Goal: Answer question/provide support: Share knowledge or assist other users

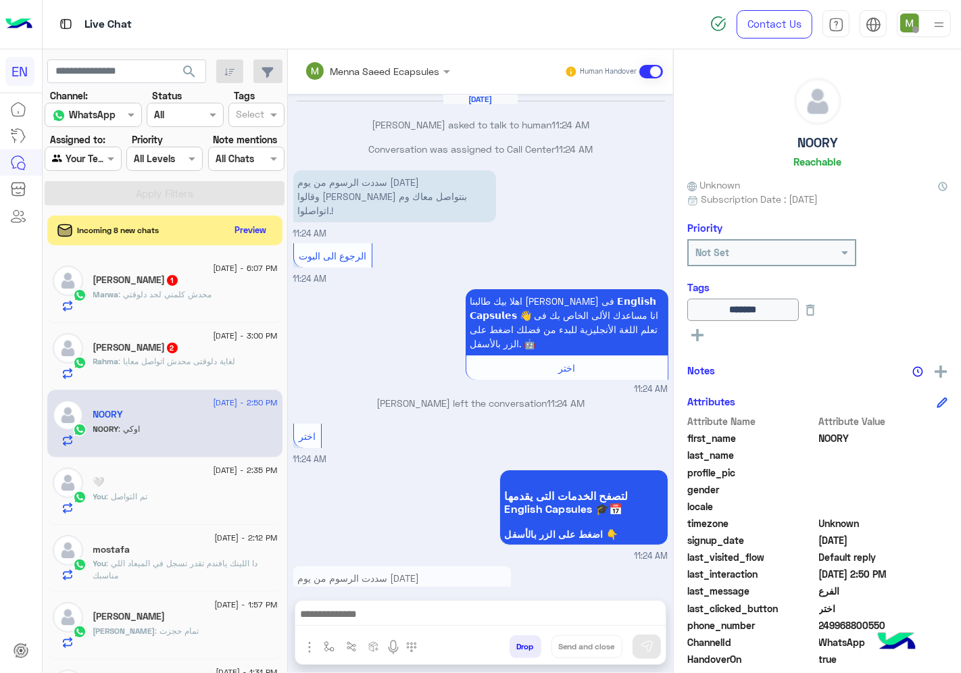
scroll to position [532, 0]
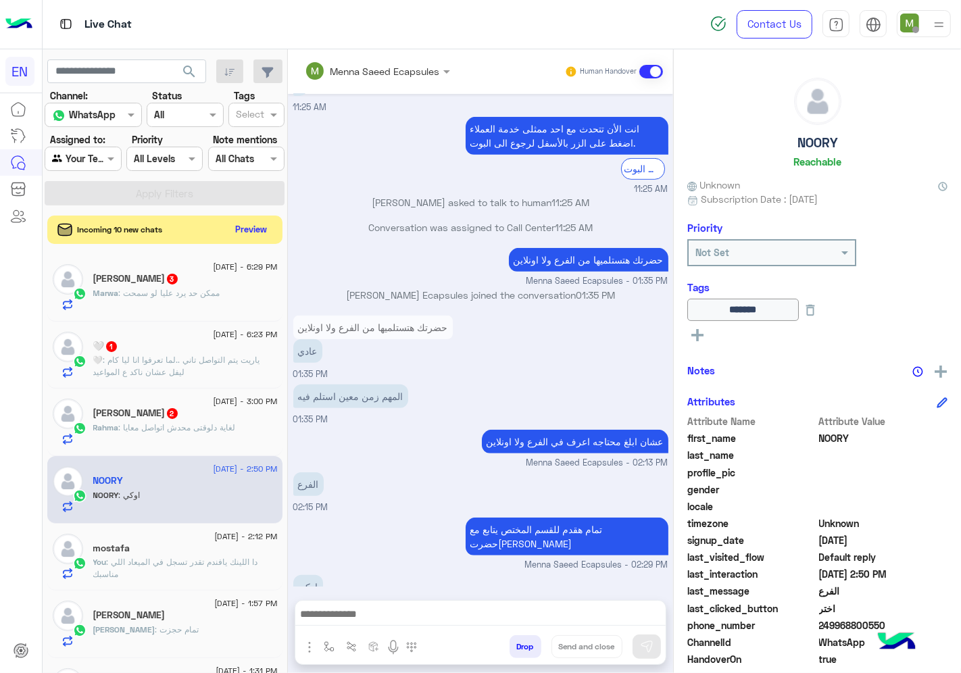
click at [243, 232] on button "Preview" at bounding box center [251, 229] width 42 height 18
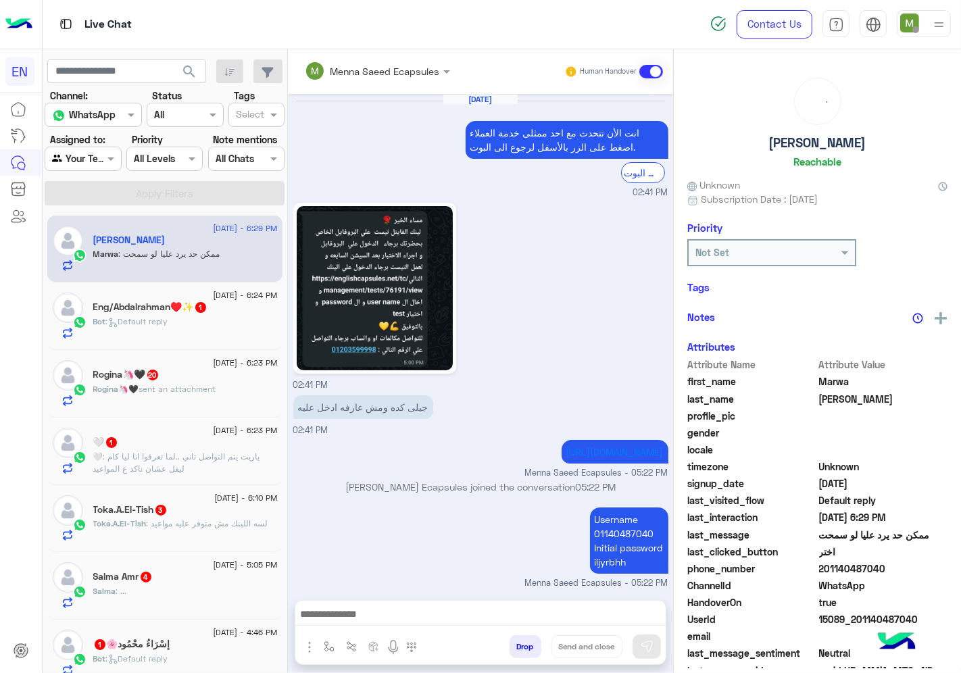
scroll to position [838, 0]
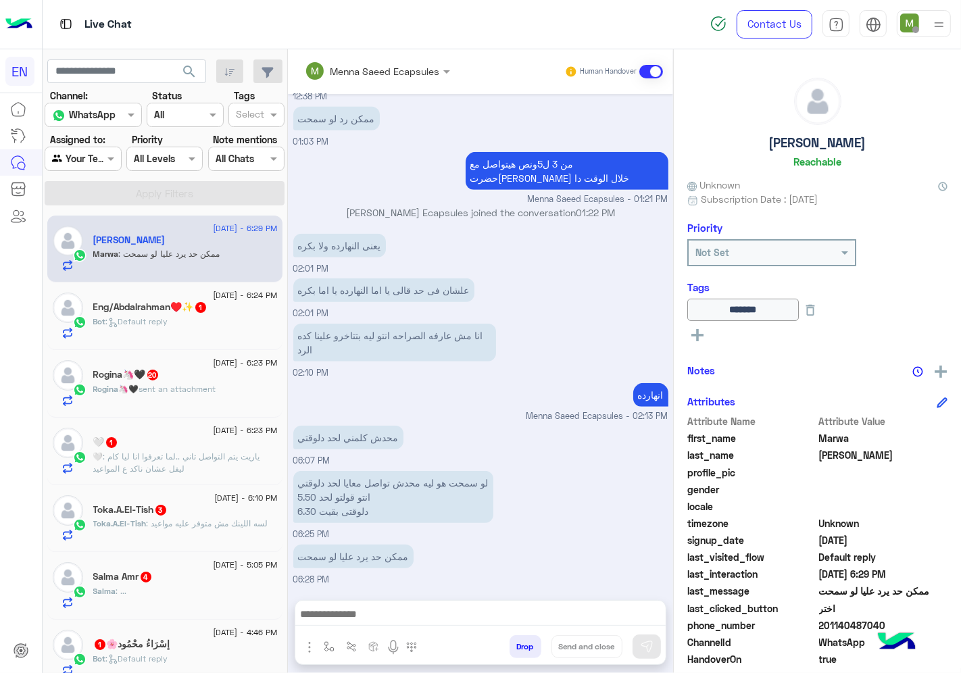
drag, startPoint x: 885, startPoint y: 620, endPoint x: 820, endPoint y: 626, distance: 65.2
click at [820, 626] on span "201140487040" at bounding box center [883, 625] width 129 height 14
copy span "01140487040"
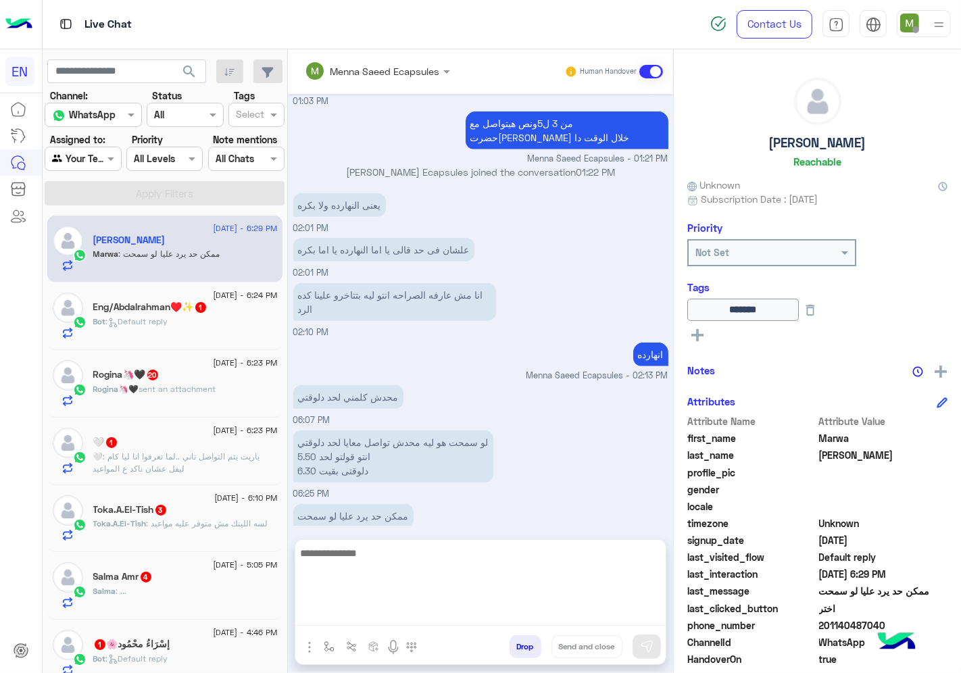
click at [484, 610] on textarea at bounding box center [480, 585] width 370 height 81
type textarea "*"
type textarea "**********"
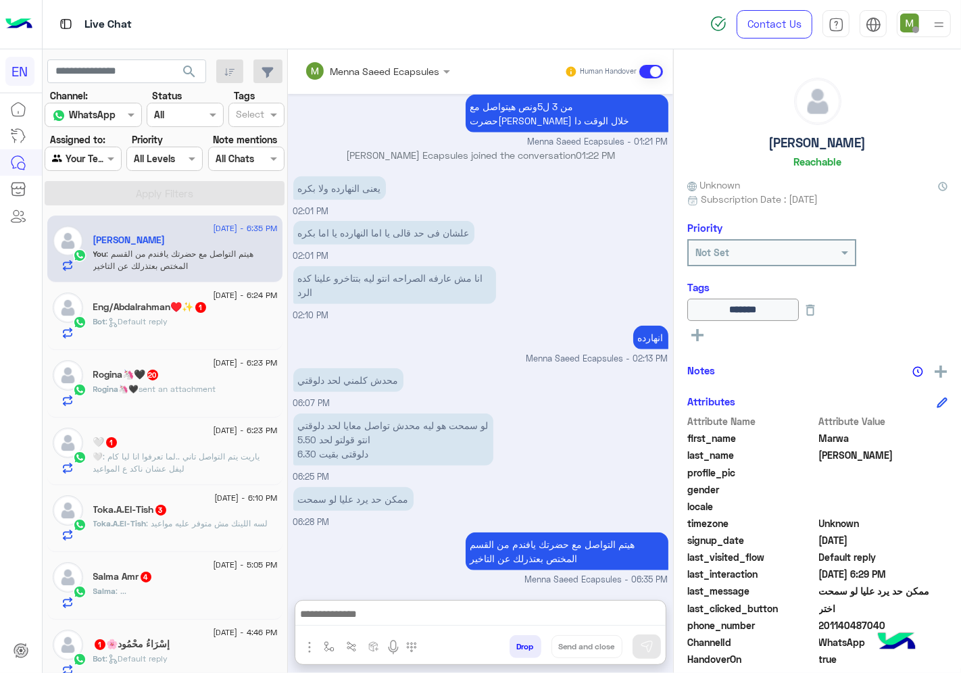
click at [207, 320] on div "Bot : Default reply" at bounding box center [185, 328] width 184 height 24
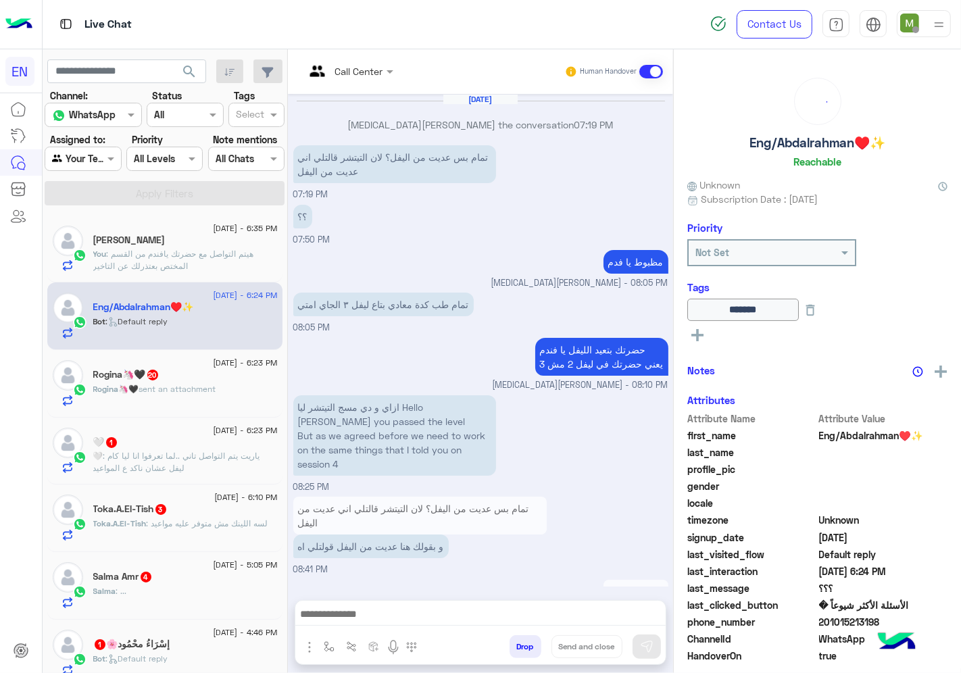
scroll to position [726, 0]
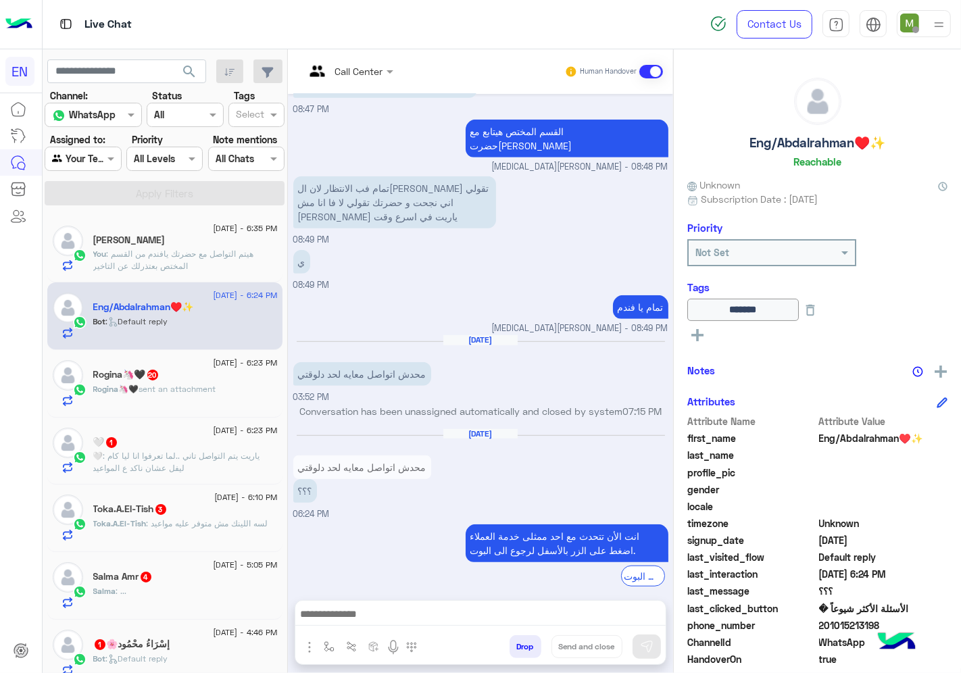
click at [872, 620] on span "201015213198" at bounding box center [883, 625] width 129 height 14
copy span "201015213198"
click at [585, 604] on div at bounding box center [480, 618] width 370 height 34
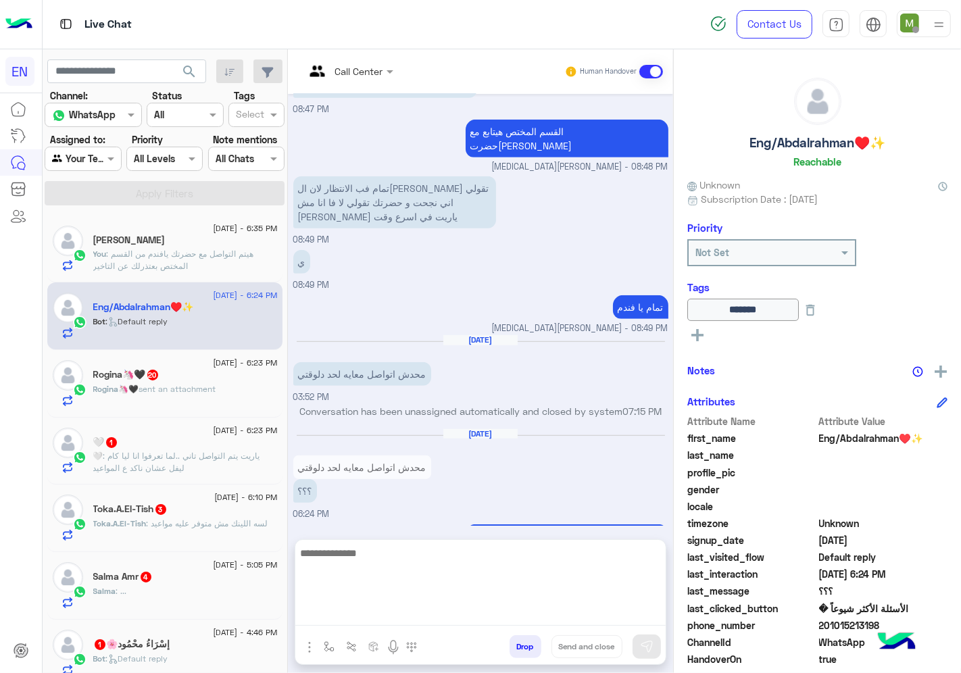
click at [584, 607] on textarea at bounding box center [480, 585] width 370 height 81
type textarea "*"
type textarea "**********"
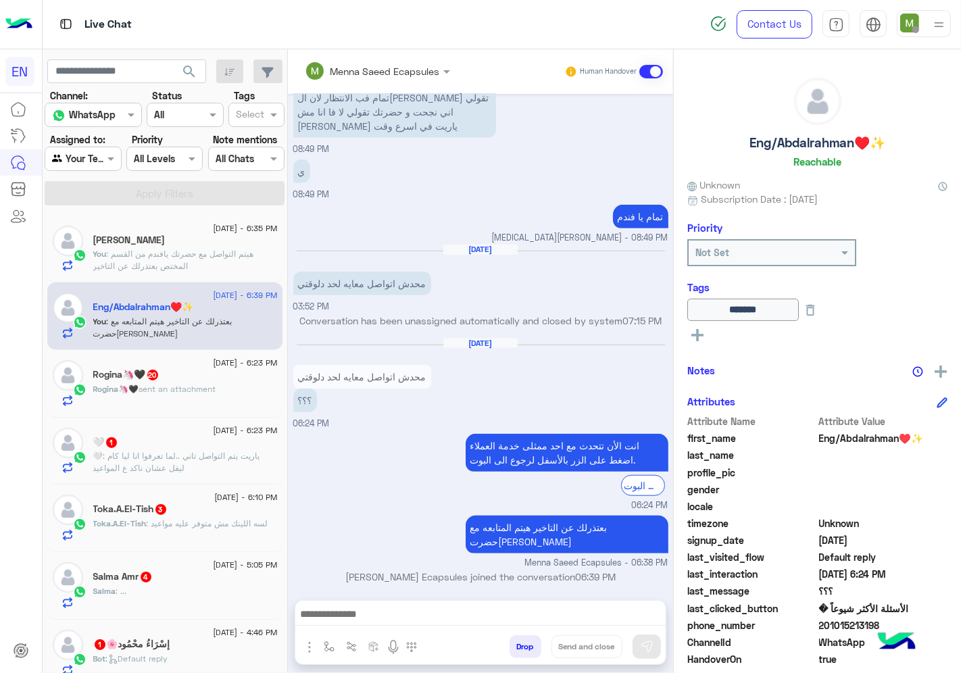
scroll to position [793, 0]
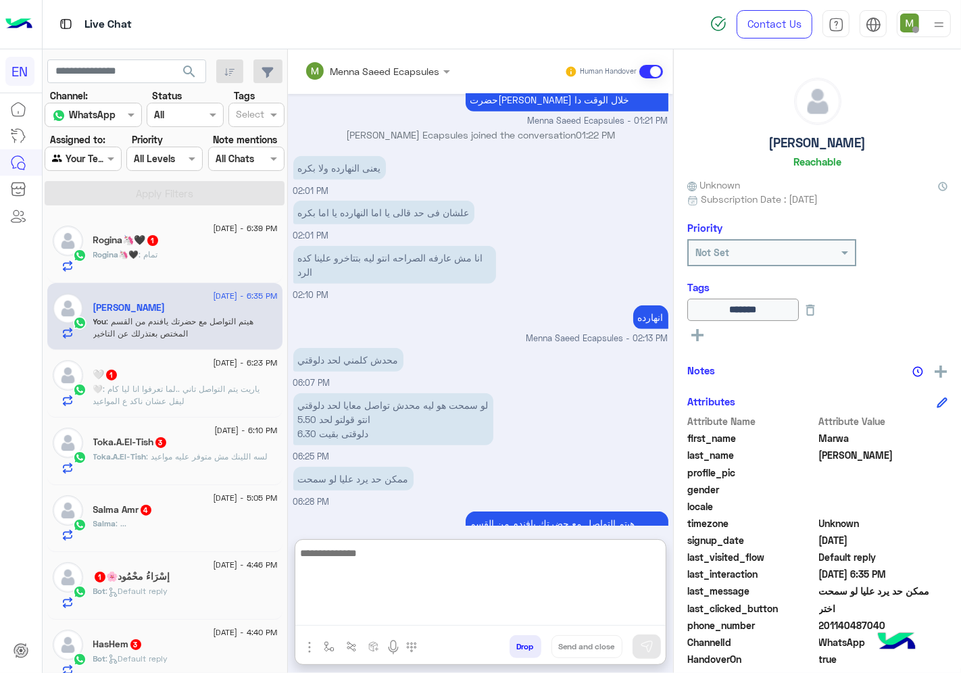
scroll to position [813, 0]
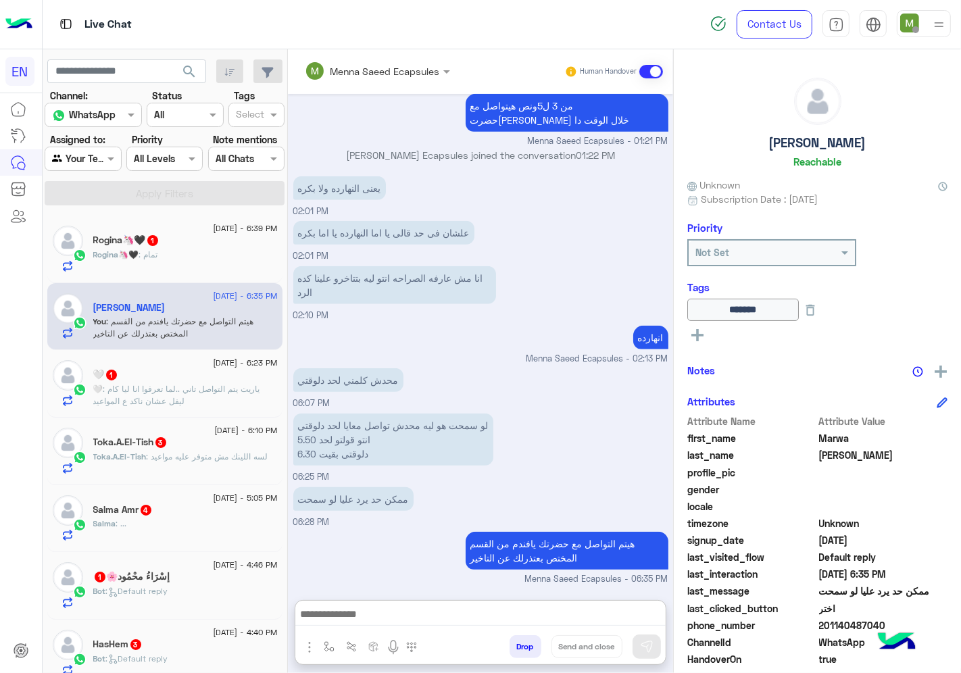
click at [186, 255] on div "Rogina🦄🖤 : تمام" at bounding box center [185, 261] width 184 height 24
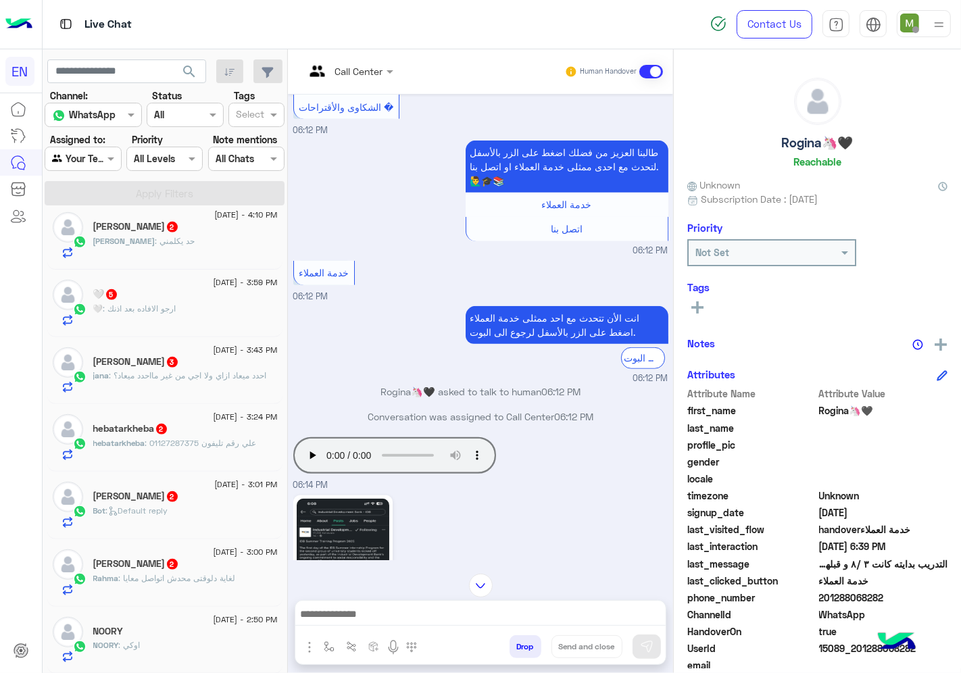
scroll to position [676, 0]
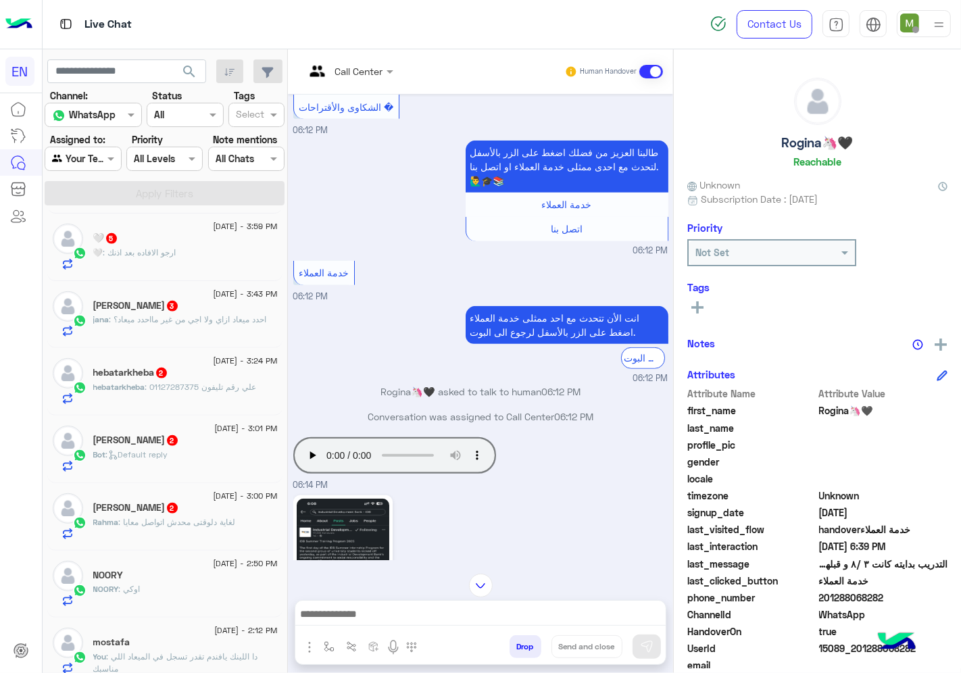
click at [210, 517] on p "Rahma : لغاية دلوقتى محدش اتواصل معايا" at bounding box center [164, 522] width 143 height 12
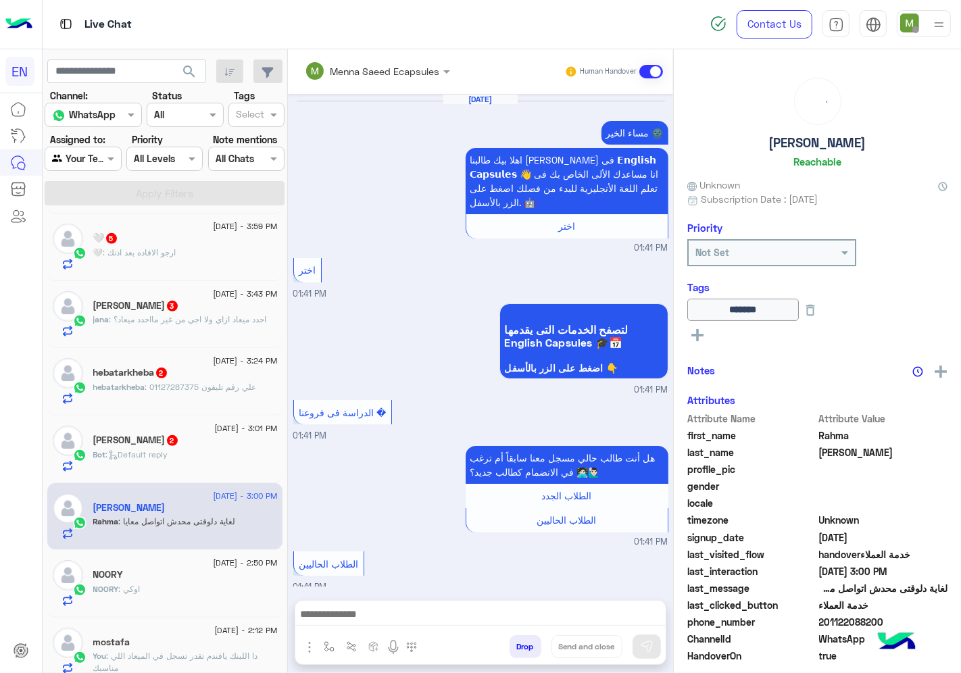
scroll to position [779, 0]
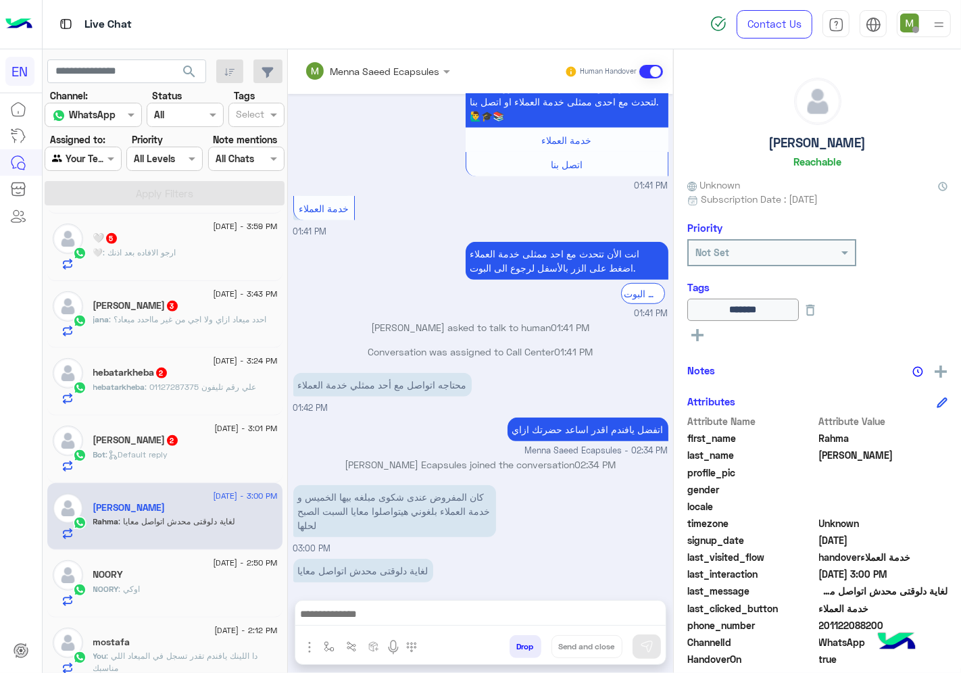
click at [854, 622] on span "201122088200" at bounding box center [883, 625] width 129 height 14
click at [853, 623] on span "201122088200" at bounding box center [883, 625] width 129 height 14
copy span "201122088200"
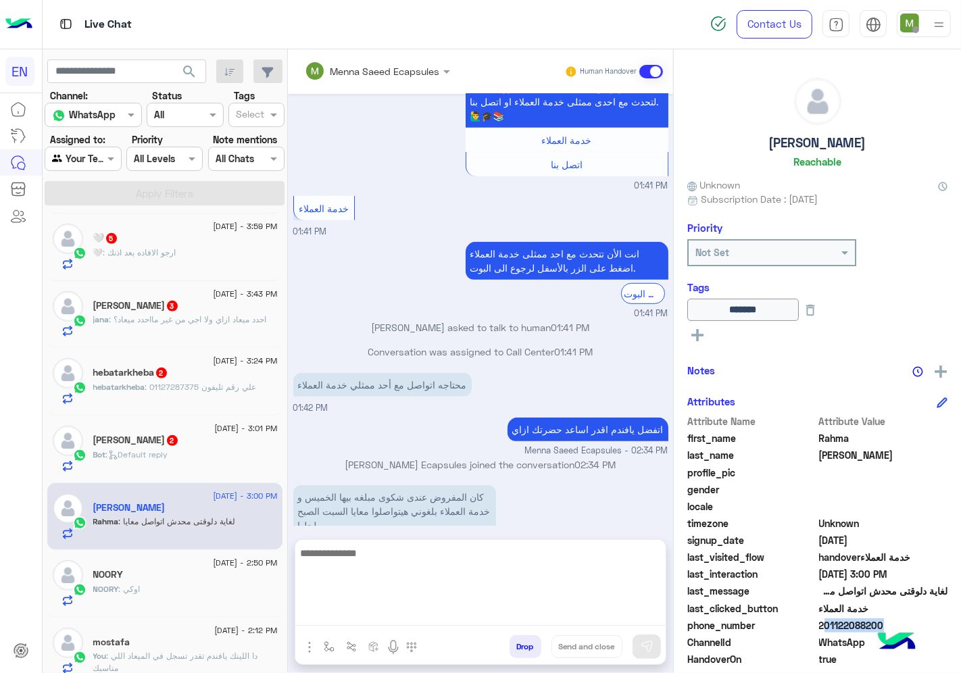
click at [471, 611] on textarea at bounding box center [480, 585] width 370 height 81
type textarea "**********"
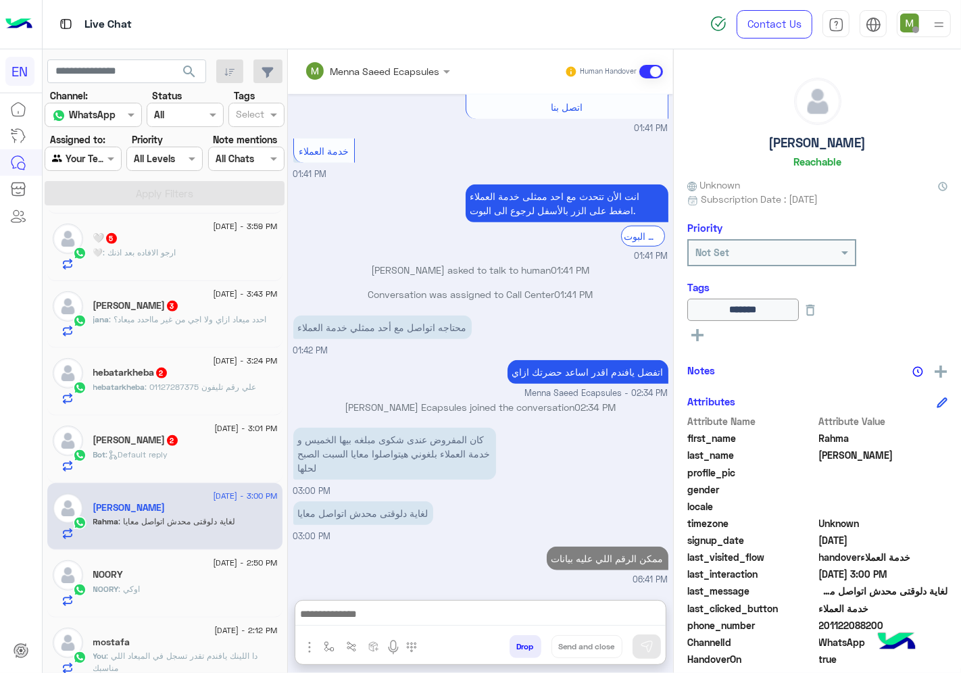
click at [156, 450] on p "Bot : Default reply" at bounding box center [130, 455] width 75 height 12
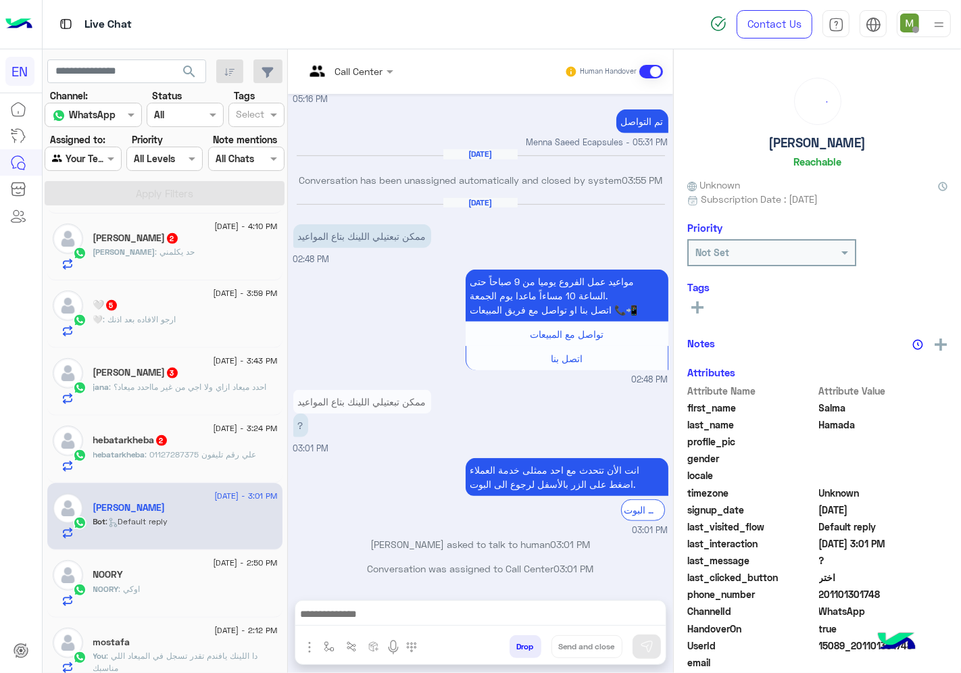
scroll to position [674, 0]
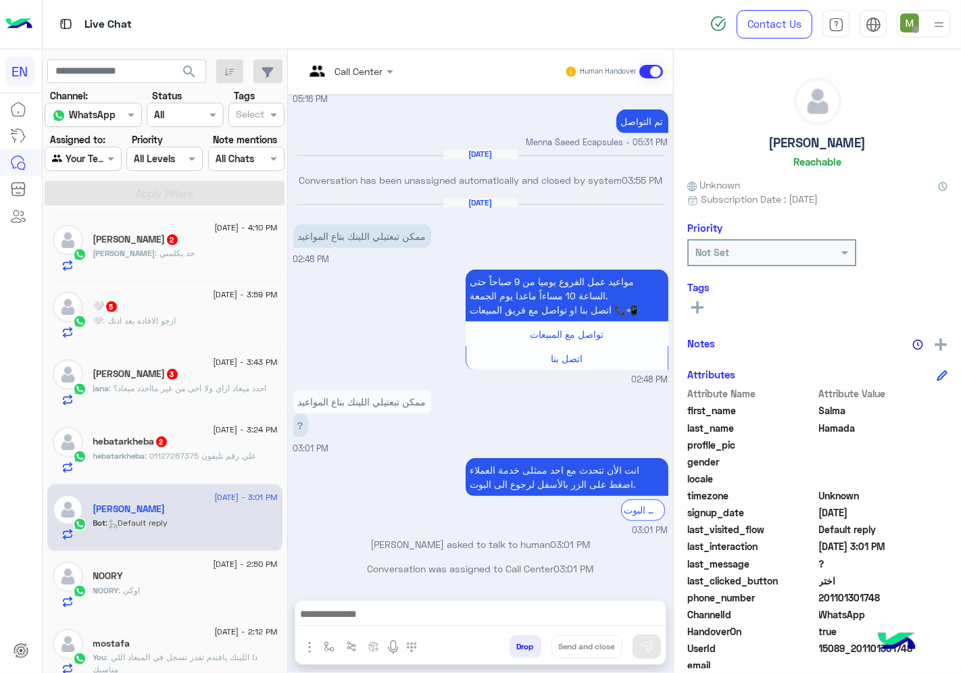
drag, startPoint x: 849, startPoint y: 595, endPoint x: 820, endPoint y: 595, distance: 29.7
click at [820, 595] on span "201101301748" at bounding box center [883, 598] width 129 height 14
copy span "01101301748"
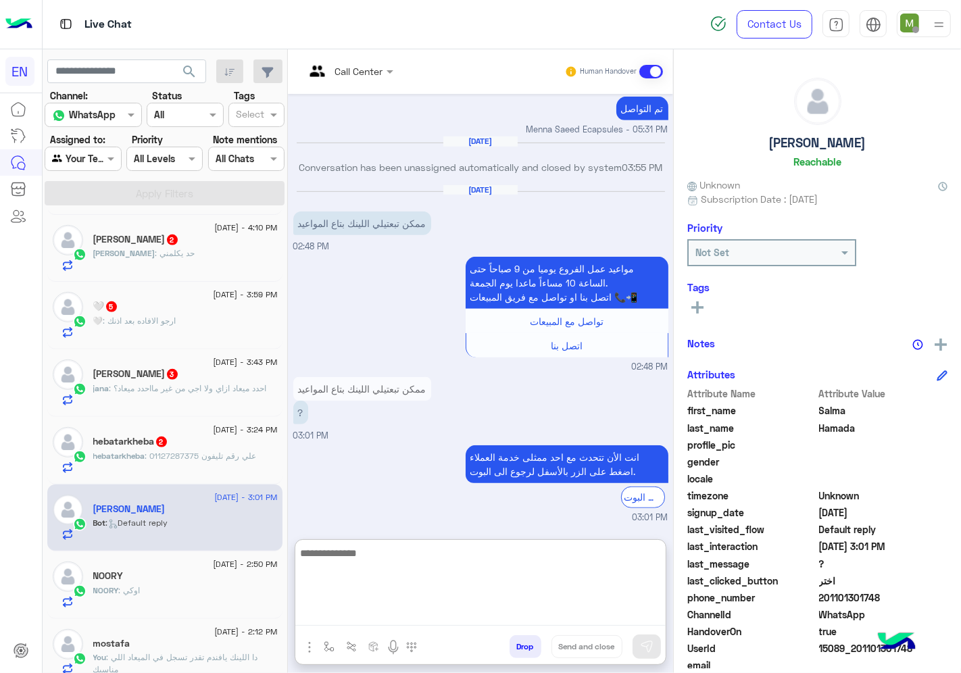
paste textarea "**********"
type textarea "**********"
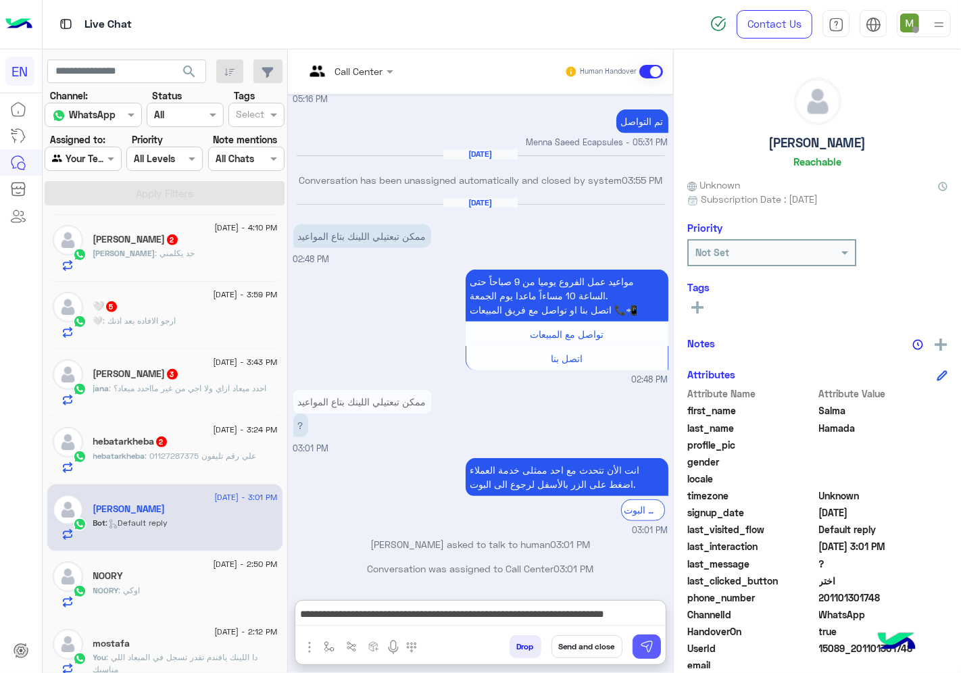
click at [645, 651] on img at bounding box center [647, 647] width 14 height 14
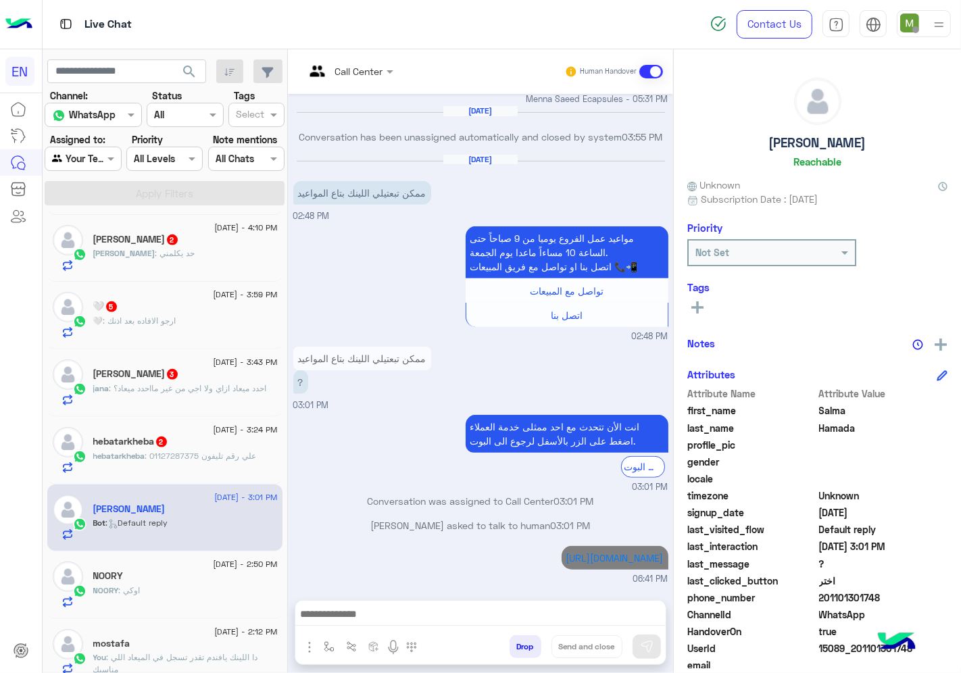
scroll to position [669, 0]
click at [149, 455] on span ": علي رقم تليفون 01127287375" at bounding box center [201, 456] width 112 height 10
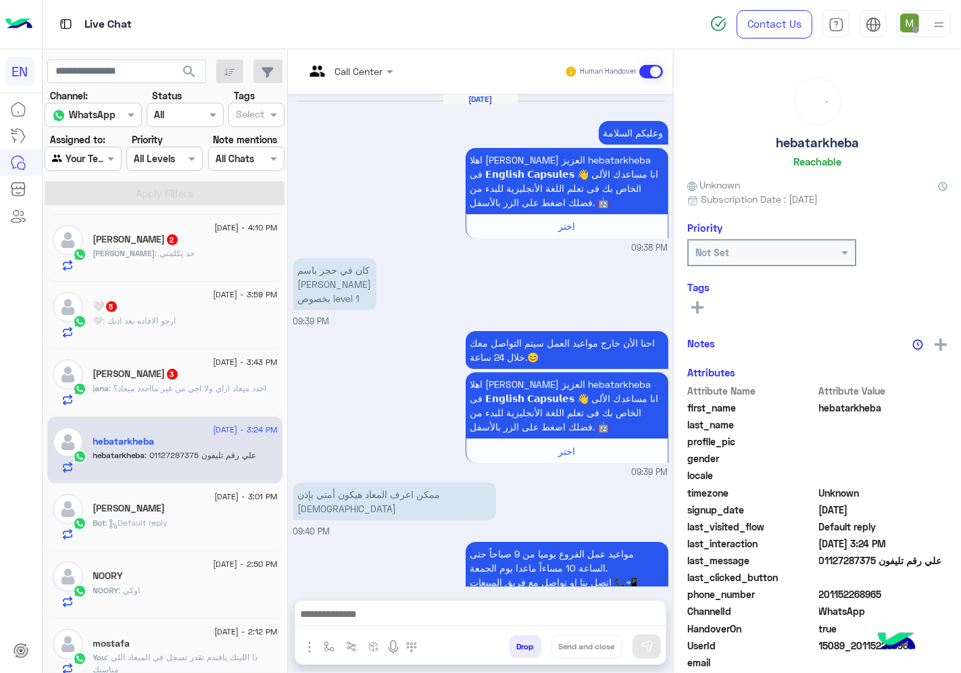
scroll to position [807, 0]
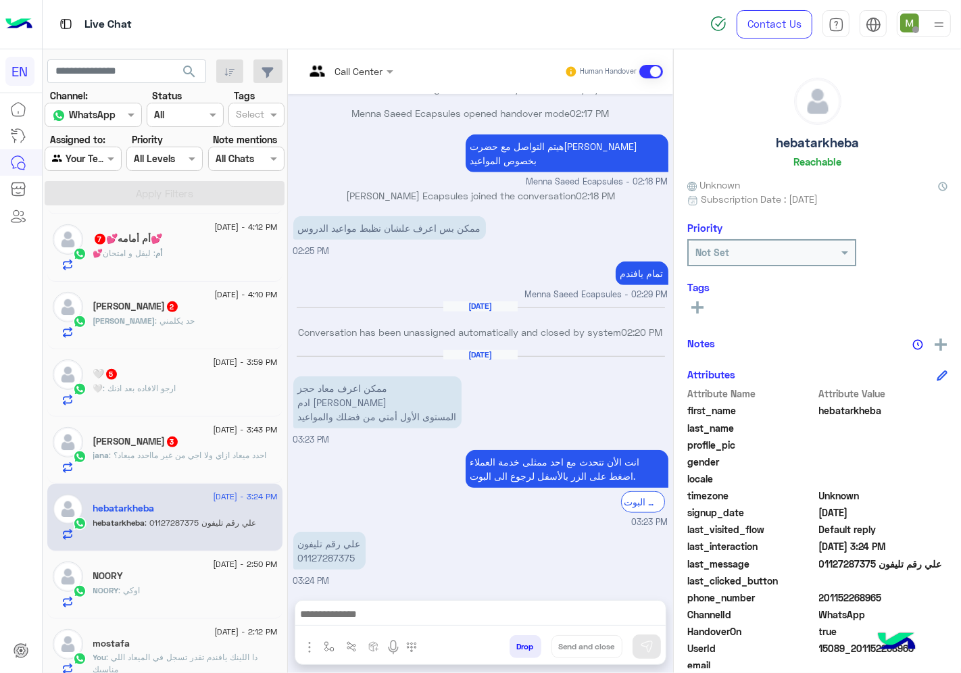
click at [153, 518] on span ": علي رقم تليفون 01127287375" at bounding box center [201, 523] width 112 height 10
click at [366, 558] on p "علي رقم تليفون 01127287375" at bounding box center [329, 551] width 72 height 38
copy p "01127287375"
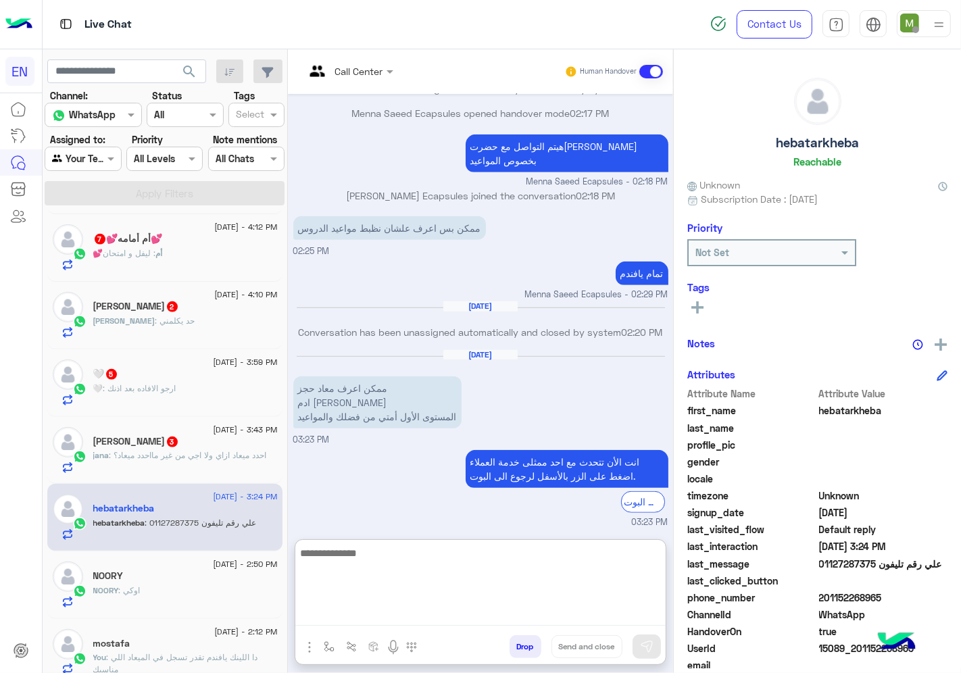
paste textarea "**********"
type textarea "**********"
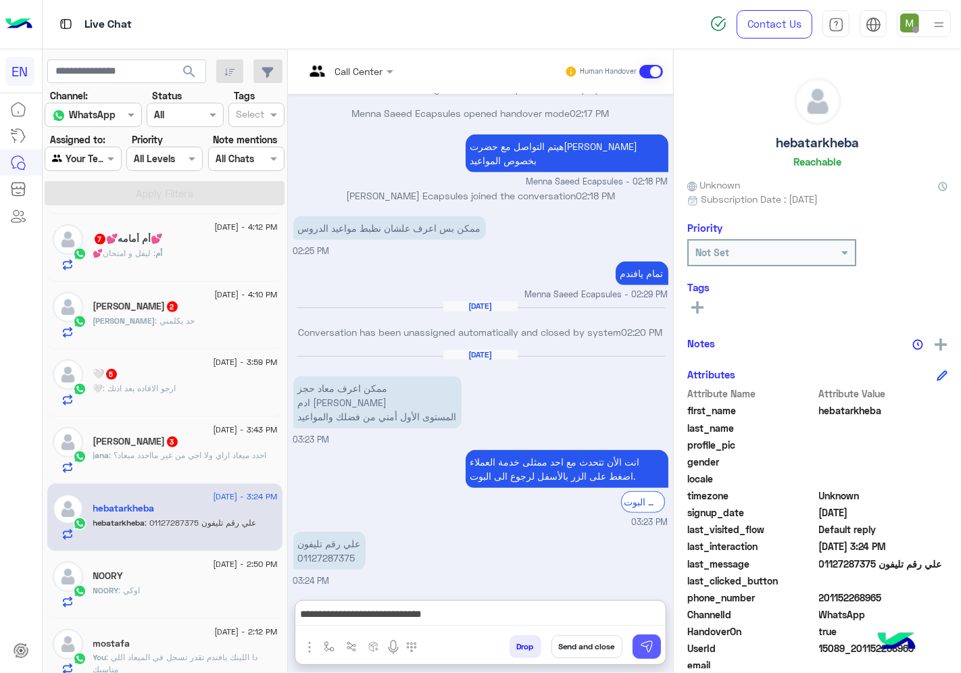
click at [653, 645] on img at bounding box center [647, 647] width 14 height 14
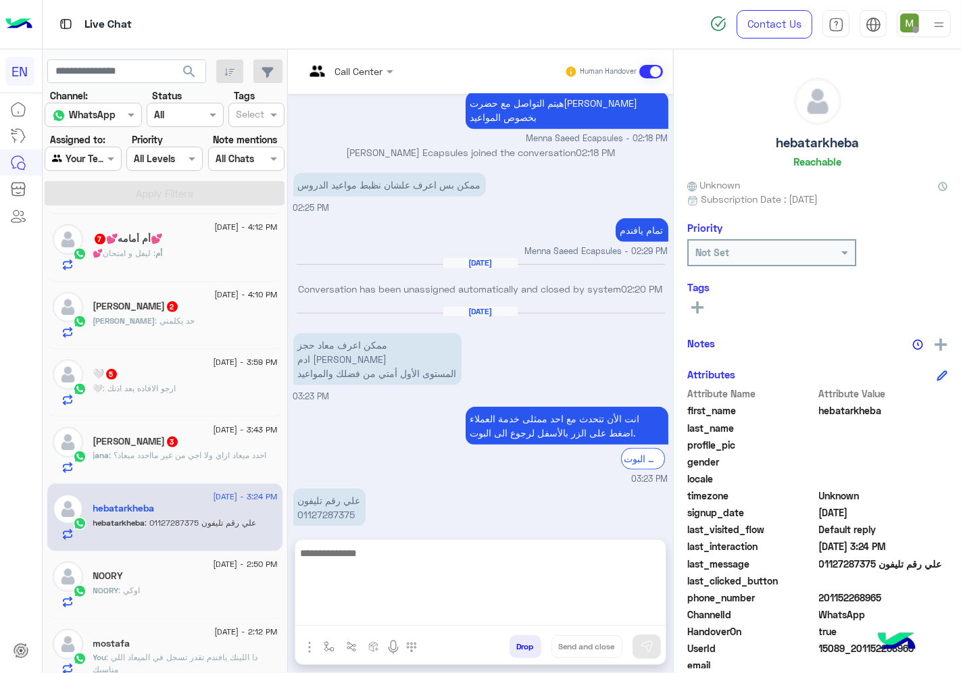
drag, startPoint x: 636, startPoint y: 616, endPoint x: 665, endPoint y: 608, distance: 30.0
click at [636, 616] on textarea at bounding box center [480, 585] width 370 height 81
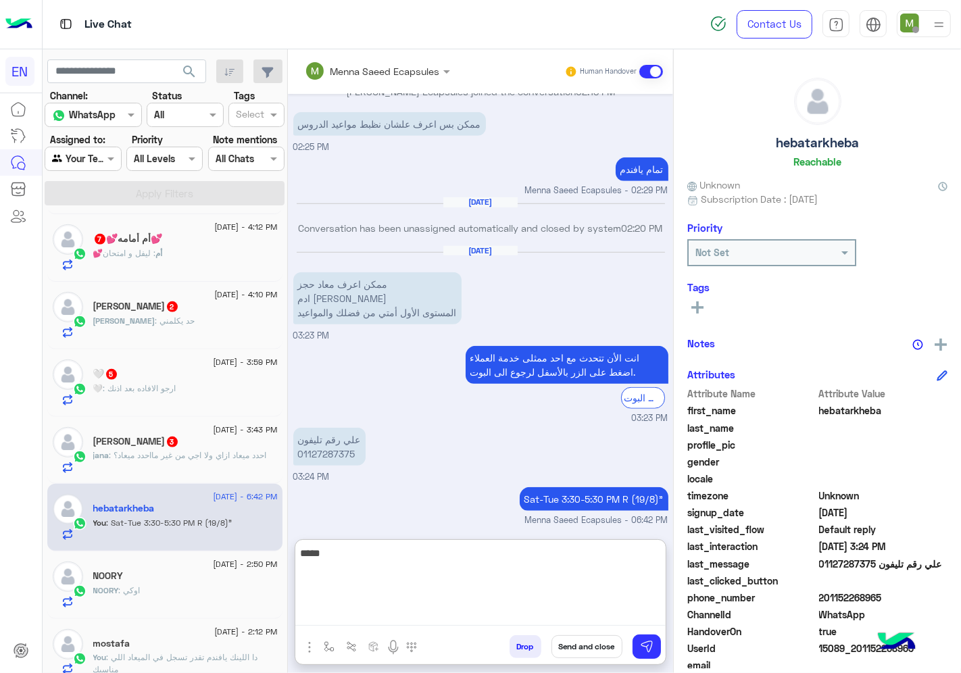
scroll to position [935, 0]
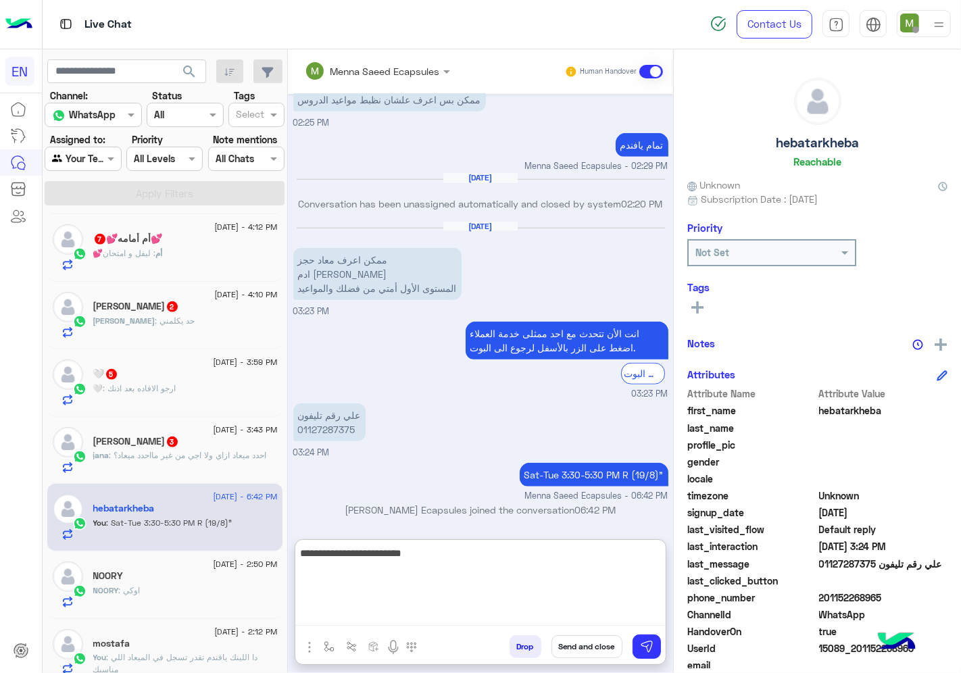
type textarea "**********"
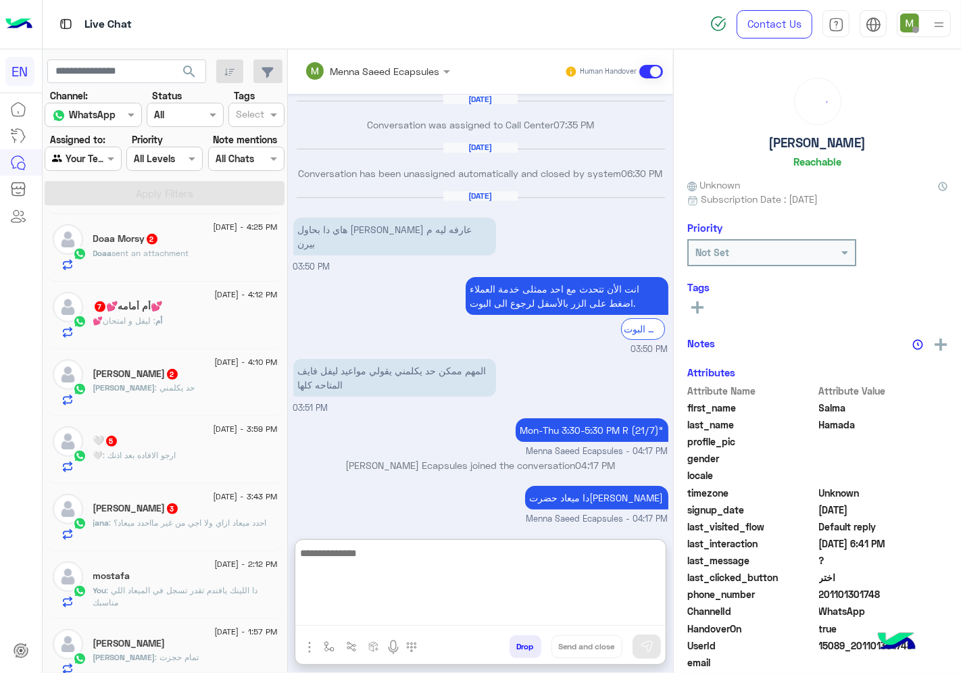
scroll to position [666, 0]
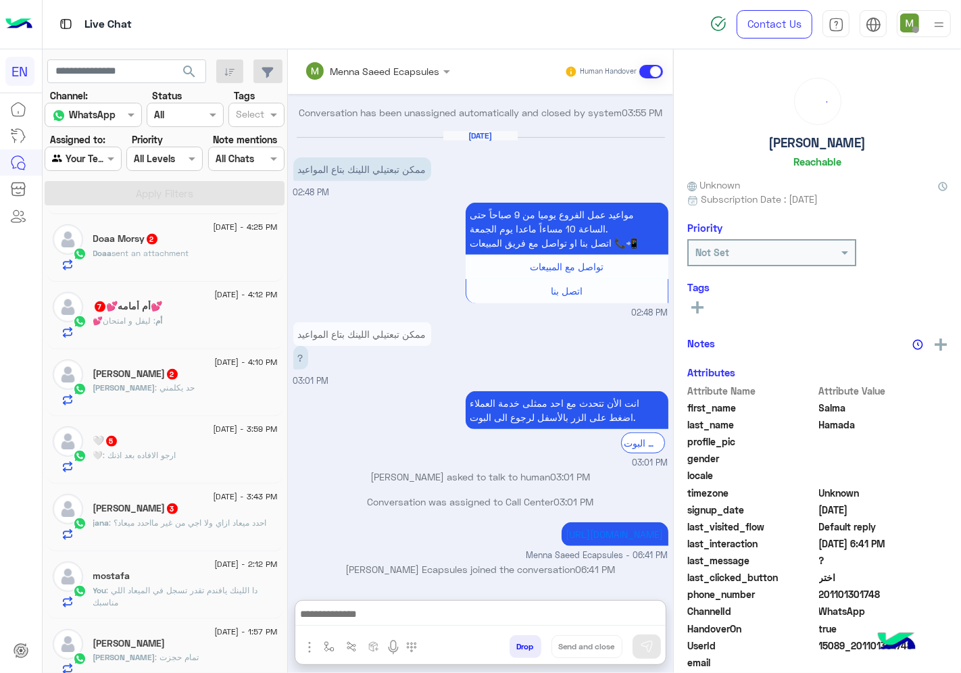
click at [187, 520] on span ": احدد ميعاد ازاي ولا اجي من غير مااحدد ميعاد؟" at bounding box center [187, 523] width 157 height 10
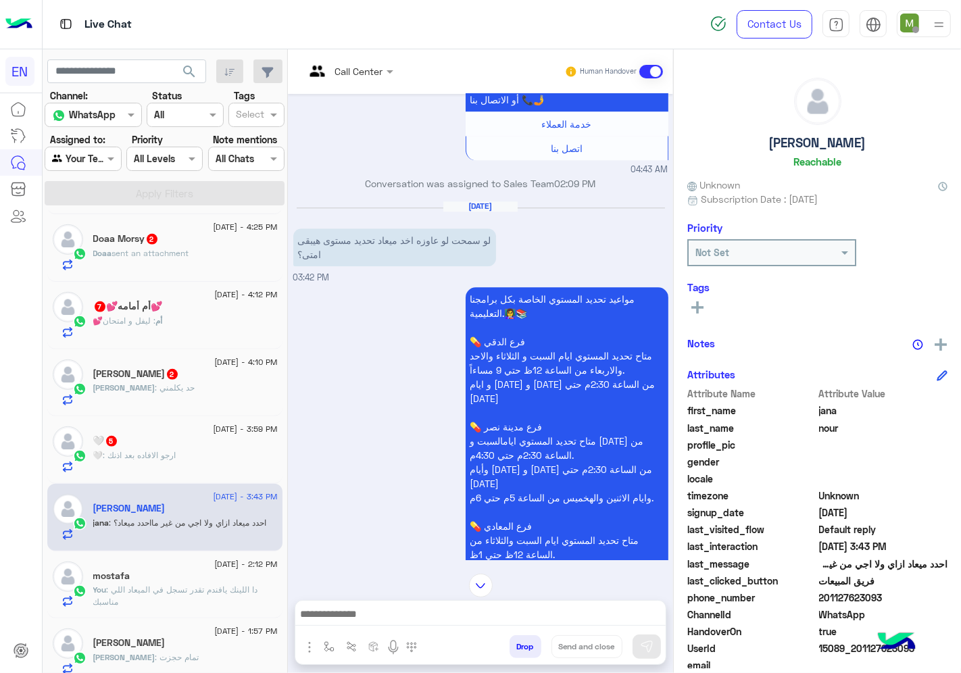
scroll to position [3213, 0]
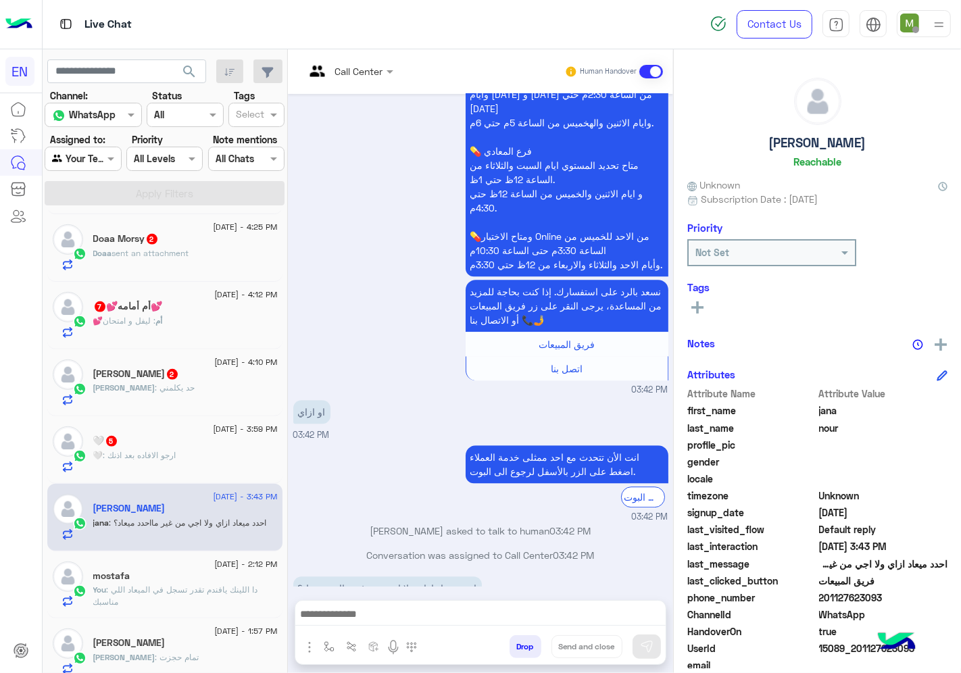
click at [891, 593] on span "201127623093" at bounding box center [883, 598] width 129 height 14
copy span "201127623093"
click at [360, 64] on input "text" at bounding box center [332, 71] width 55 height 14
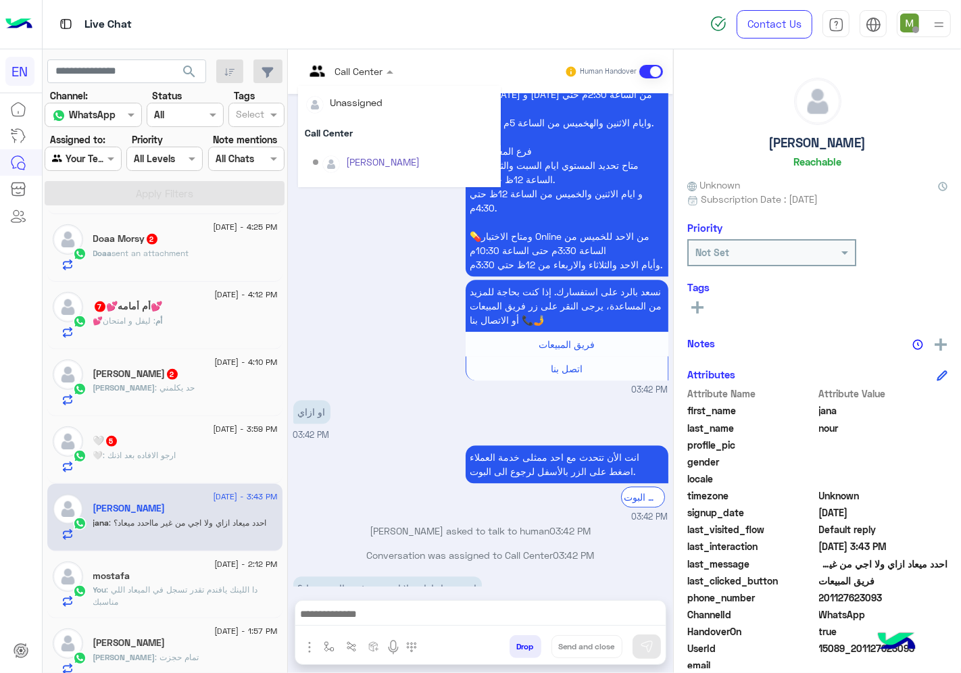
scroll to position [224, 0]
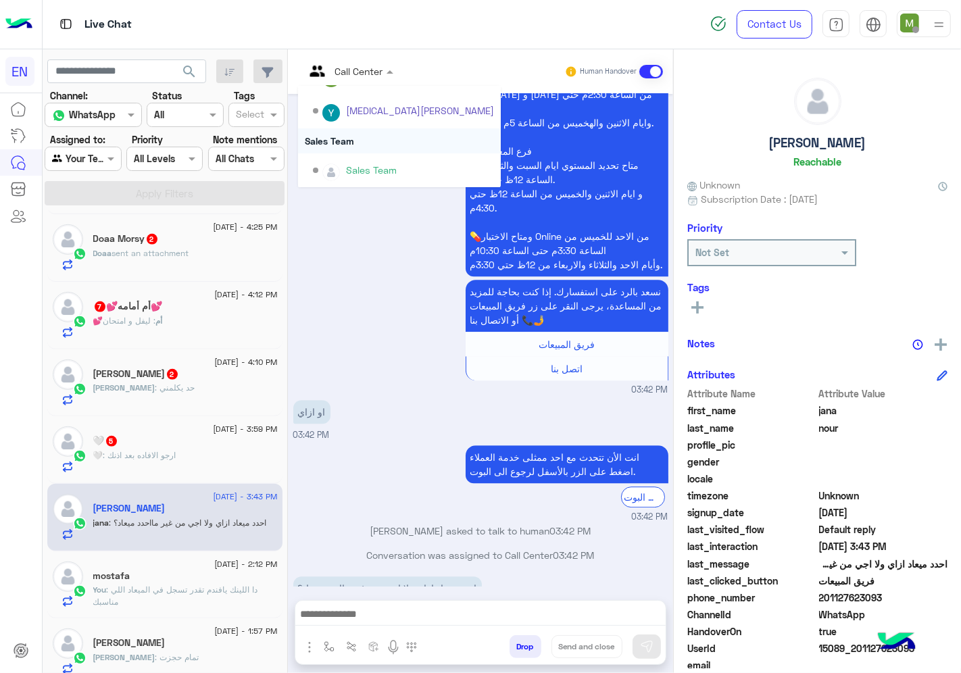
click at [383, 137] on div "Sales Team" at bounding box center [399, 140] width 203 height 25
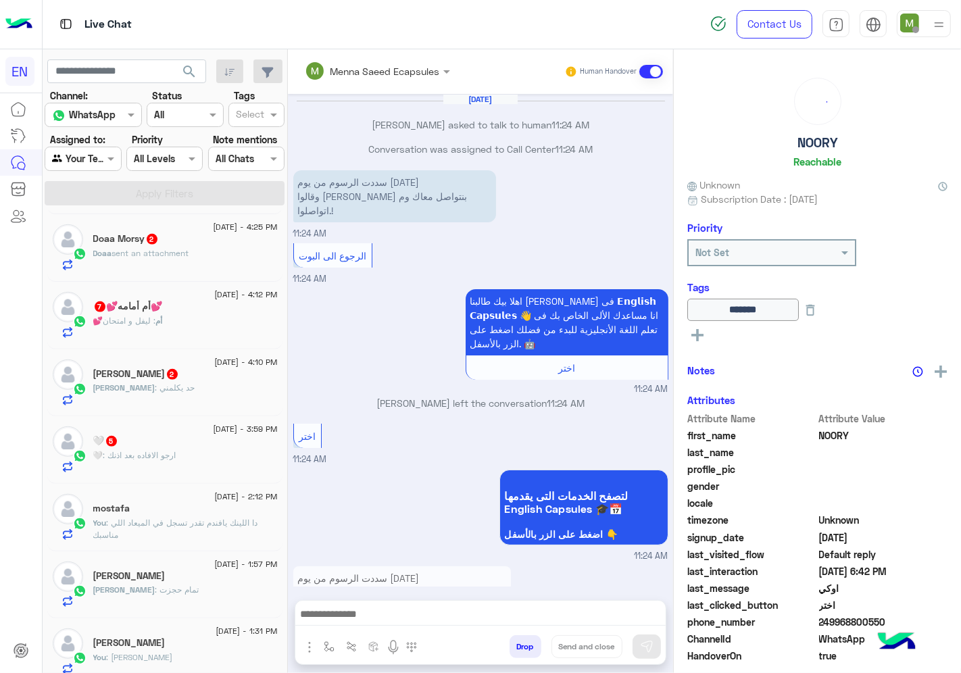
scroll to position [532, 0]
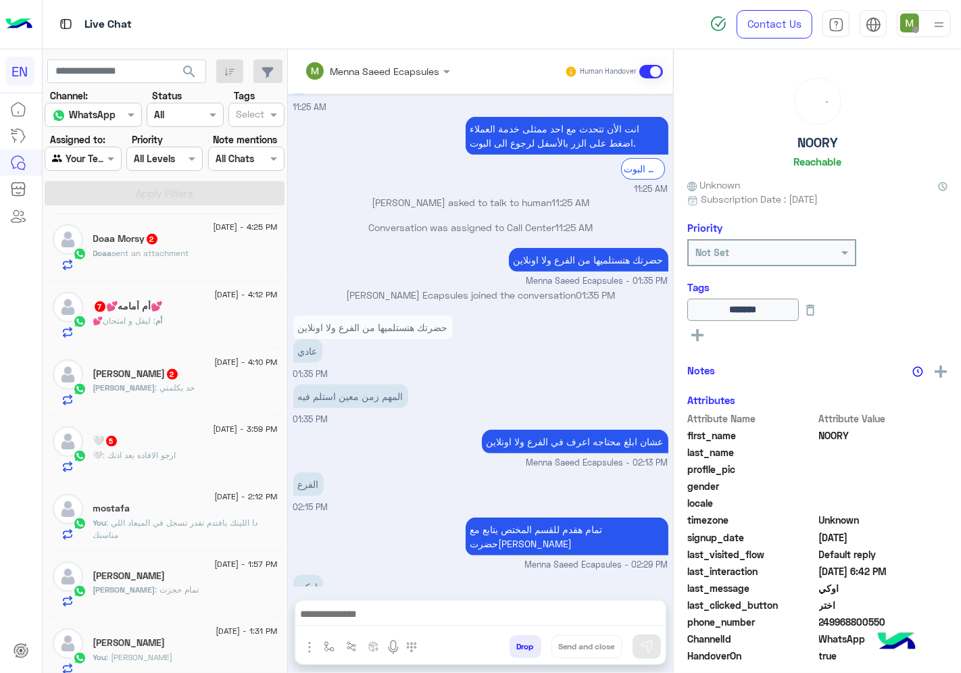
click at [173, 451] on span ": ارجو الافاده بعد اذنك" at bounding box center [139, 455] width 73 height 10
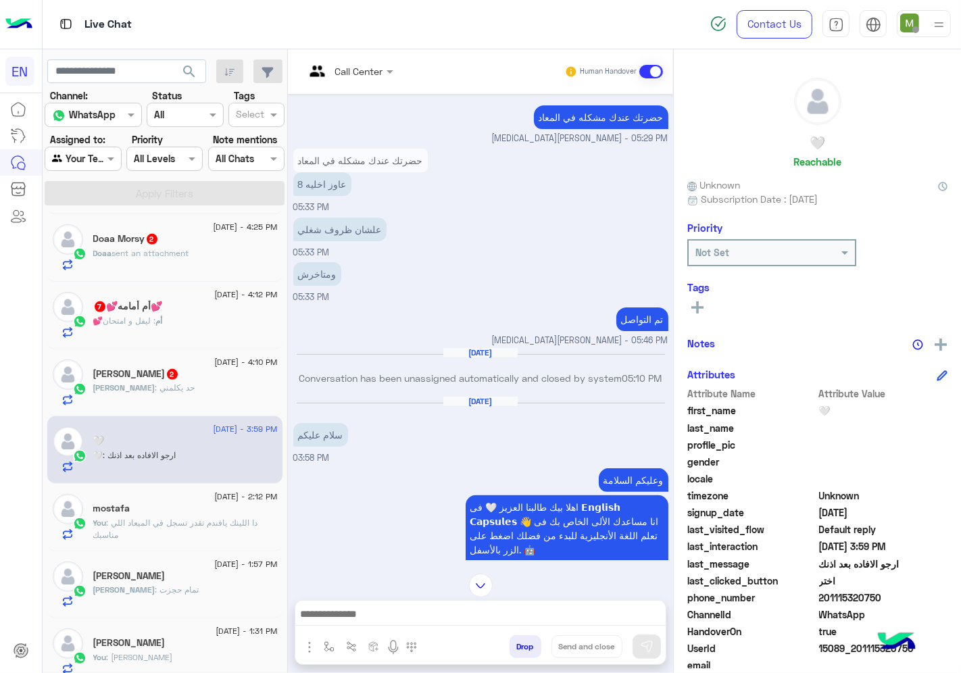
scroll to position [863, 0]
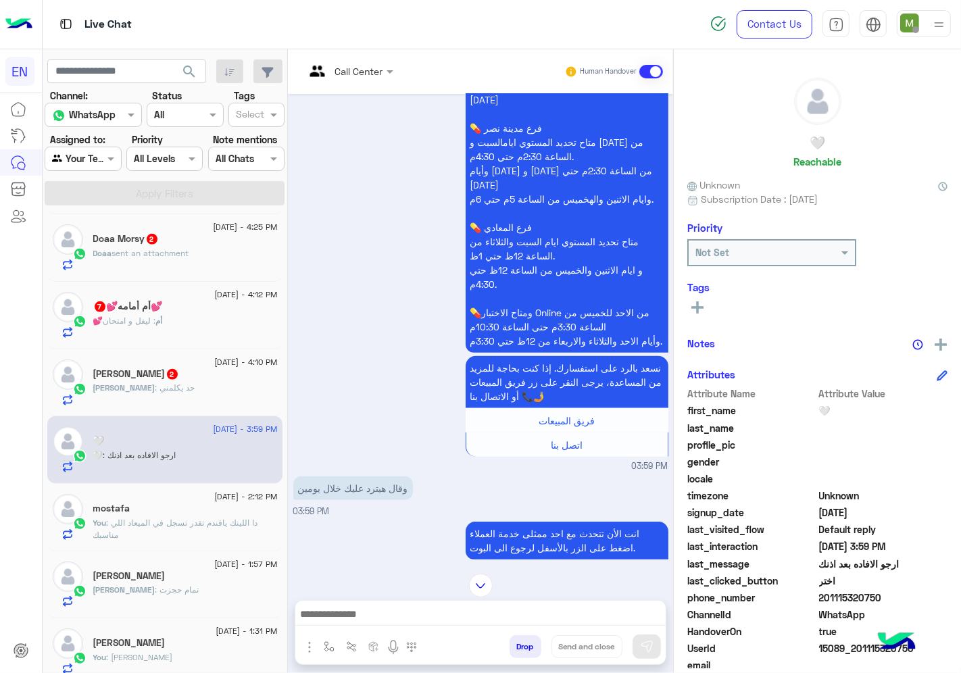
click at [906, 591] on span "201115320750" at bounding box center [883, 598] width 129 height 14
copy span "201115320750"
click at [597, 601] on div at bounding box center [480, 618] width 370 height 34
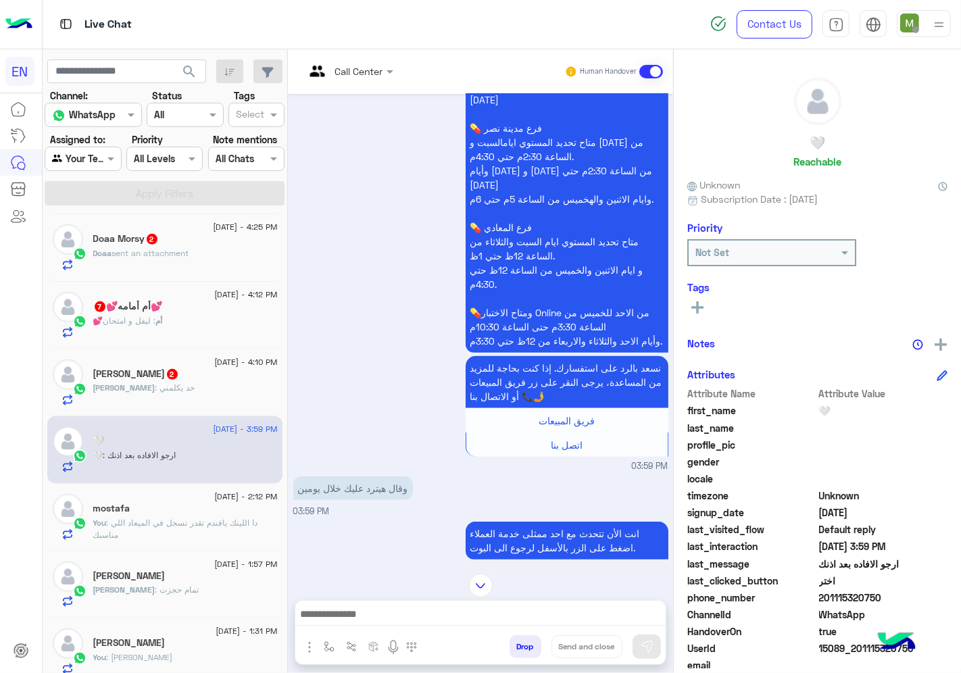
click at [602, 603] on div at bounding box center [480, 618] width 370 height 34
click at [608, 626] on div at bounding box center [480, 618] width 370 height 34
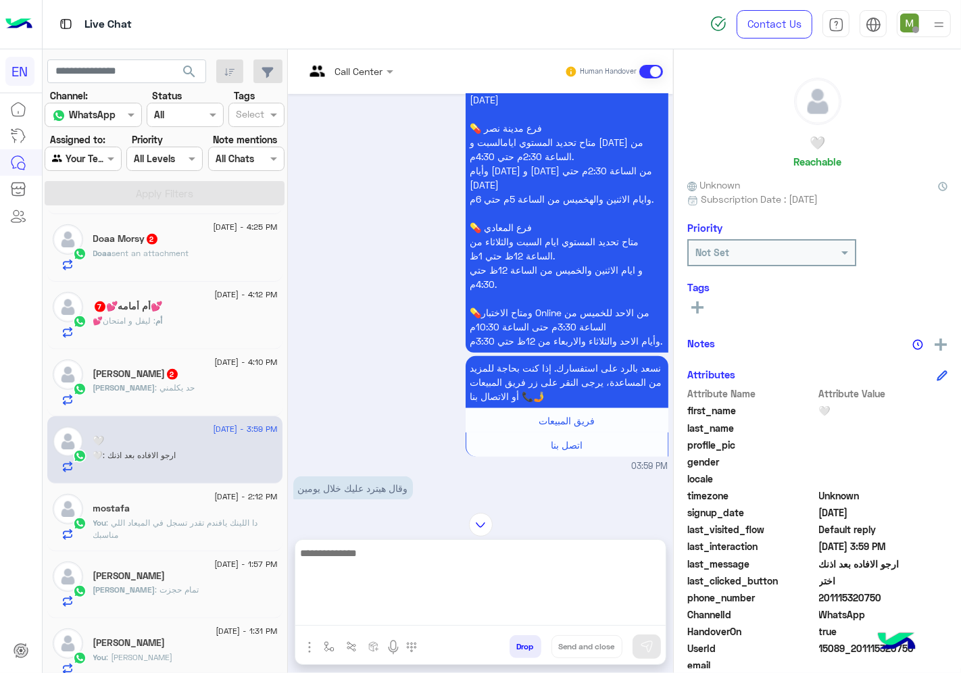
click at [610, 613] on textarea at bounding box center [480, 585] width 370 height 81
type textarea "*"
type textarea "**********"
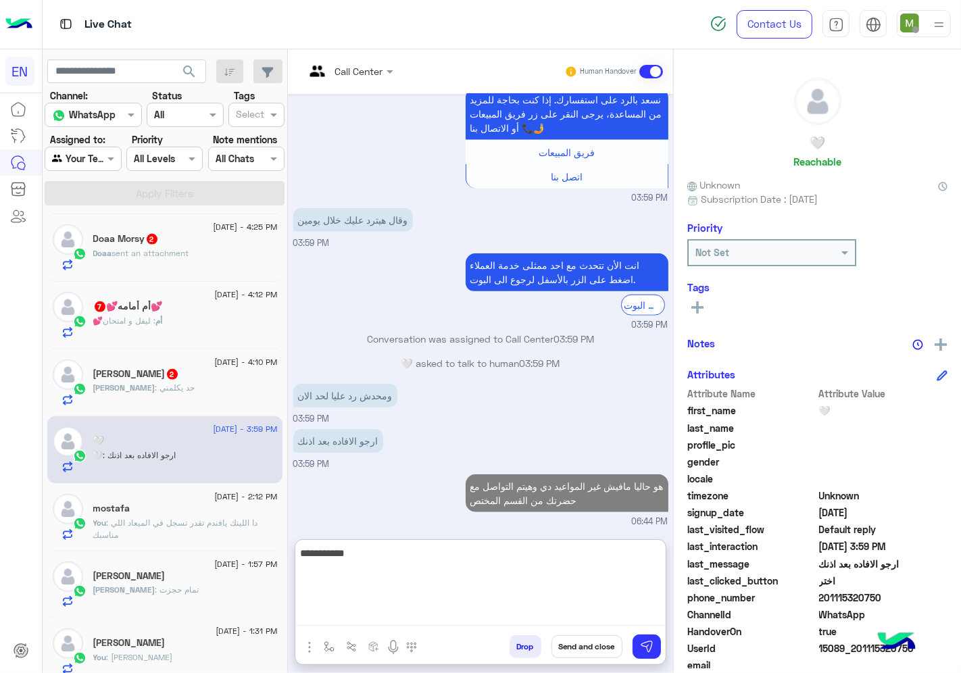
scroll to position [1156, 0]
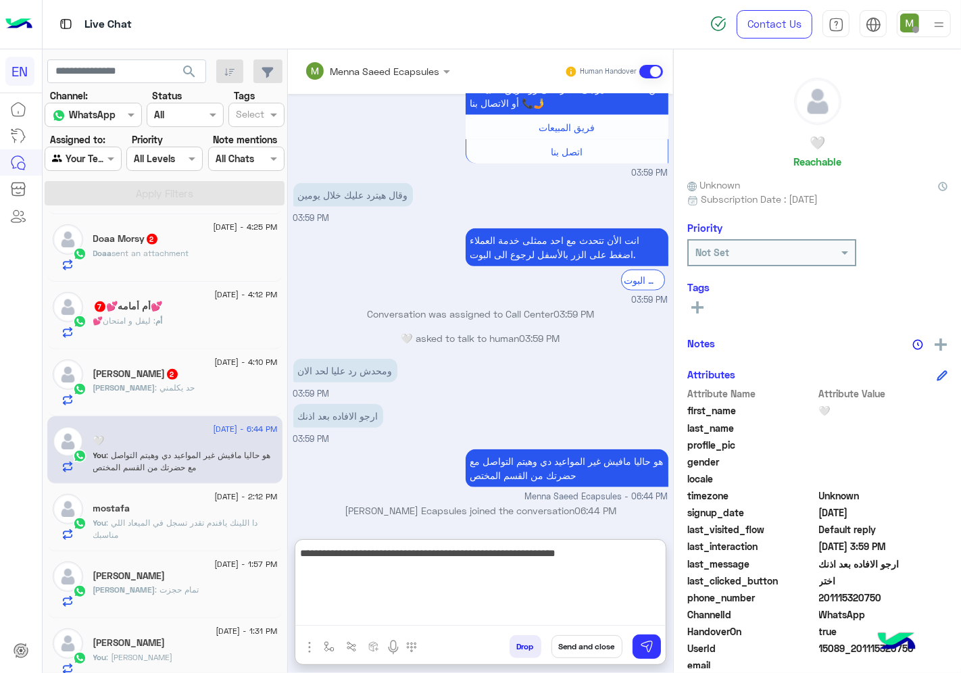
type textarea "**********"
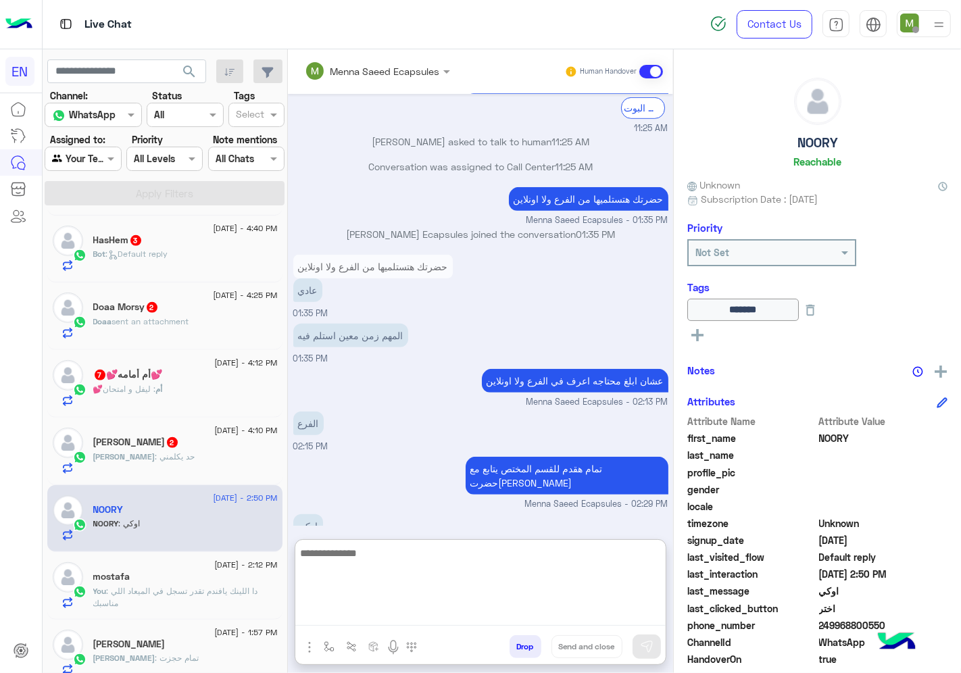
scroll to position [751, 0]
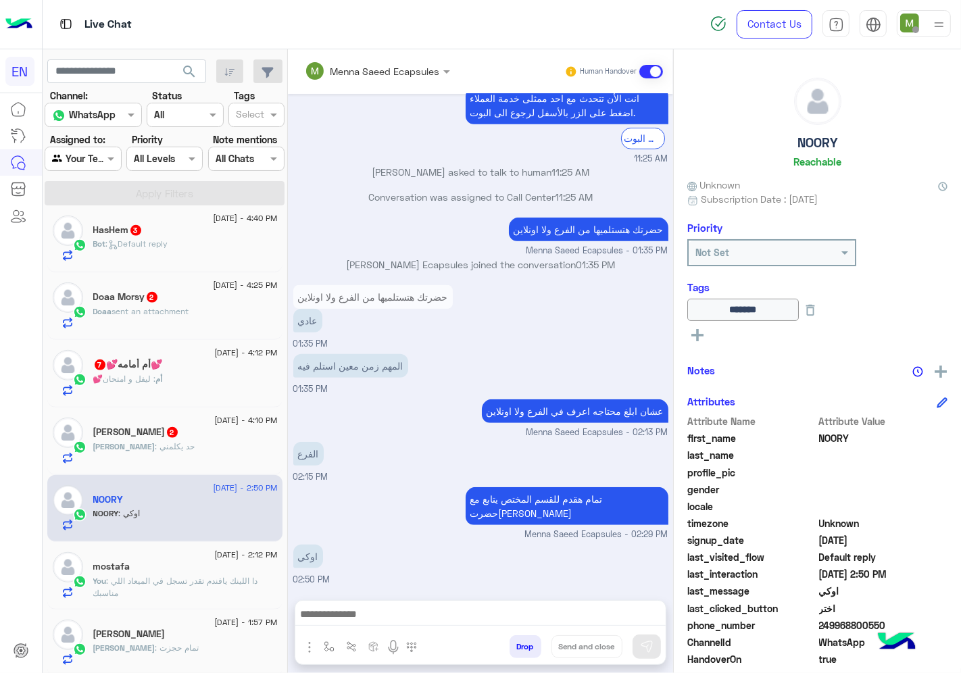
click at [180, 451] on div "[PERSON_NAME] : حد يكلمني" at bounding box center [185, 453] width 184 height 24
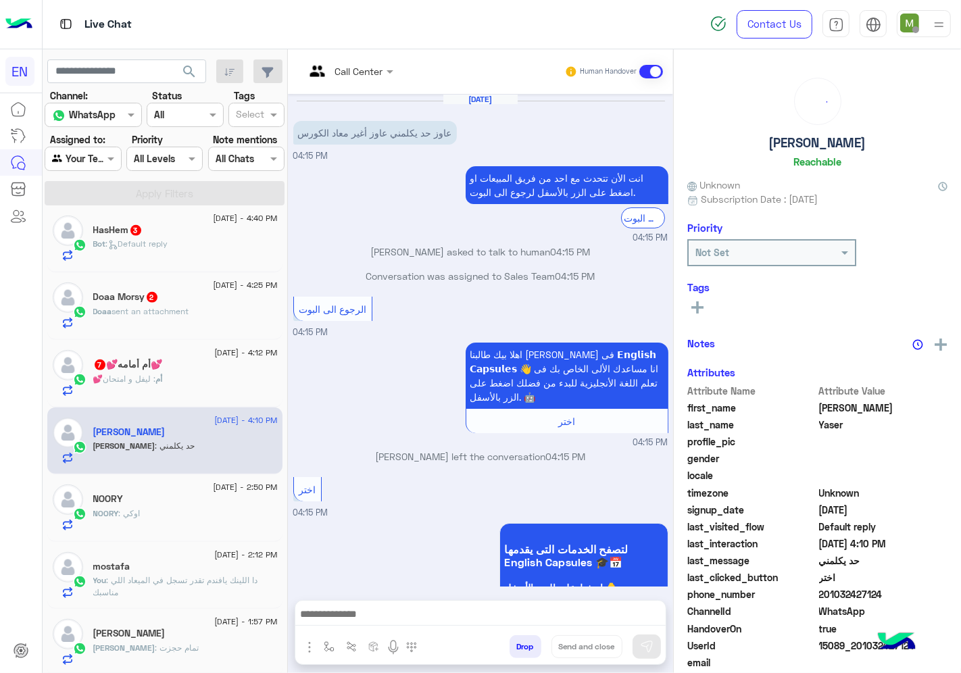
scroll to position [576, 0]
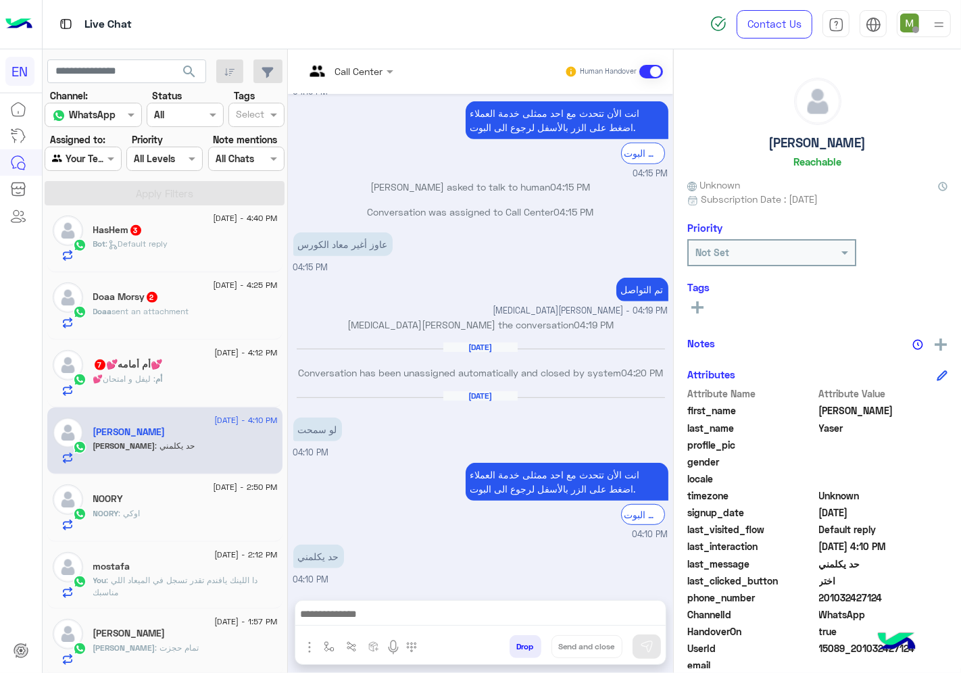
click at [891, 593] on span "201032427124" at bounding box center [883, 598] width 129 height 14
copy span "201032427124"
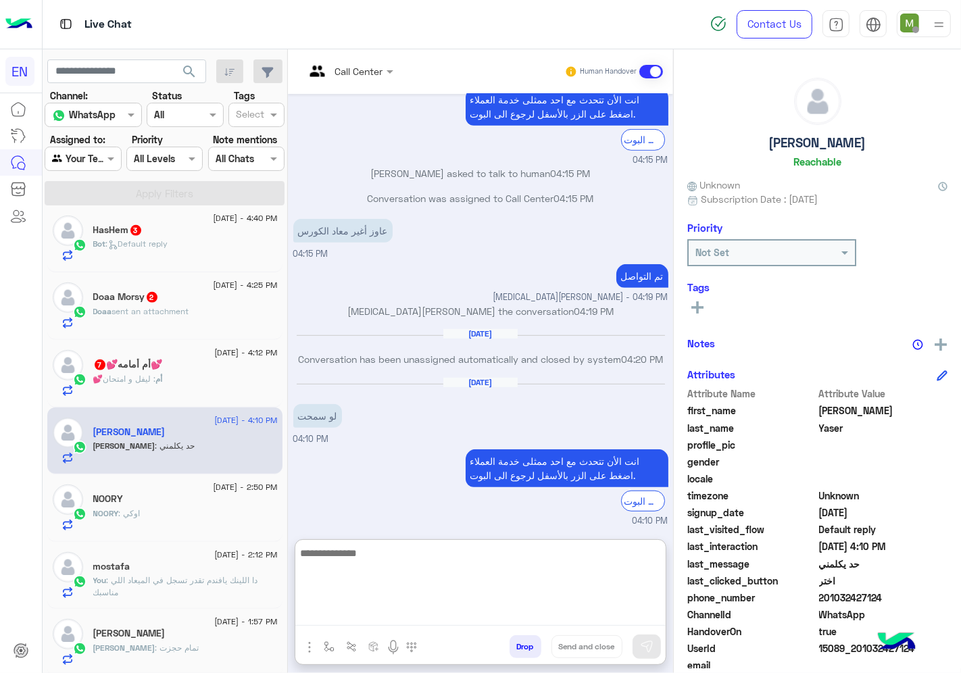
click at [572, 611] on textarea at bounding box center [480, 585] width 370 height 81
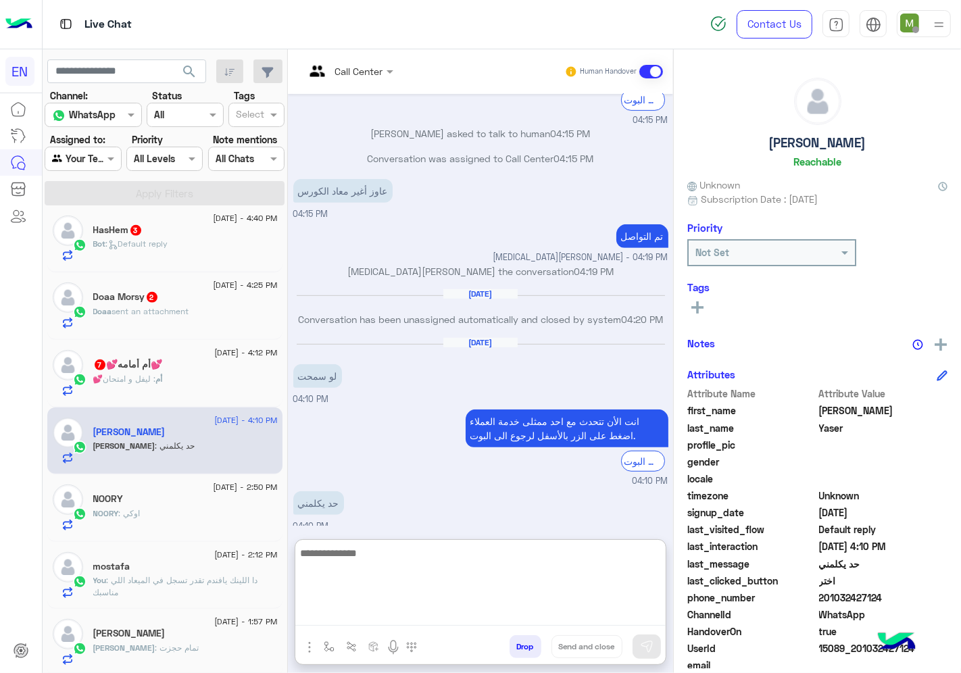
scroll to position [637, 0]
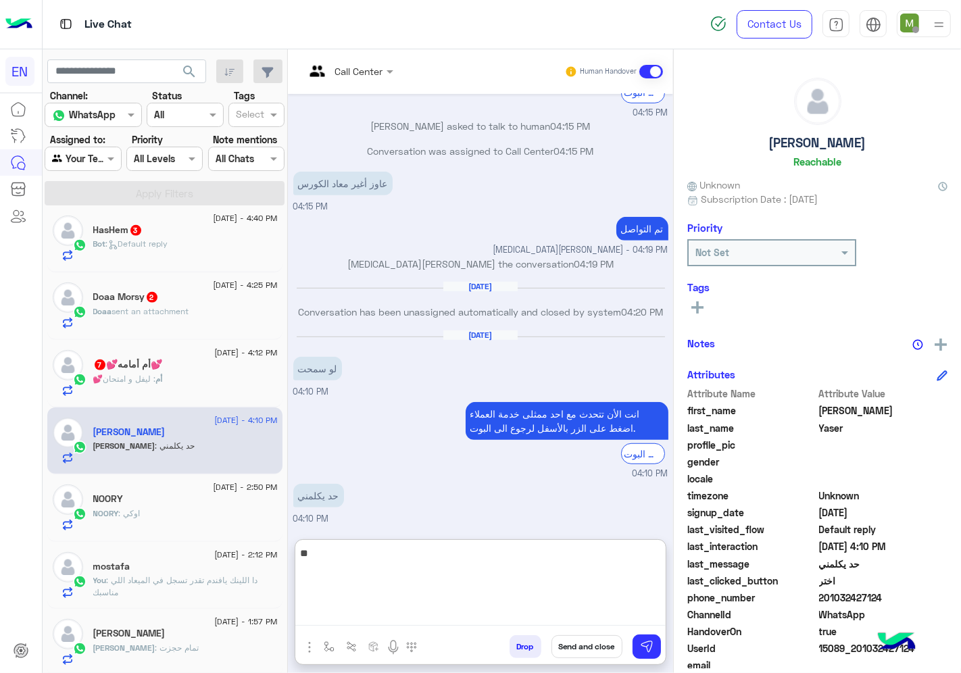
type textarea "*"
click at [603, 558] on textarea "*******" at bounding box center [480, 585] width 370 height 81
type textarea "*"
type textarea "**********"
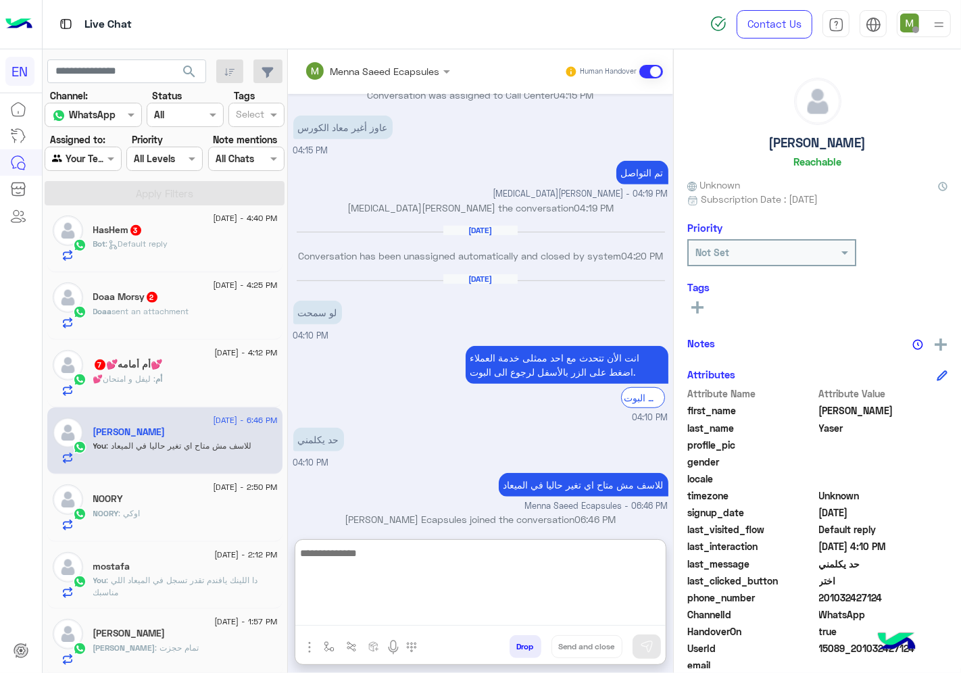
scroll to position [705, 0]
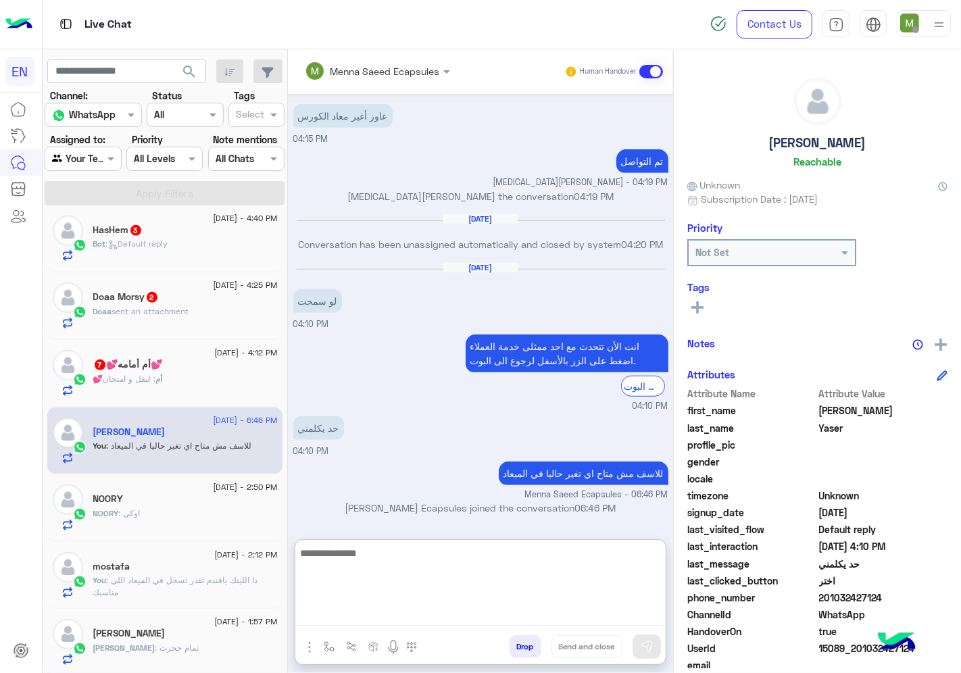
click at [559, 595] on textarea at bounding box center [480, 585] width 370 height 81
type textarea "*****"
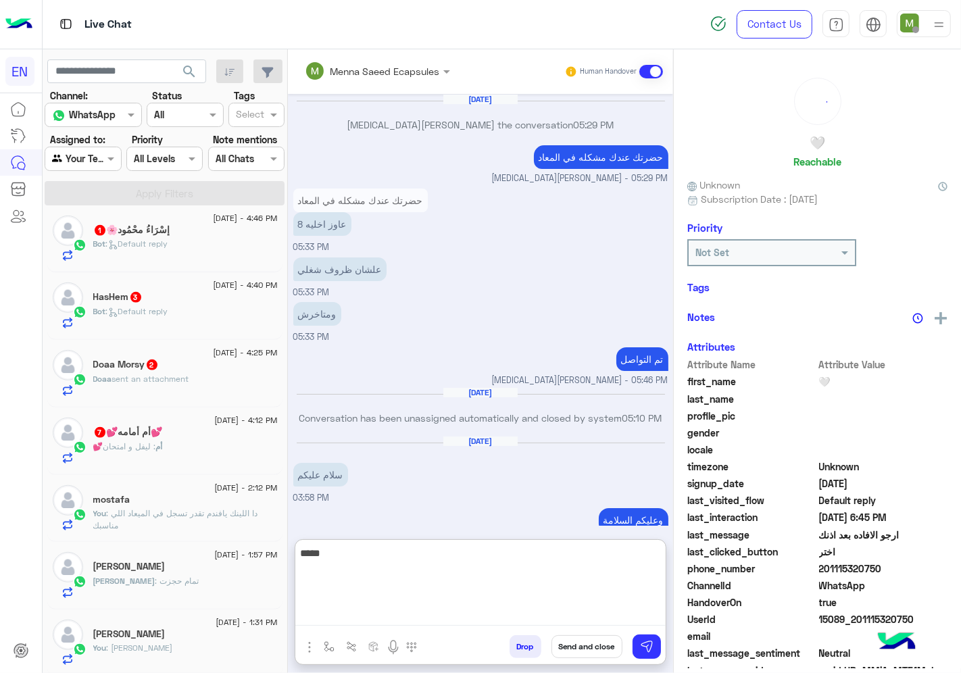
scroll to position [1066, 0]
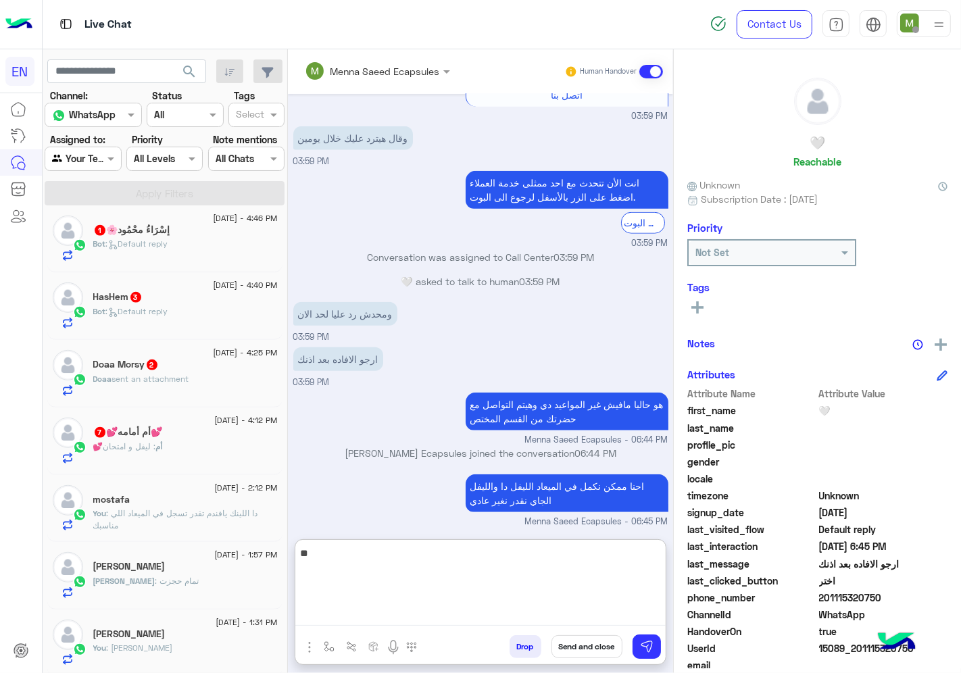
type textarea "*"
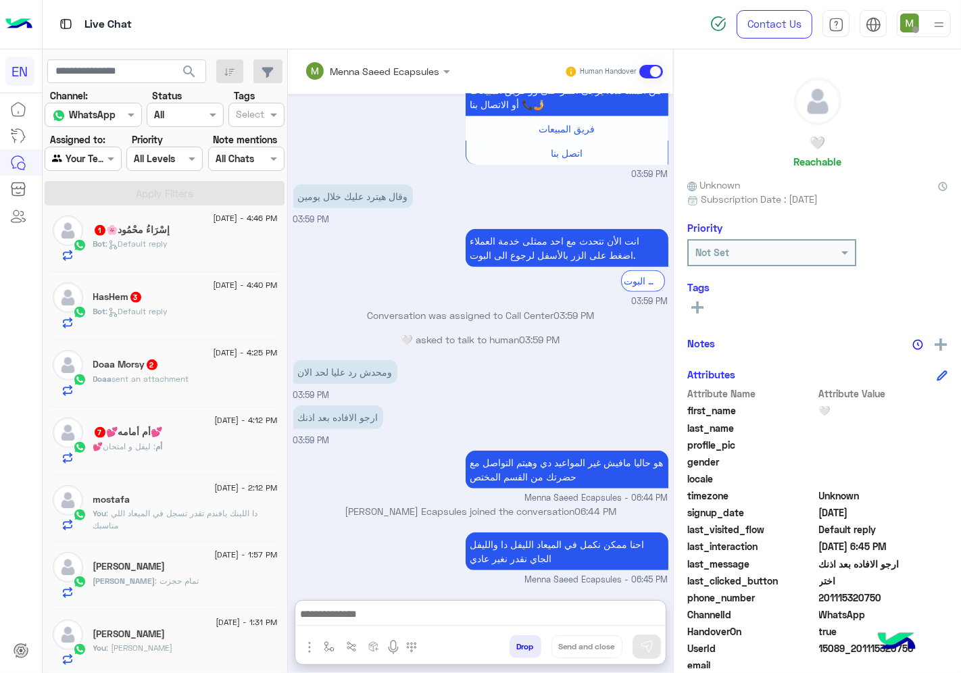
click at [116, 166] on div "Agent Filter Your Team" at bounding box center [83, 159] width 76 height 24
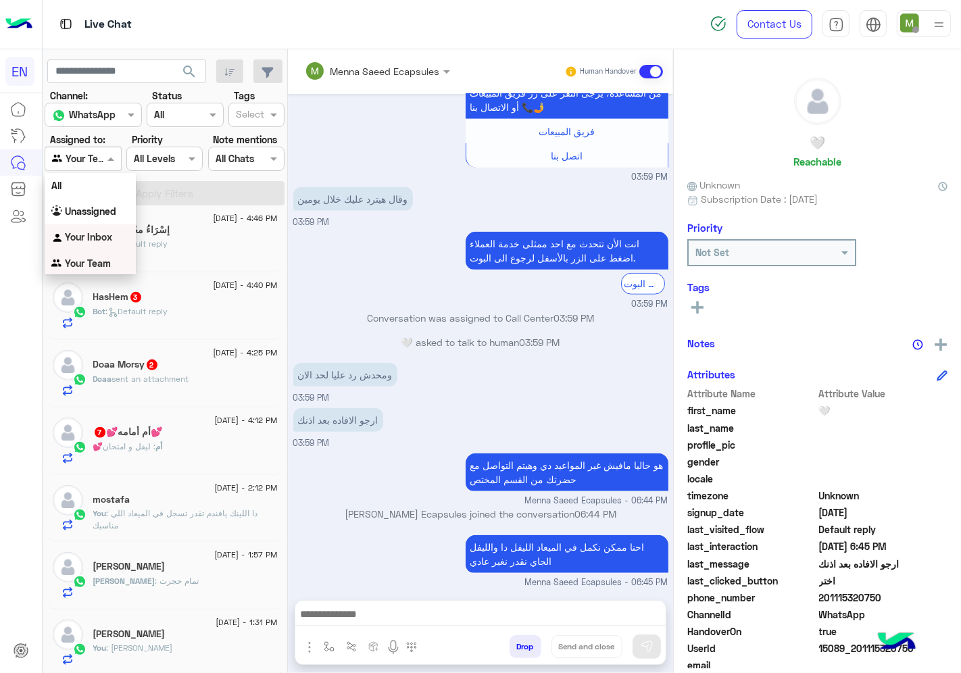
click at [107, 232] on b "Your Inbox" at bounding box center [88, 236] width 47 height 11
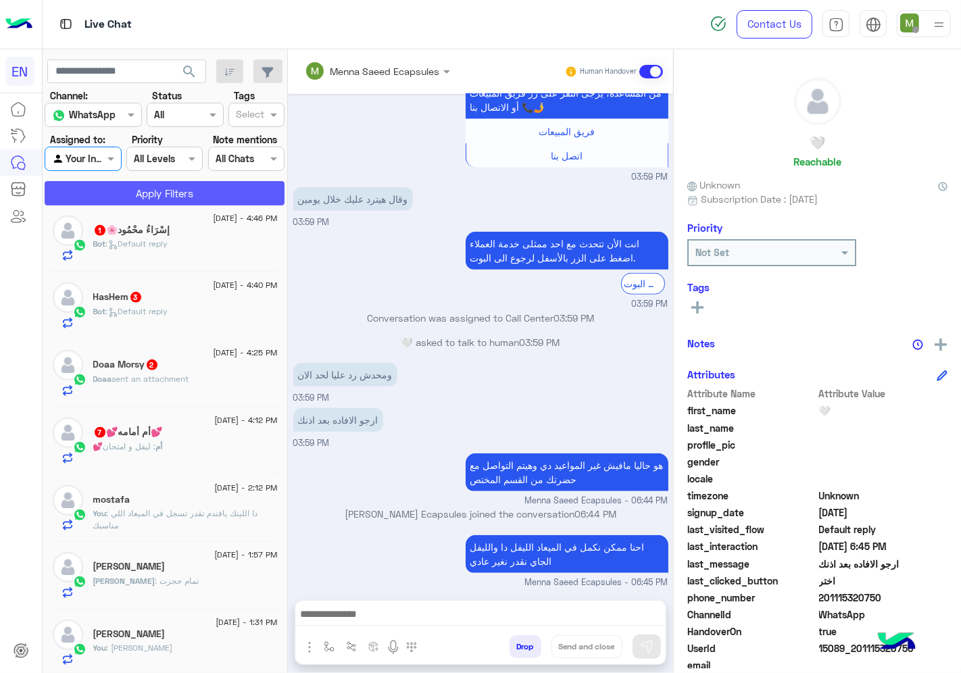
click at [172, 191] on button "Apply Filters" at bounding box center [165, 193] width 240 height 24
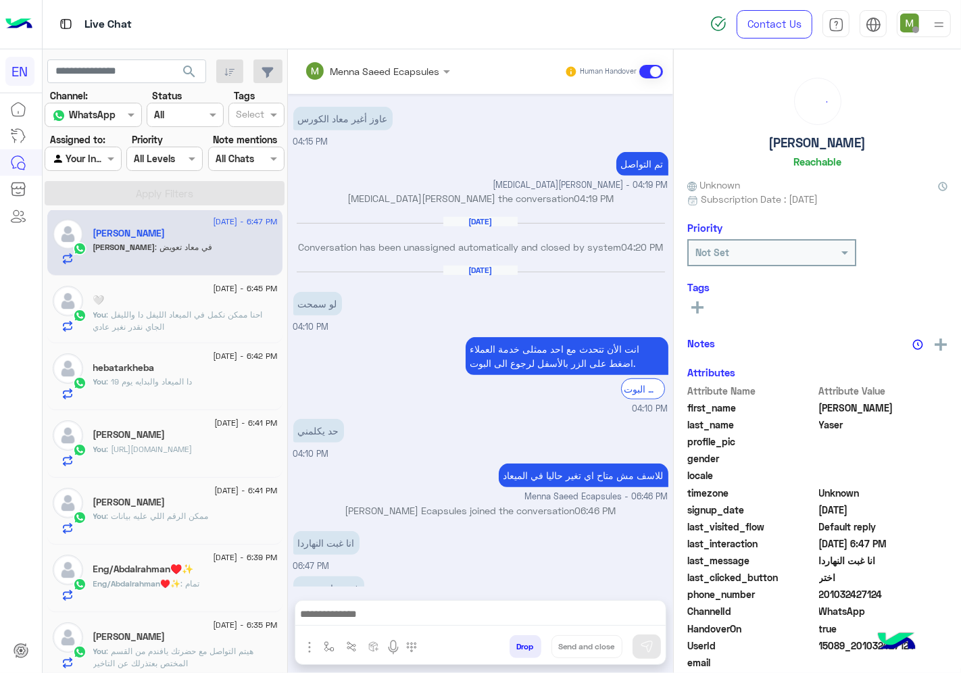
scroll to position [583, 0]
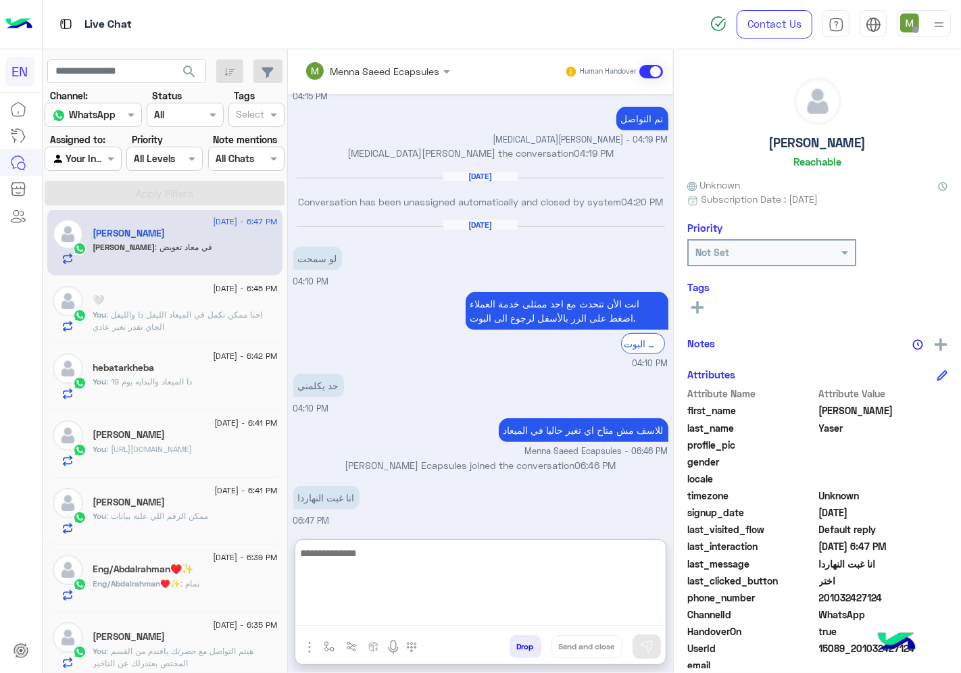
click at [484, 617] on textarea at bounding box center [480, 585] width 370 height 81
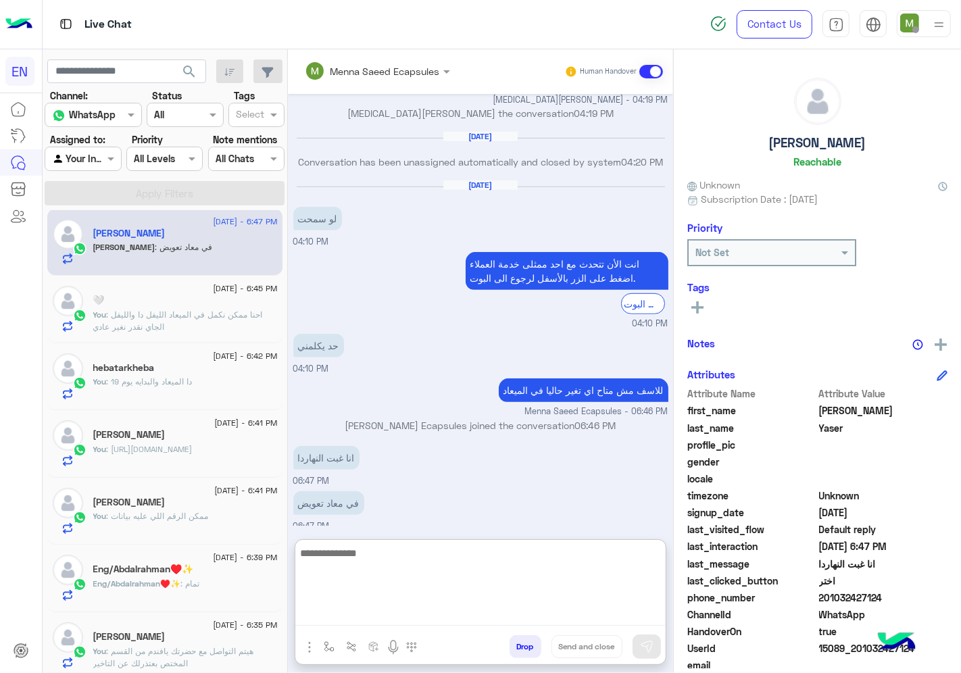
scroll to position [643, 0]
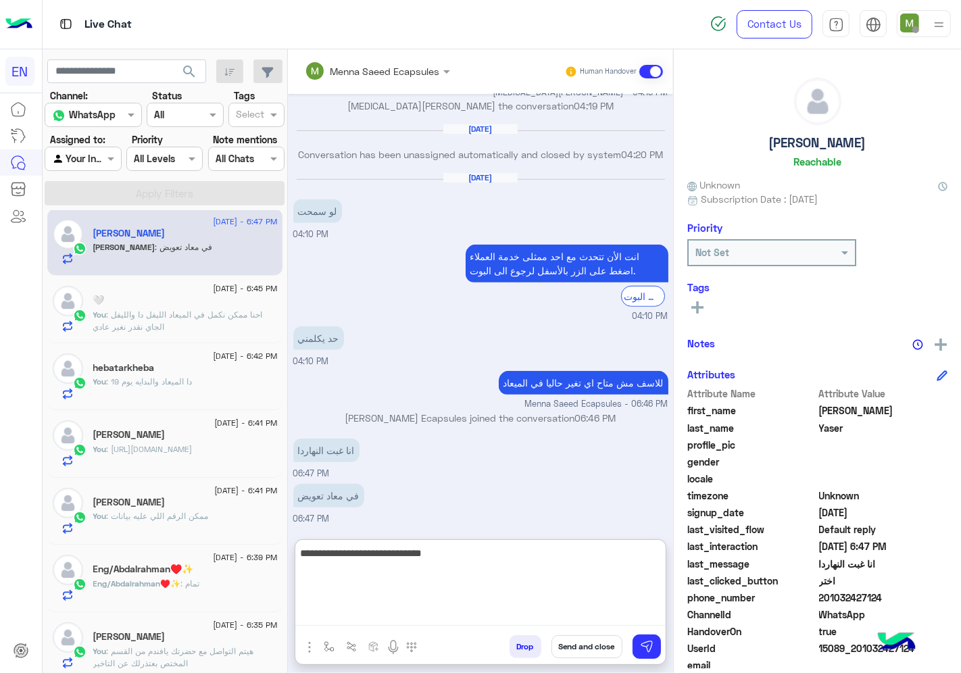
type textarea "**********"
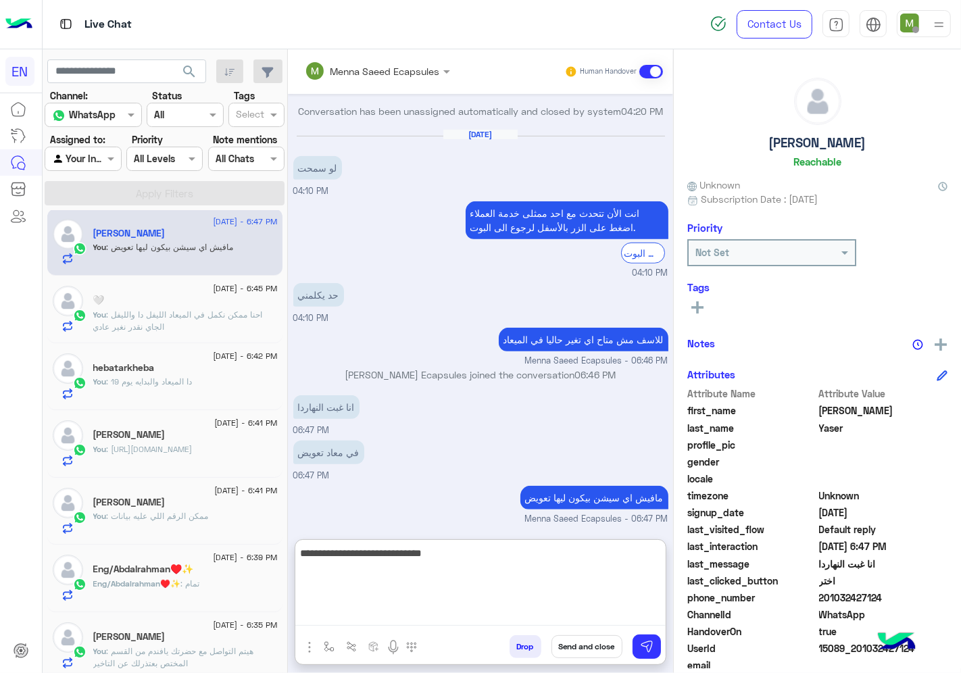
scroll to position [686, 0]
type textarea "**********"
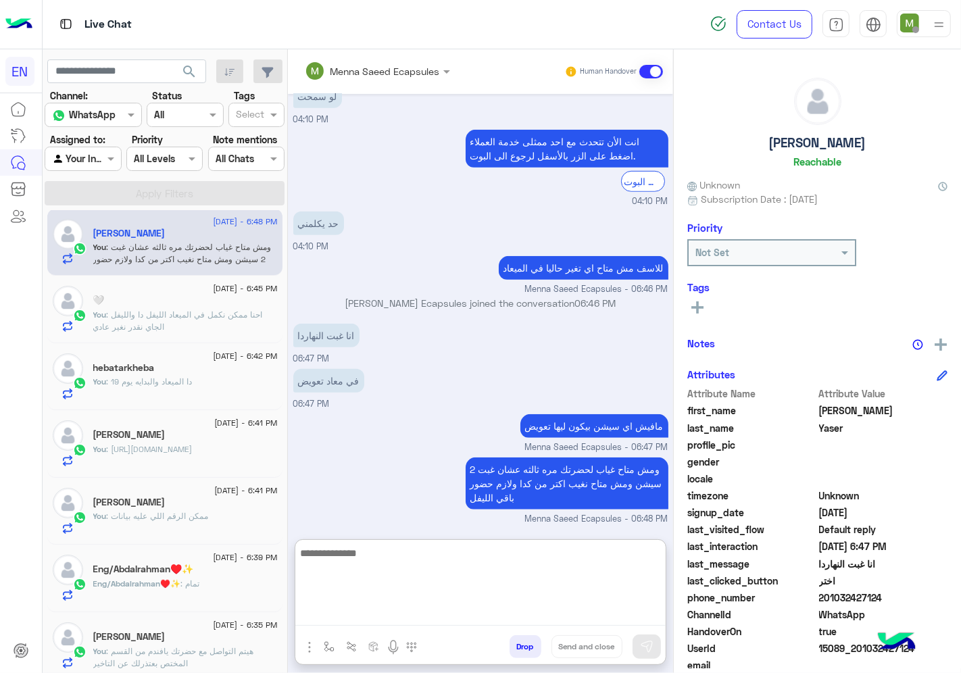
scroll to position [82, 0]
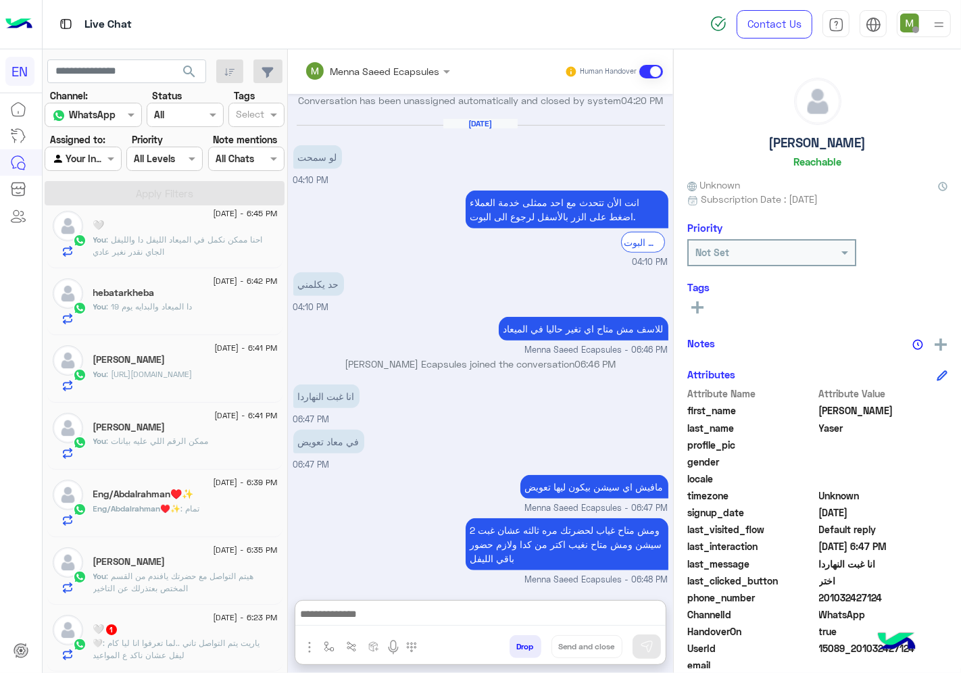
click at [174, 496] on h5 "Eng/Abdalrahman♥️✨" at bounding box center [143, 494] width 101 height 11
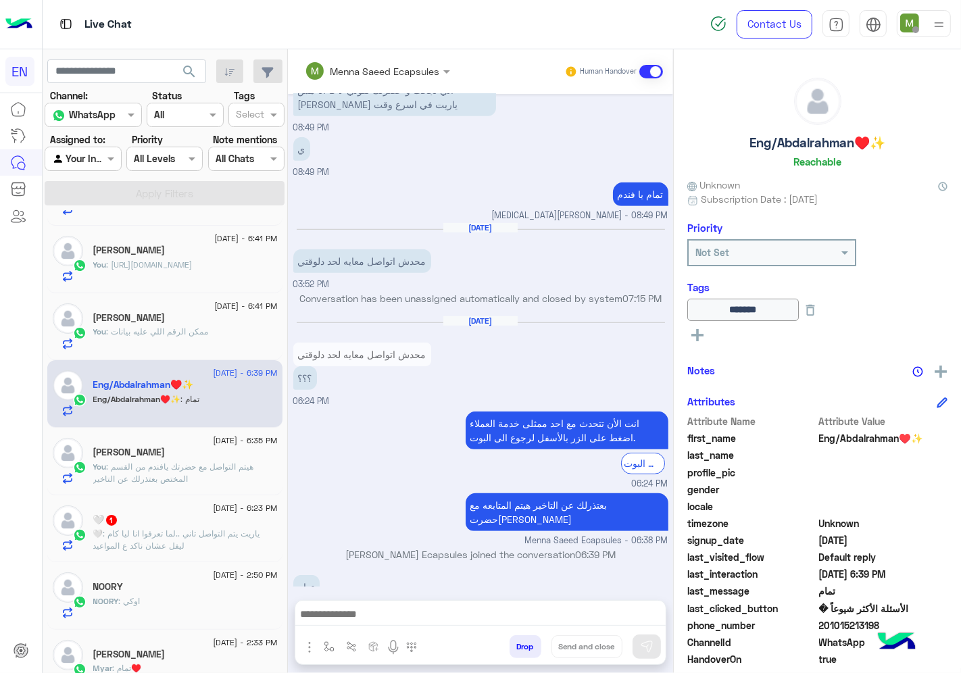
scroll to position [300, 0]
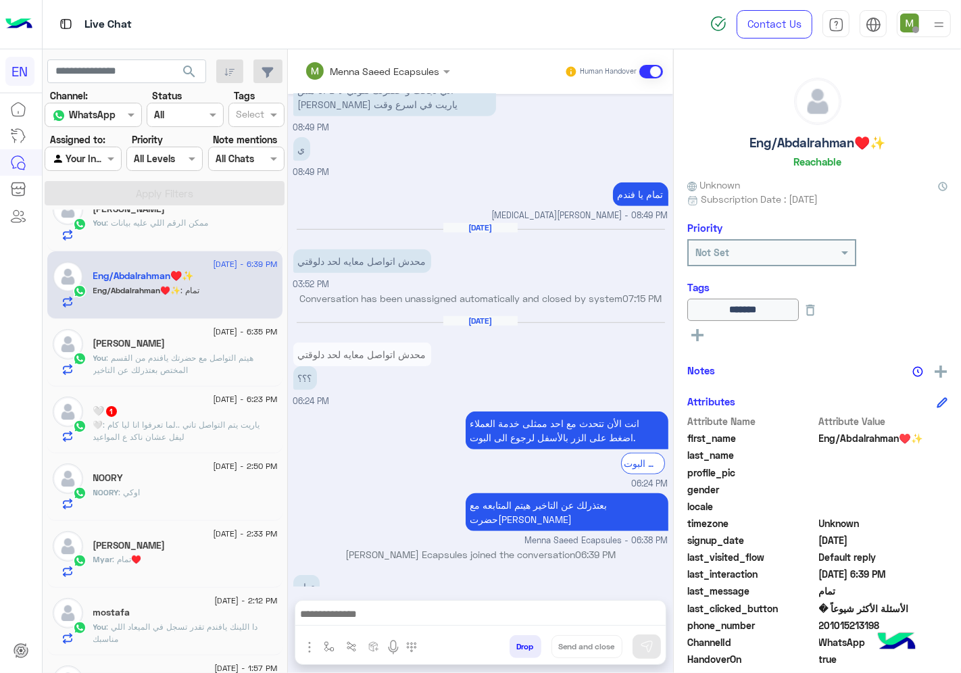
click at [103, 149] on div "Agent Filter Your Inbox" at bounding box center [83, 159] width 76 height 24
click at [97, 259] on b "Your Team" at bounding box center [88, 262] width 46 height 11
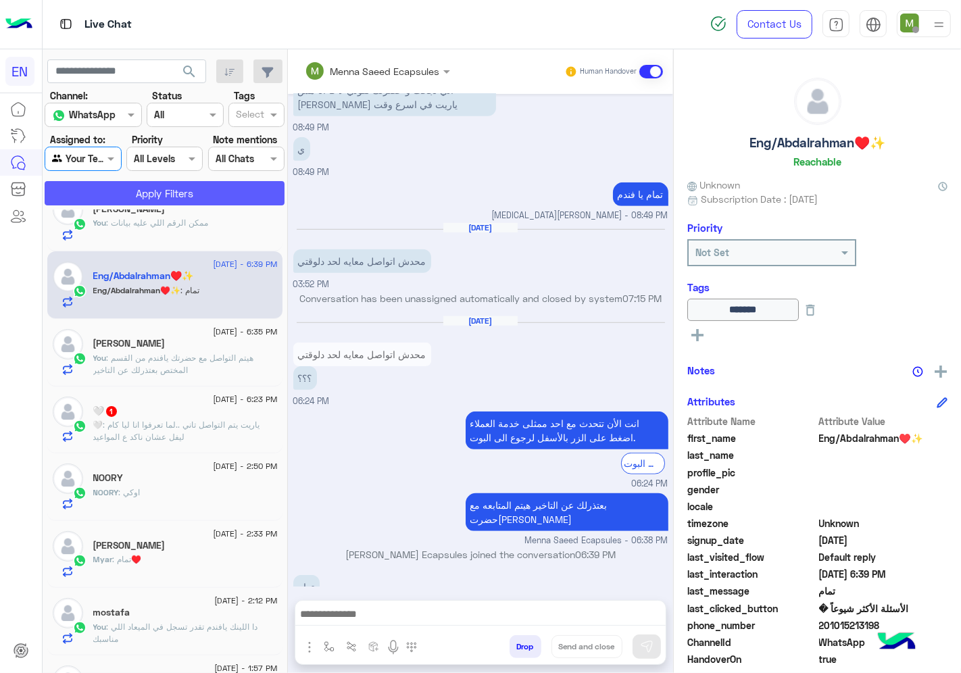
click at [153, 194] on button "Apply Filters" at bounding box center [165, 193] width 240 height 24
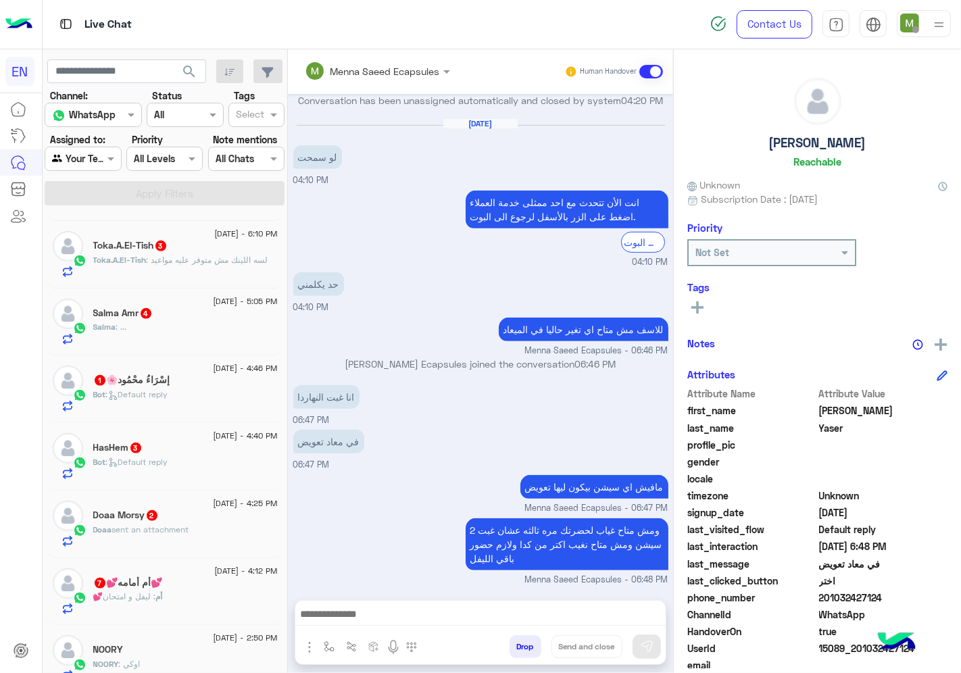
scroll to position [676, 0]
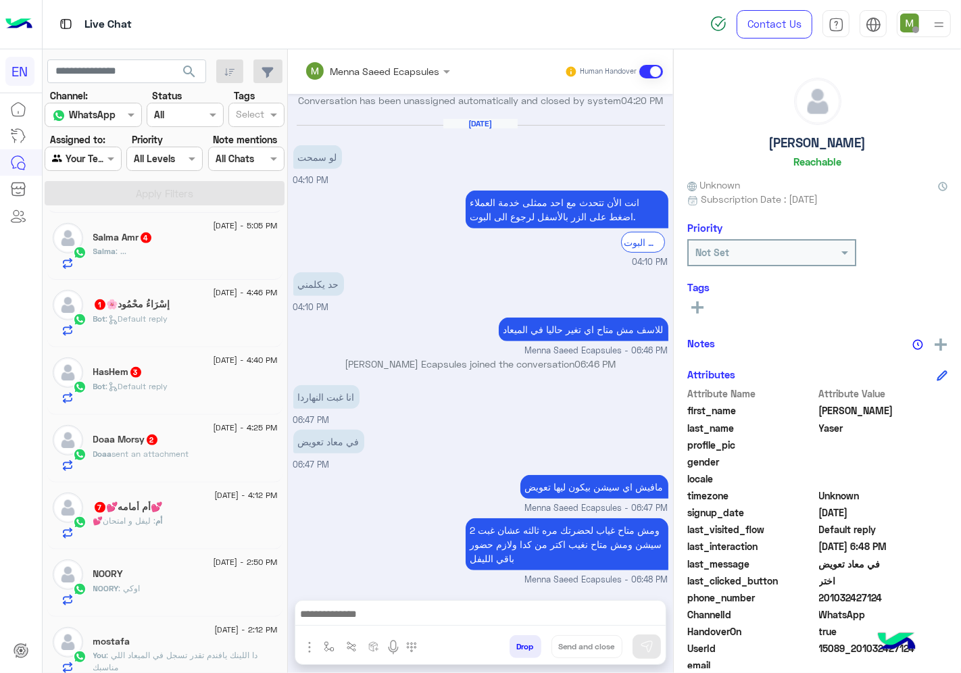
click at [184, 516] on div "💕أم أمامه💕 7" at bounding box center [185, 508] width 184 height 14
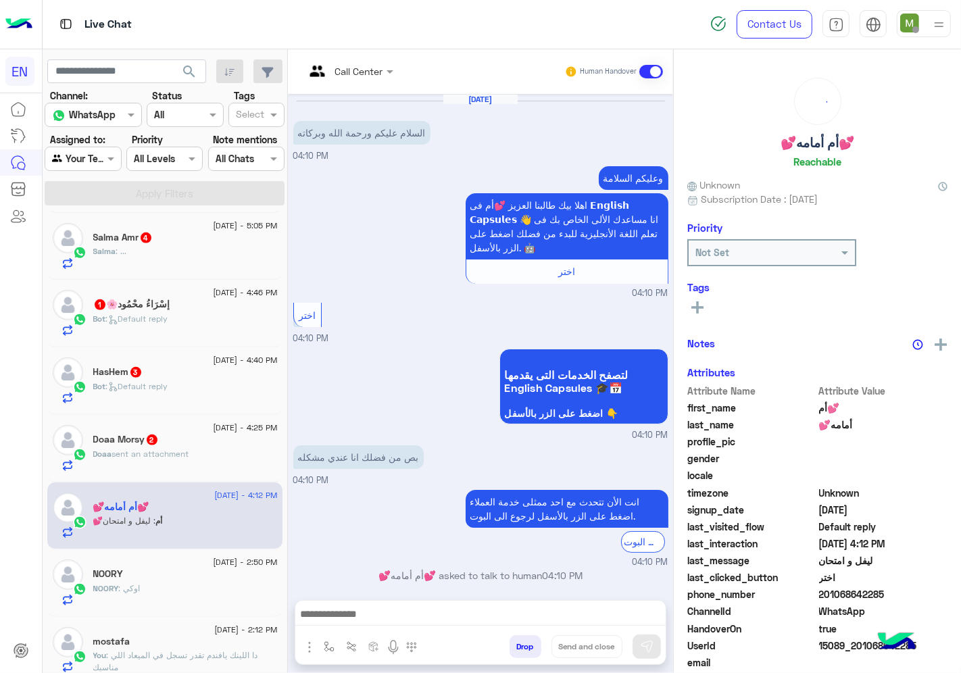
scroll to position [224, 0]
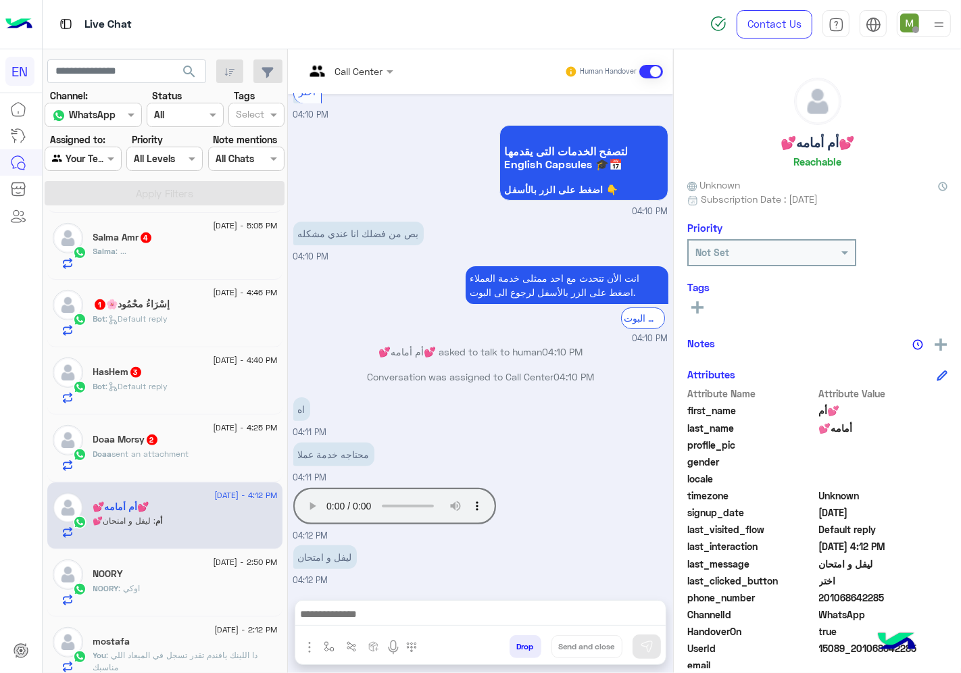
click at [906, 591] on span "201068642285" at bounding box center [883, 598] width 129 height 14
copy span "201068642285"
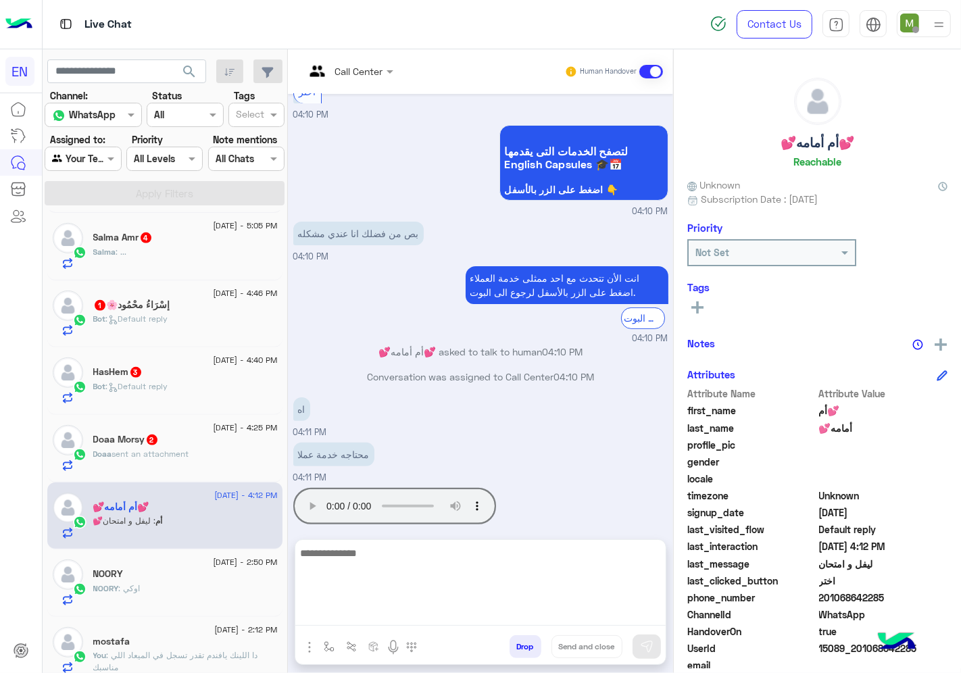
click at [547, 615] on textarea at bounding box center [480, 585] width 370 height 81
type textarea "**********"
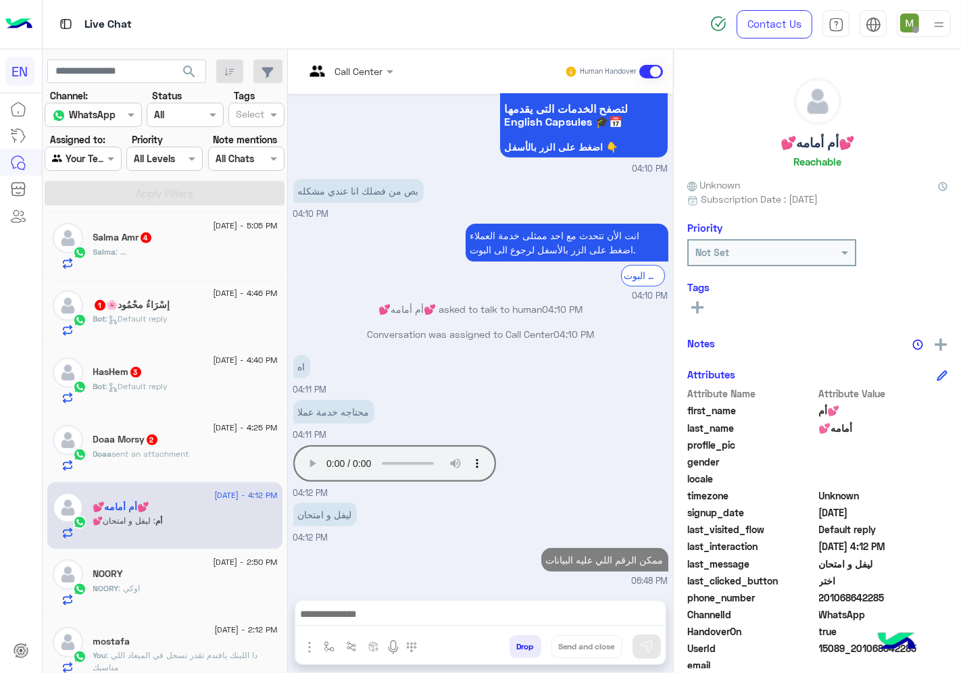
scroll to position [291, 0]
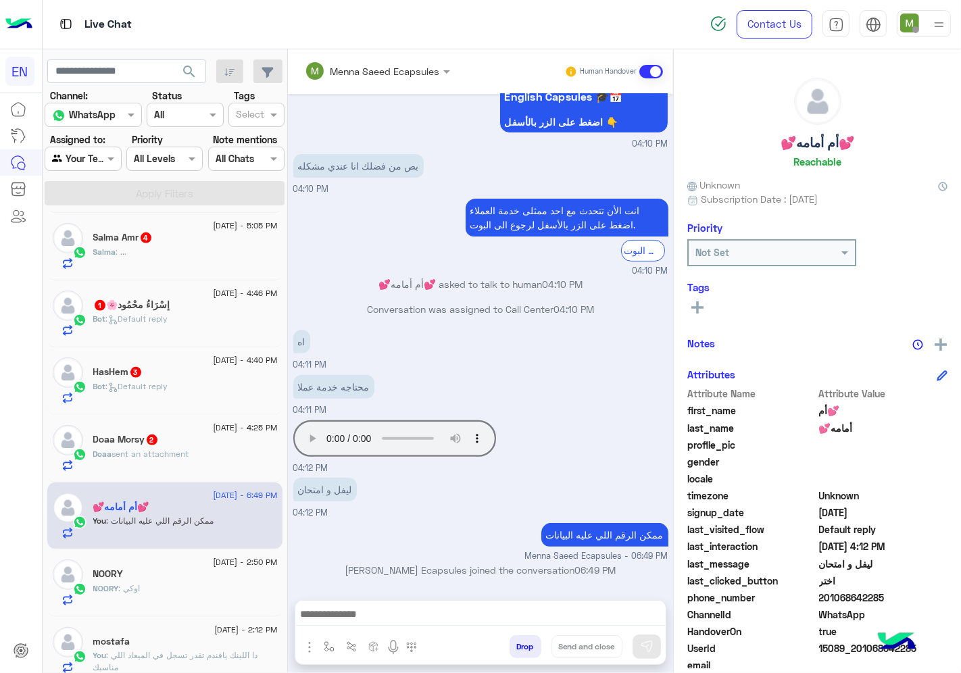
click at [206, 435] on div "Doaa Morsy 2" at bounding box center [185, 441] width 184 height 14
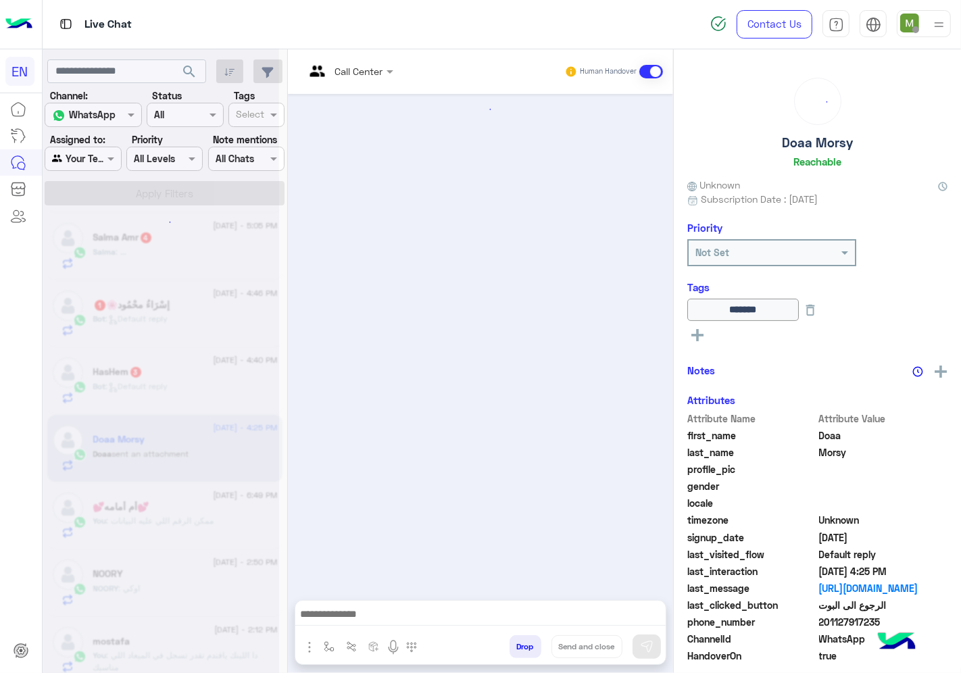
scroll to position [649, 0]
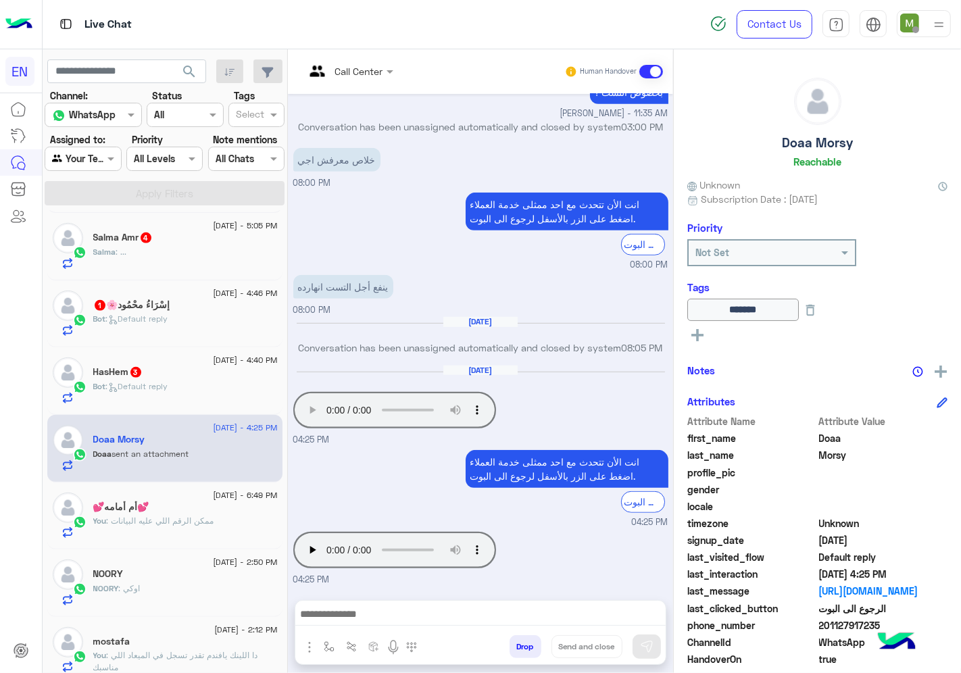
click at [899, 618] on span "201127917235" at bounding box center [883, 625] width 129 height 14
copy span "201127917235"
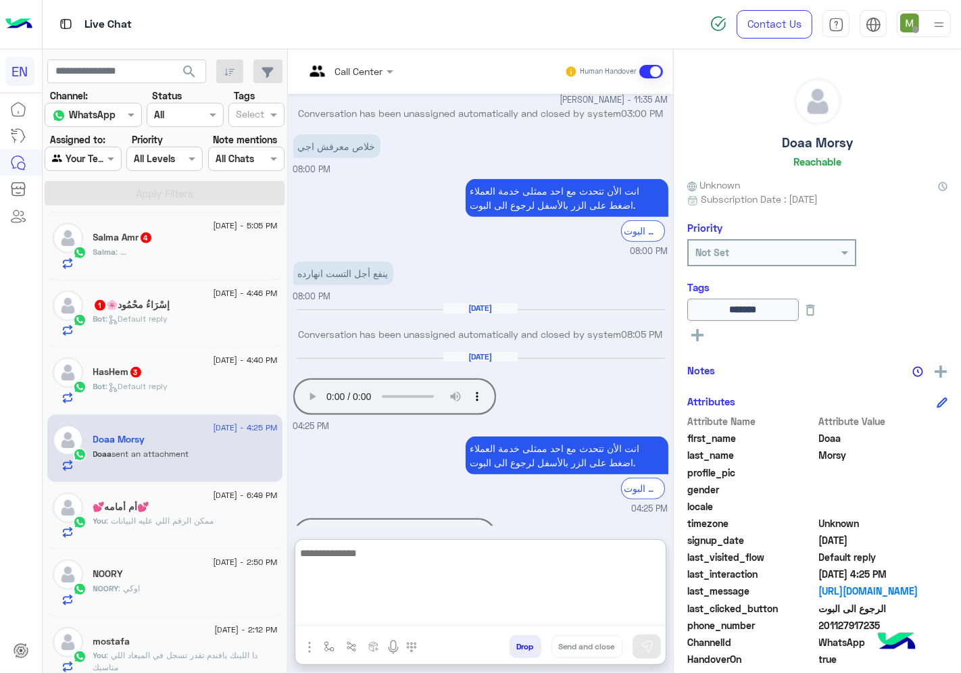
paste textarea "**********"
type textarea "**********"
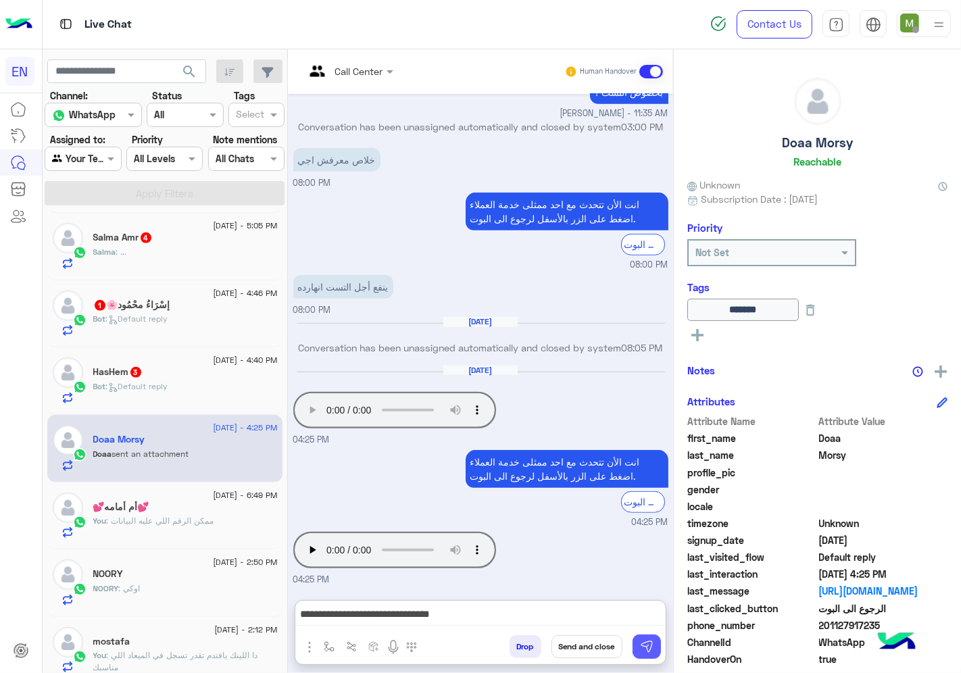
click at [653, 640] on img at bounding box center [647, 647] width 14 height 14
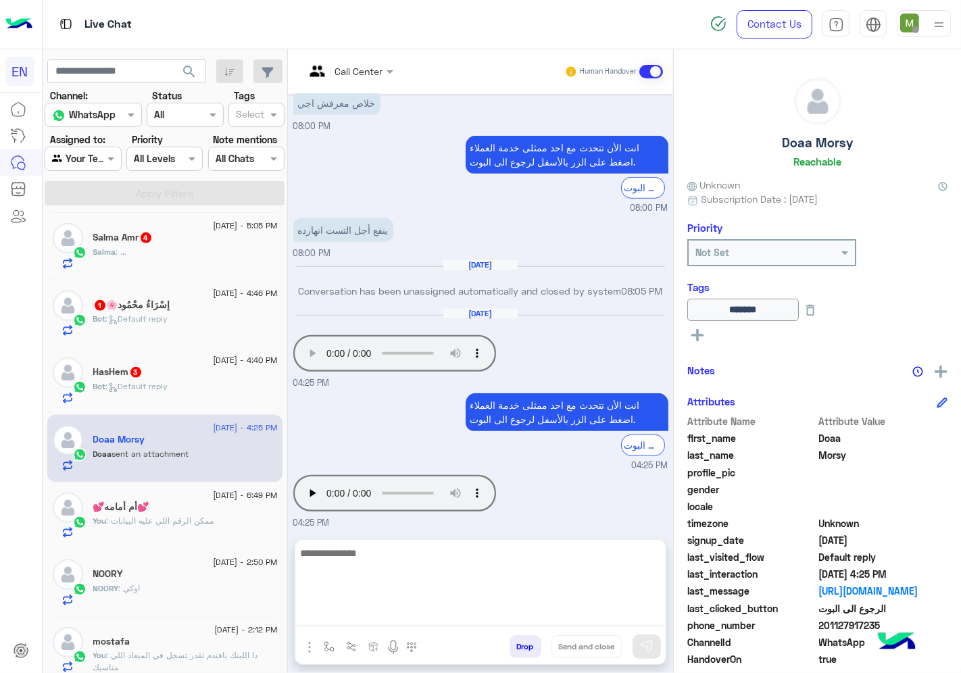
click at [664, 609] on textarea at bounding box center [480, 585] width 370 height 81
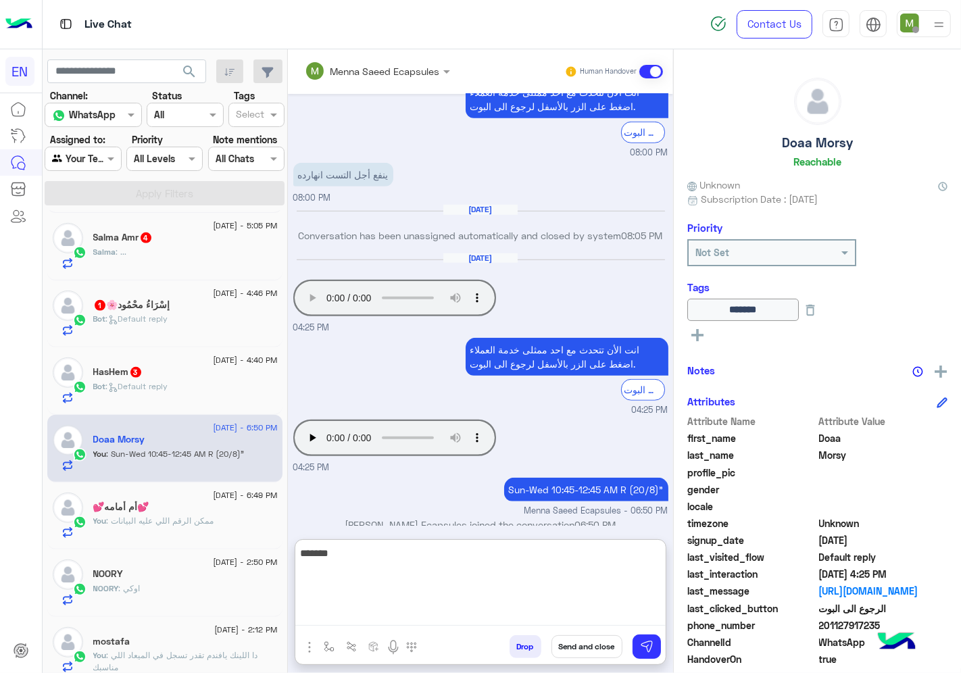
scroll to position [778, 0]
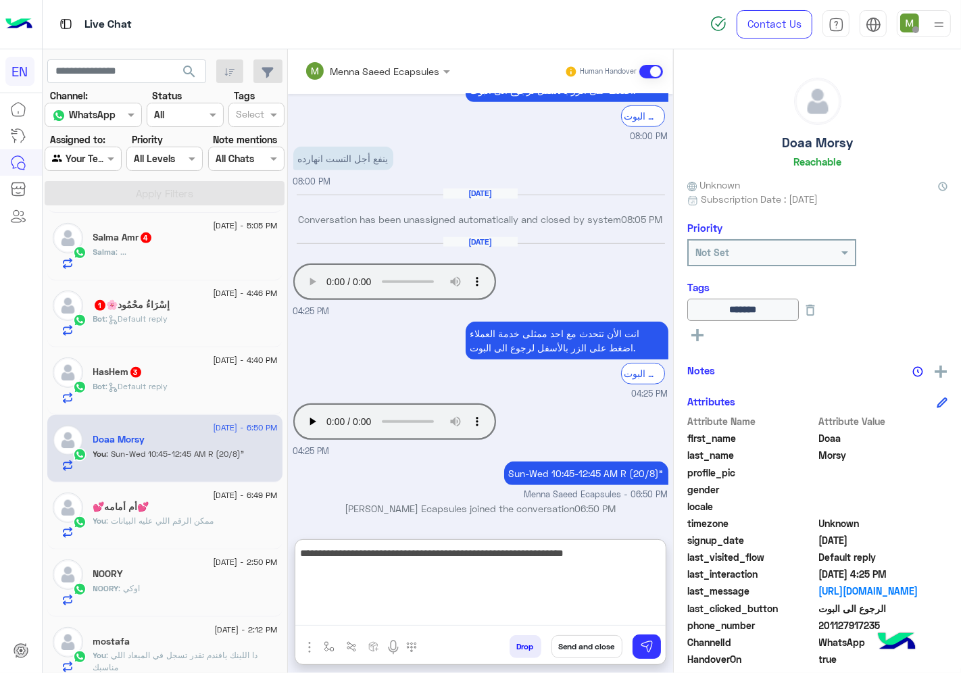
type textarea "**********"
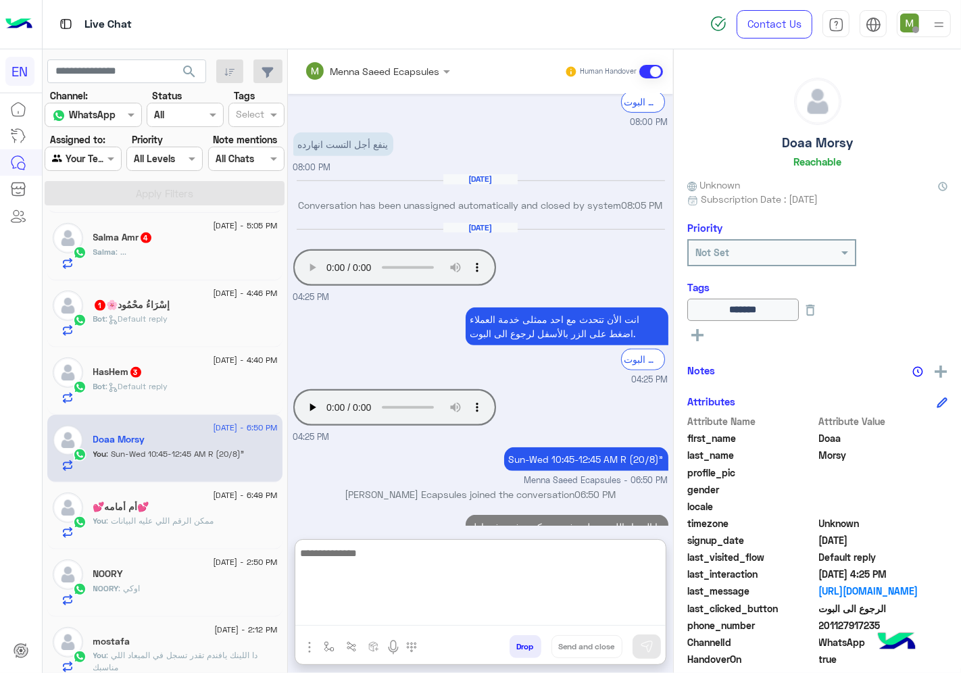
scroll to position [835, 0]
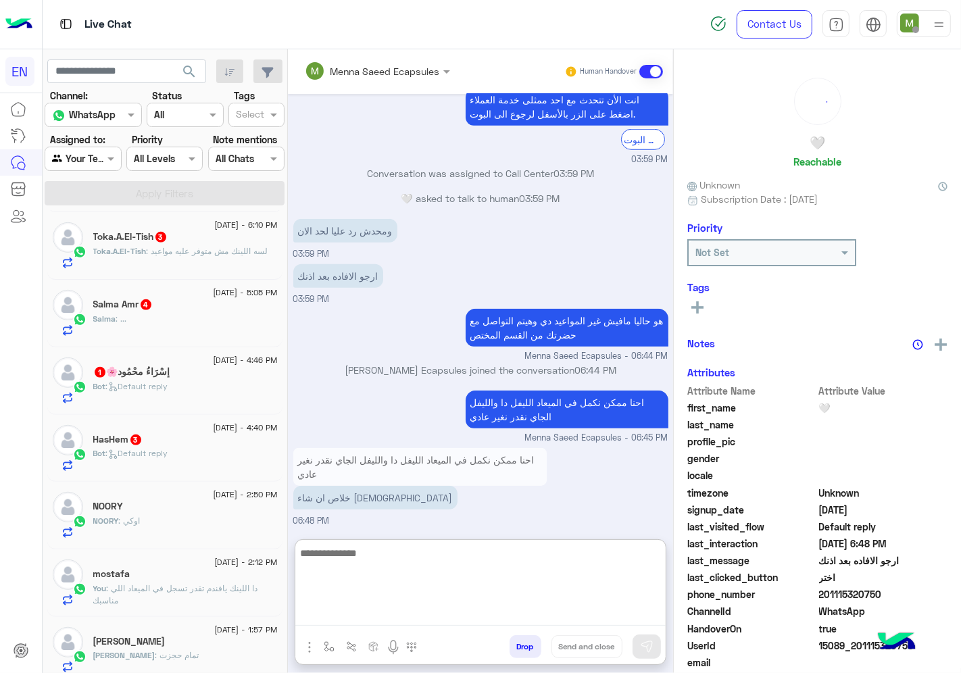
scroll to position [600, 0]
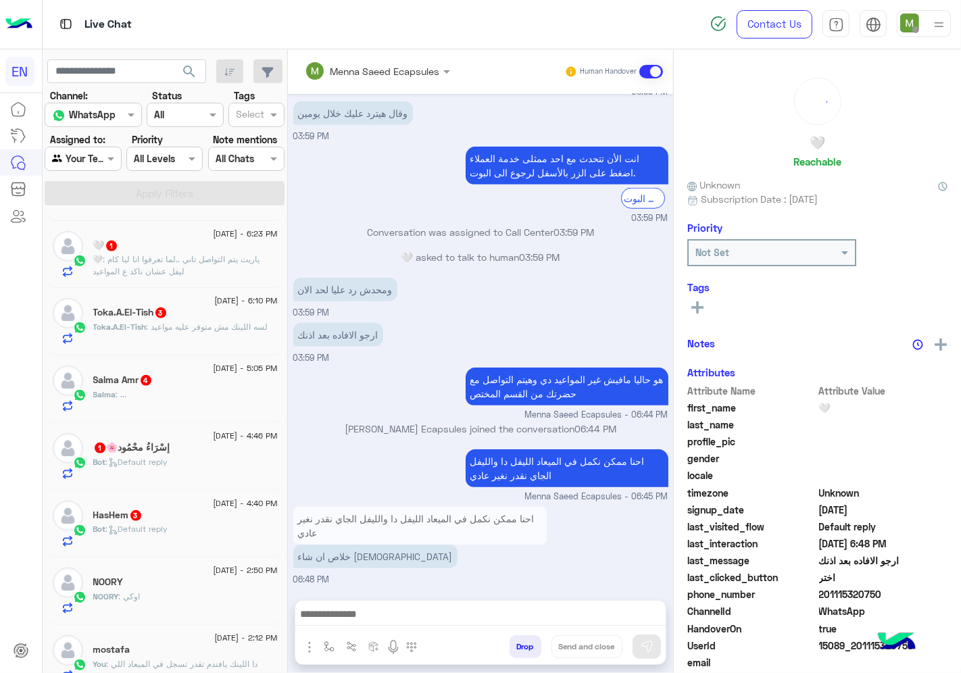
click at [183, 518] on div "HasHem 3" at bounding box center [185, 517] width 184 height 14
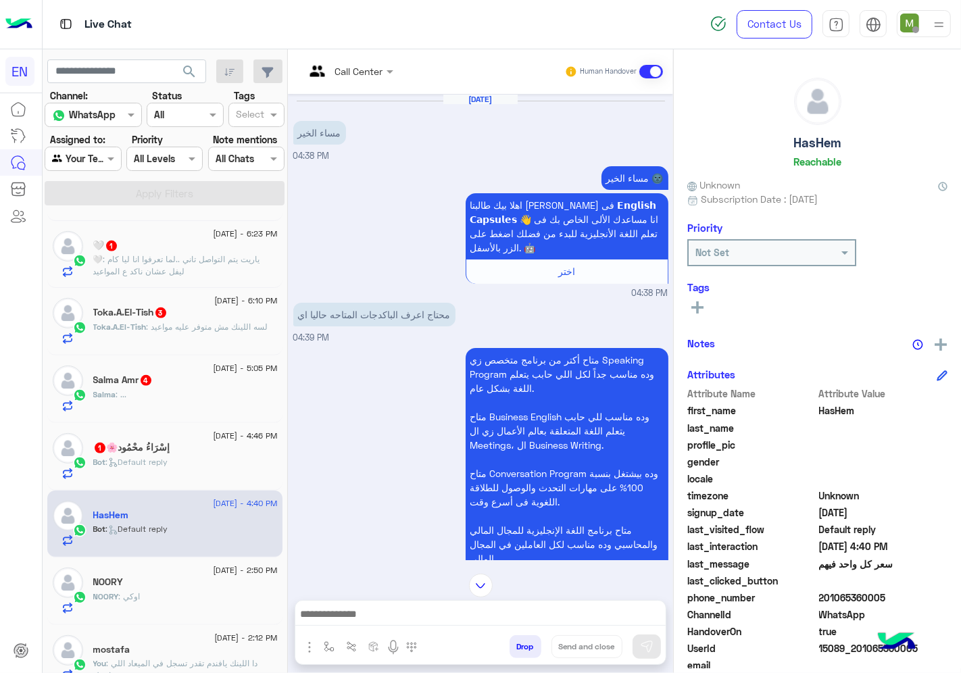
click at [400, 66] on div at bounding box center [349, 71] width 102 height 16
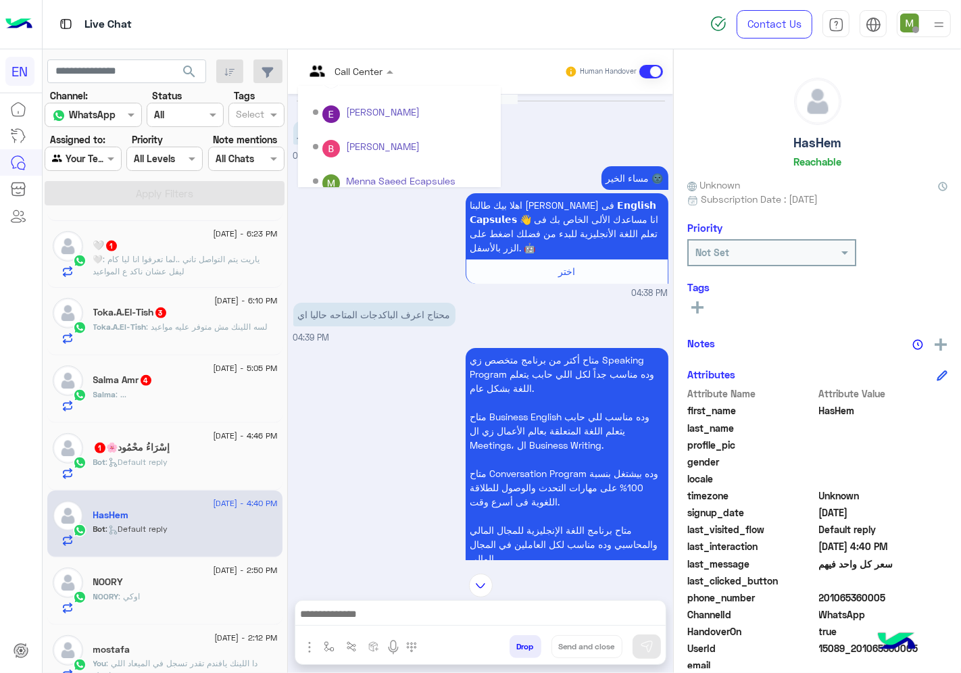
scroll to position [224, 0]
click at [390, 136] on div "Sales Team" at bounding box center [399, 140] width 203 height 25
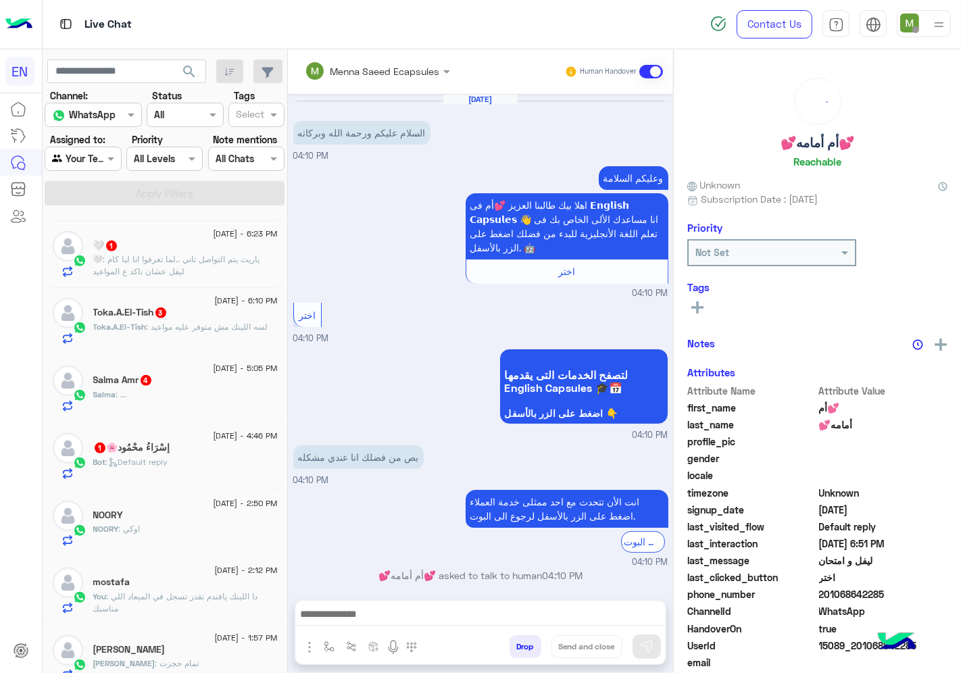
scroll to position [291, 0]
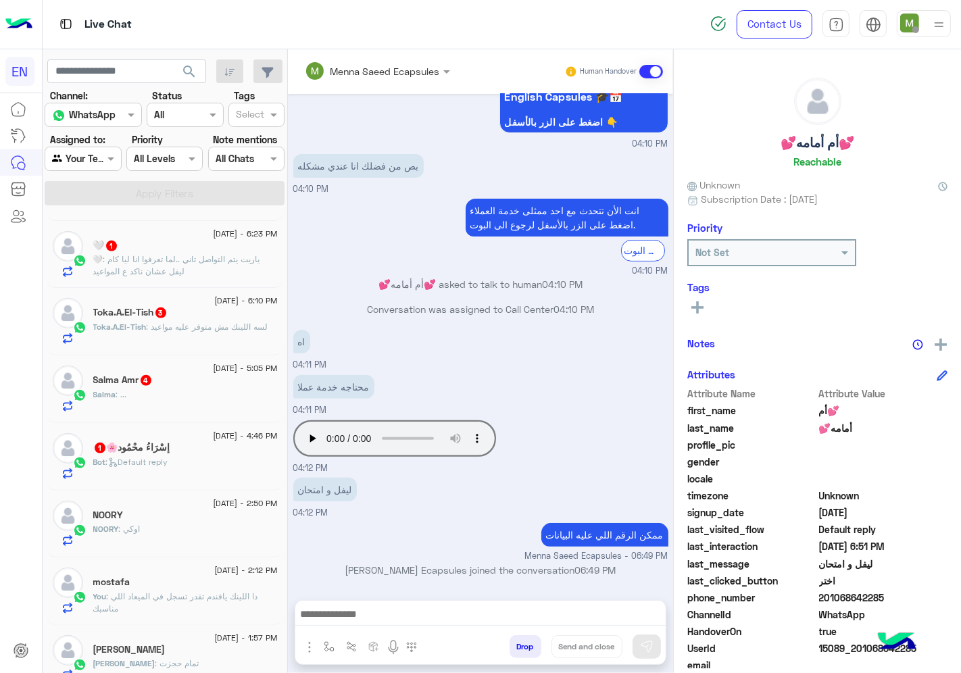
click at [185, 460] on div "Bot : Default reply" at bounding box center [185, 468] width 184 height 24
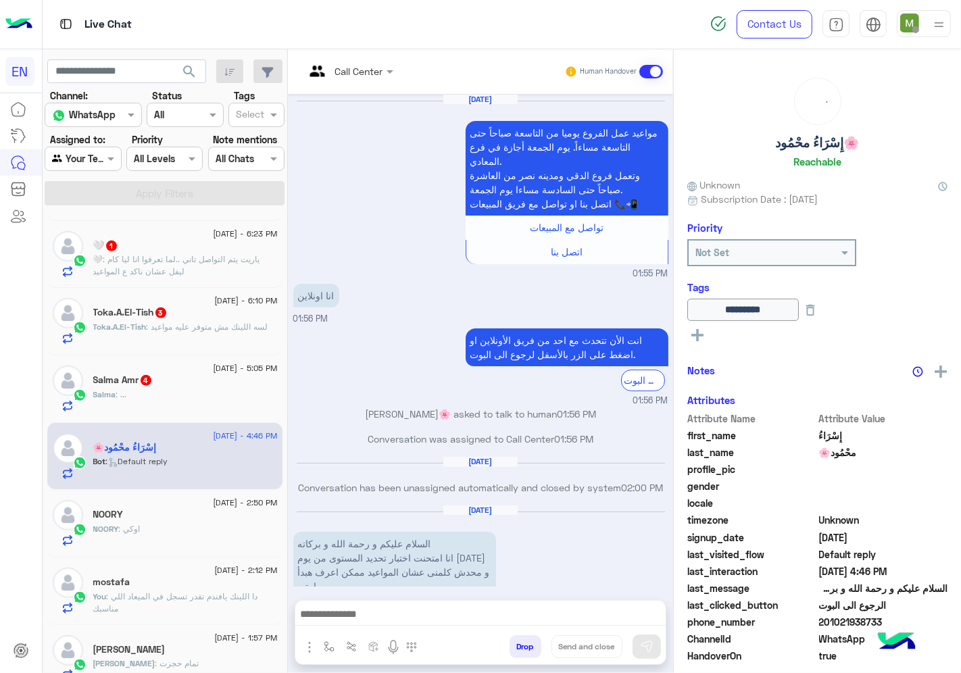
scroll to position [833, 0]
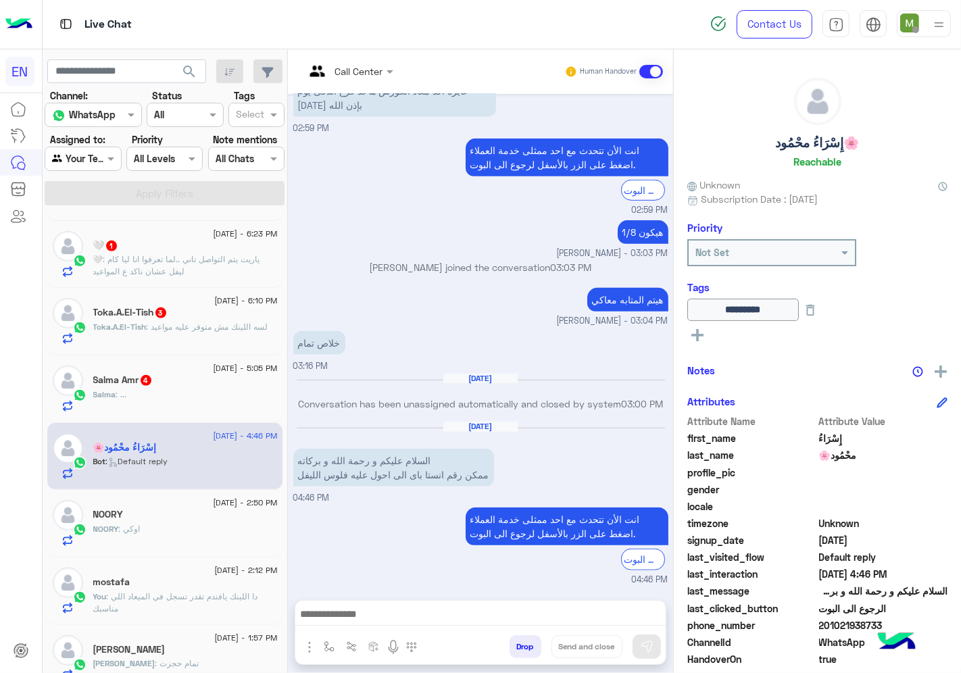
click at [900, 622] on img at bounding box center [896, 642] width 47 height 47
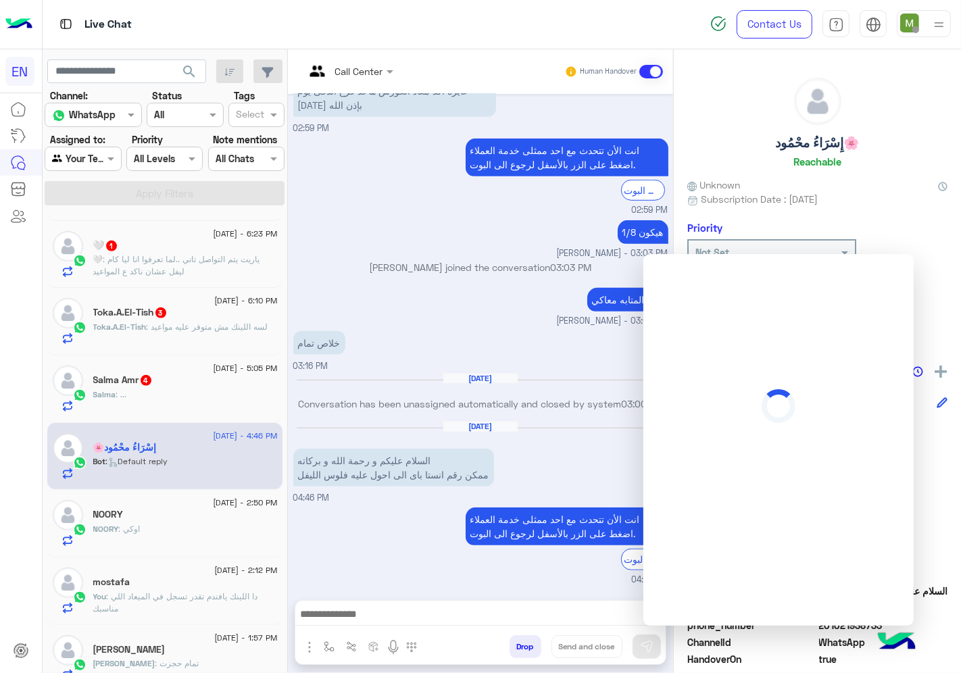
click at [499, 285] on div "هيتم المتابه معاكي Bassant Ayman - 03:04 PM" at bounding box center [480, 306] width 375 height 43
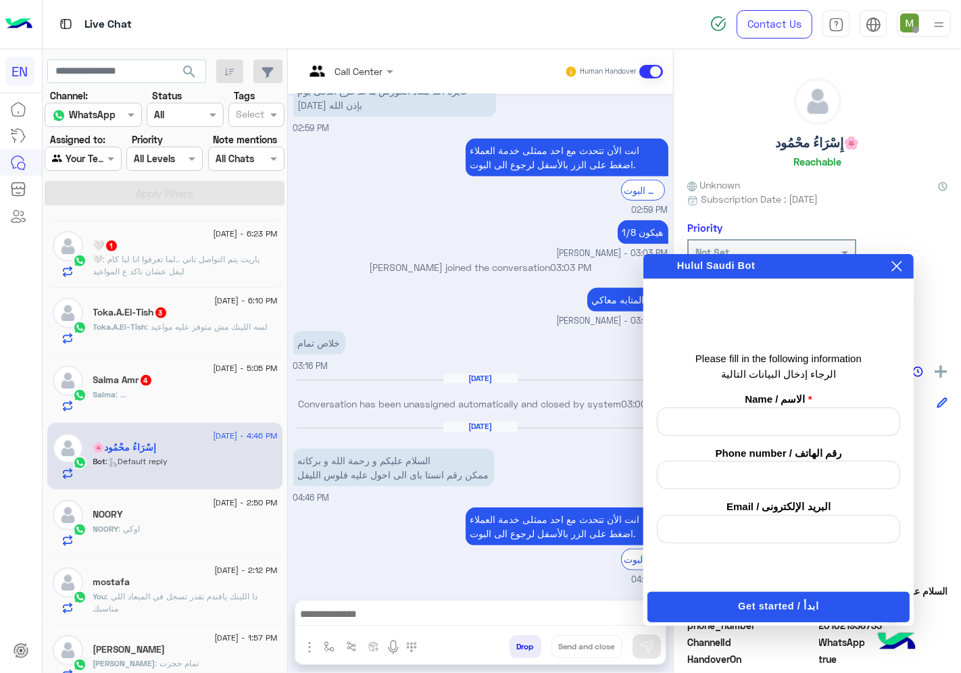
click at [753, 652] on span "HandoverOn" at bounding box center [751, 659] width 129 height 14
click at [890, 262] on button at bounding box center [897, 266] width 14 height 15
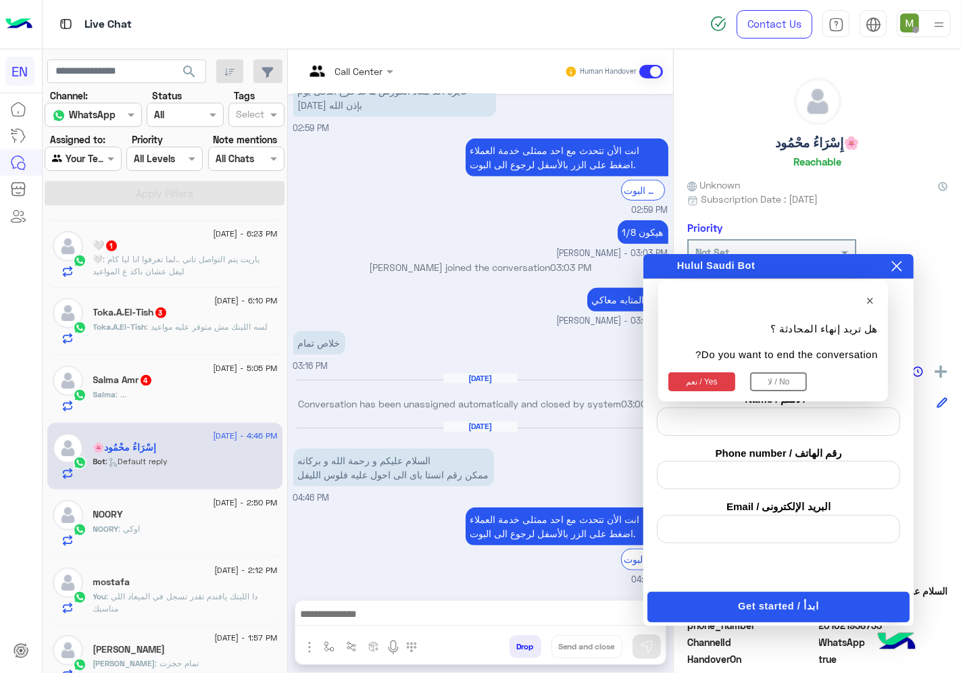
click at [897, 268] on icon at bounding box center [896, 266] width 11 height 11
click at [696, 383] on button "نعم / Yes" at bounding box center [701, 381] width 67 height 19
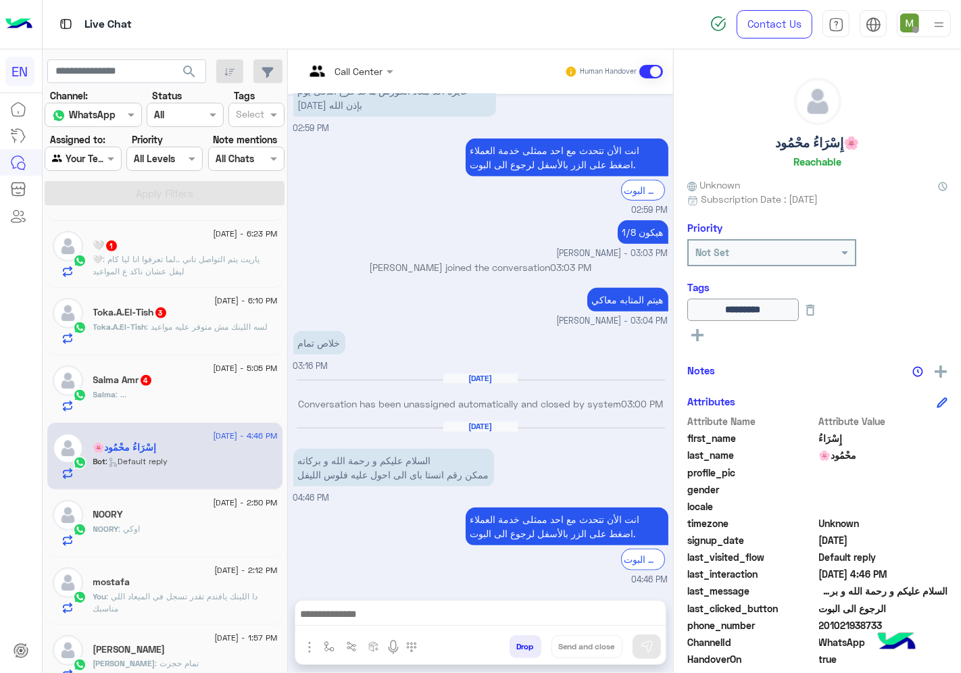
click at [816, 493] on span "gender" at bounding box center [751, 490] width 129 height 14
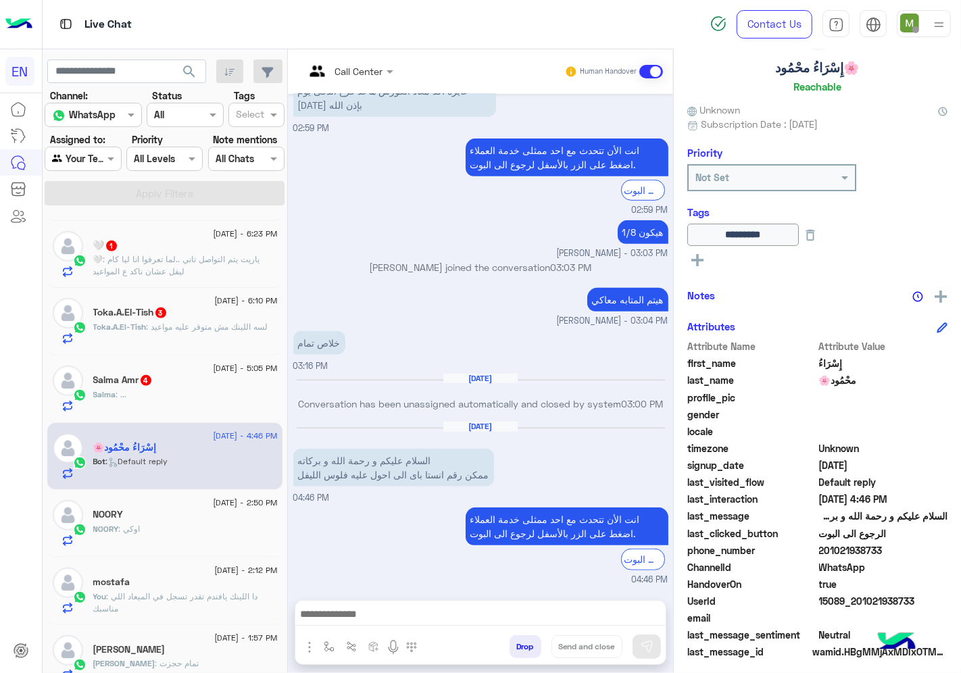
click at [890, 543] on span "201021938733" at bounding box center [883, 550] width 129 height 14
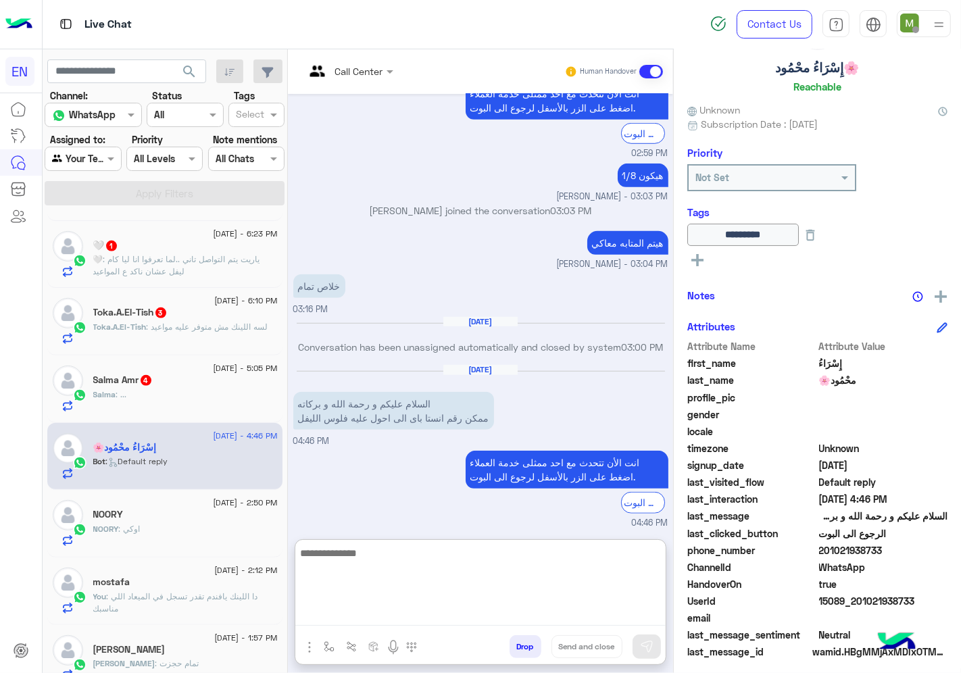
paste textarea "**********"
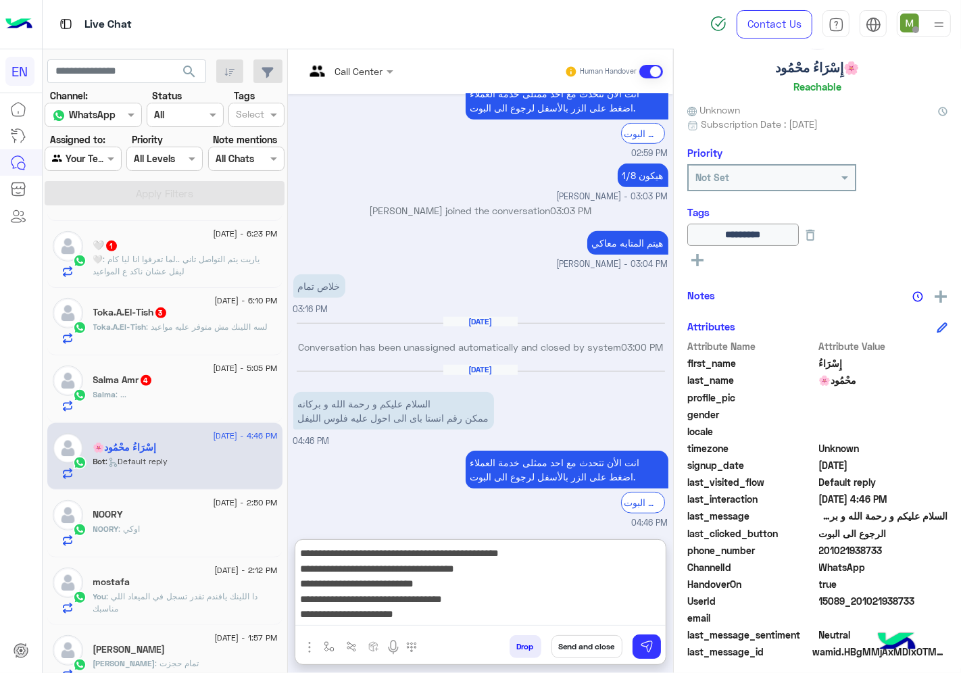
scroll to position [11, 0]
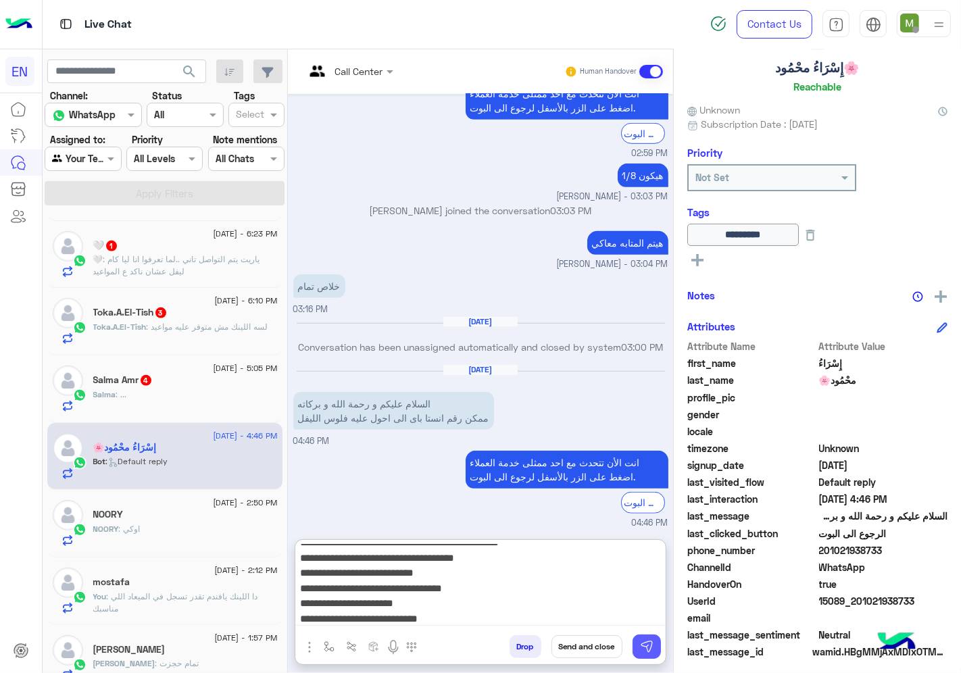
type textarea "**********"
click at [661, 638] on button at bounding box center [647, 647] width 28 height 24
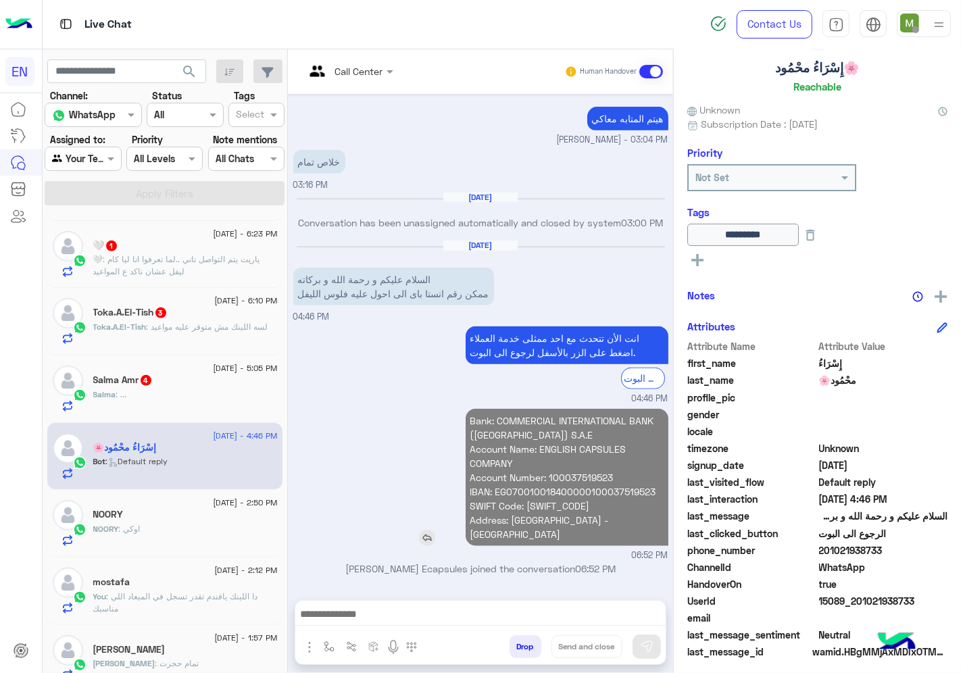
scroll to position [1001, 0]
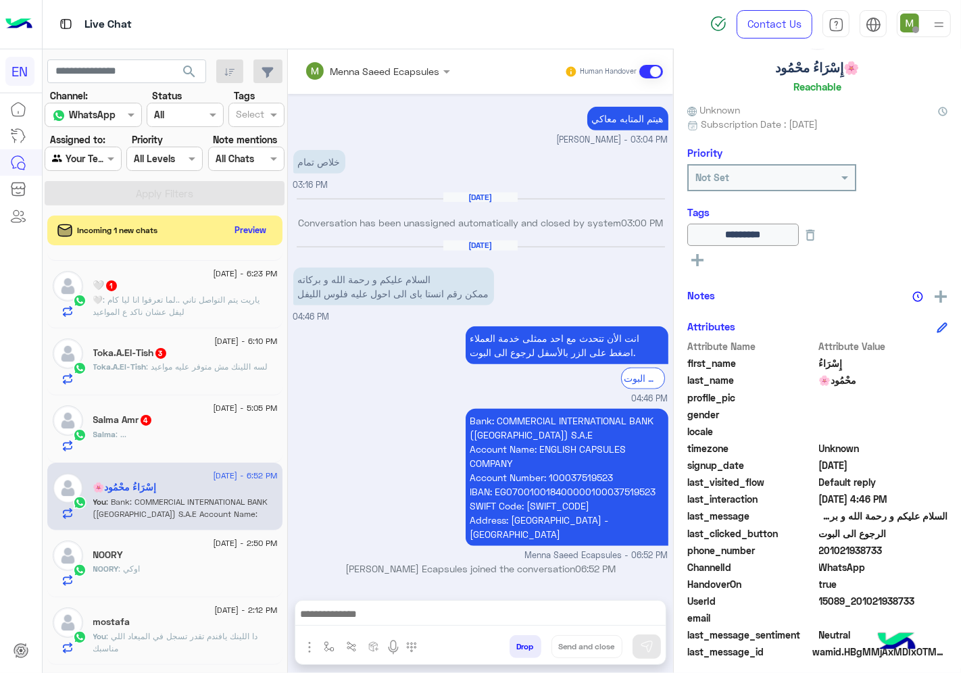
click at [179, 428] on div "Salma : ..." at bounding box center [185, 440] width 184 height 24
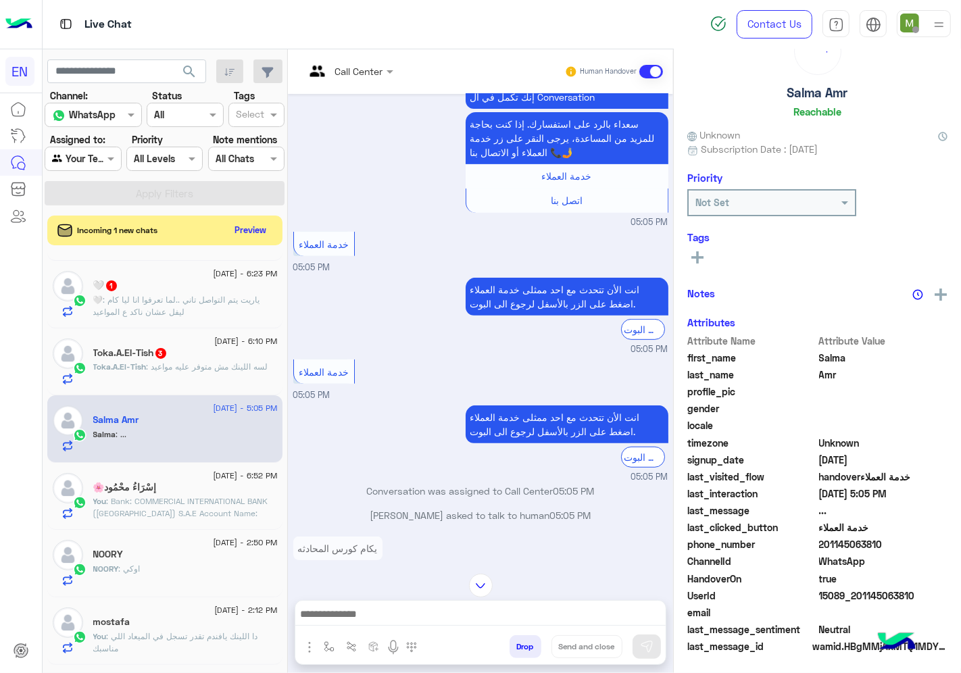
scroll to position [53, 0]
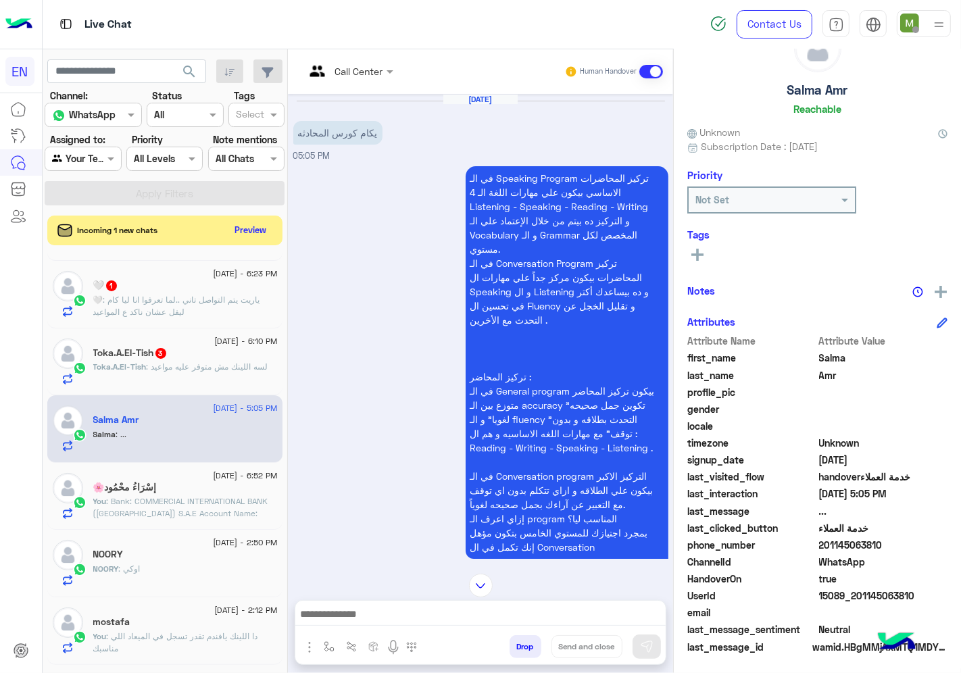
click at [360, 70] on input "text" at bounding box center [332, 71] width 55 height 14
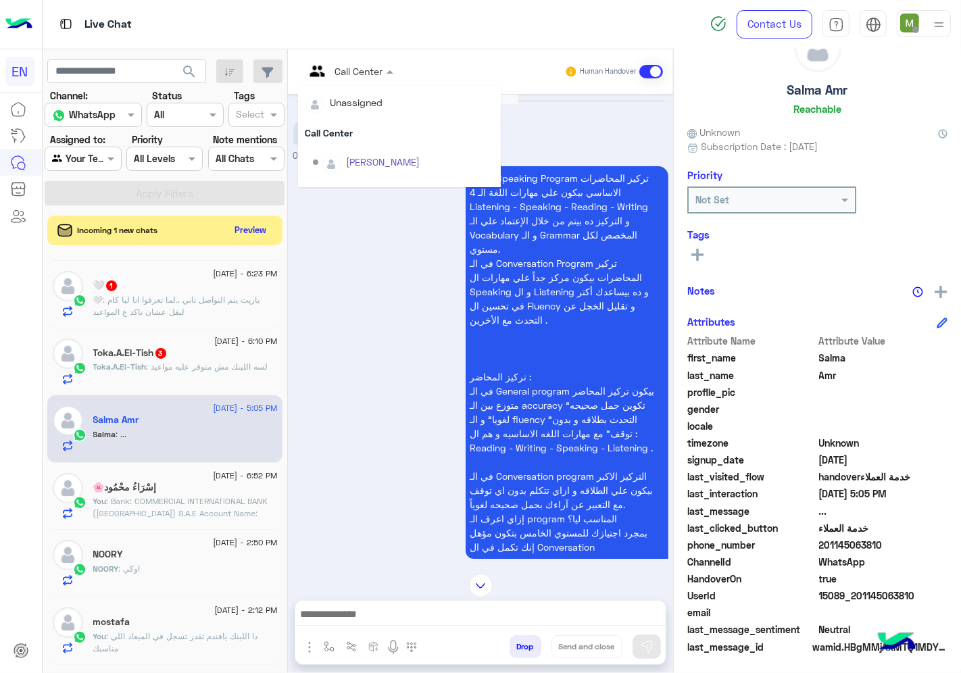
scroll to position [224, 0]
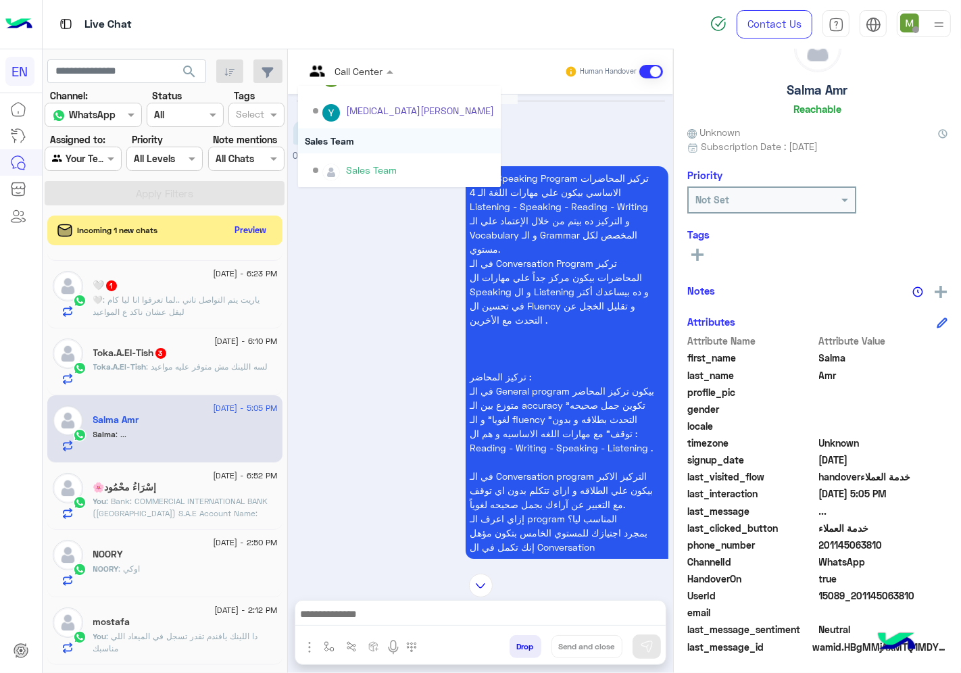
click at [389, 133] on div "Sales Team" at bounding box center [399, 140] width 203 height 25
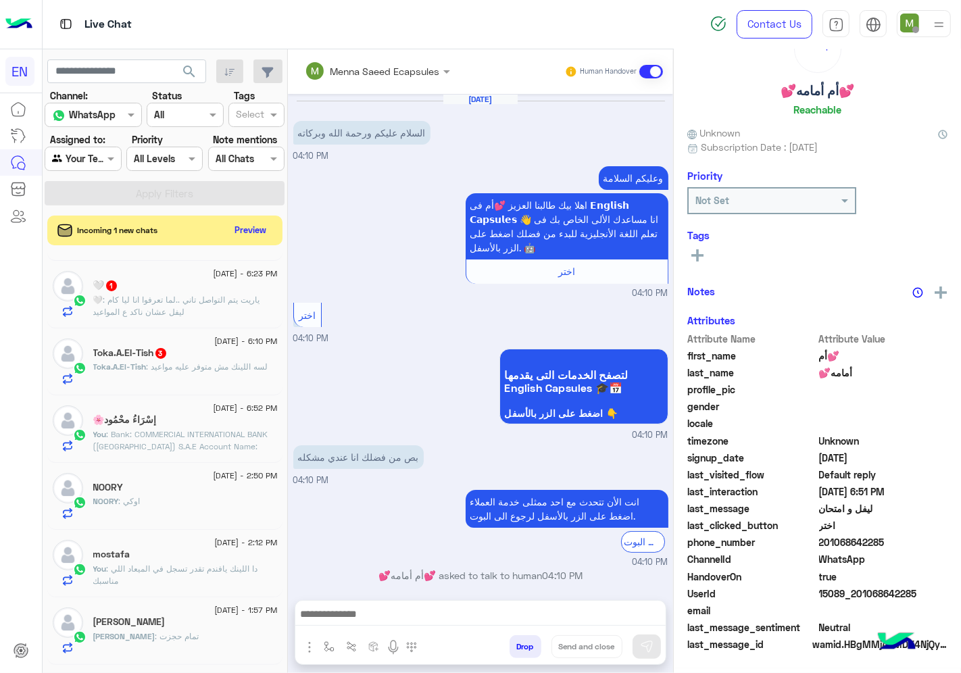
scroll to position [50, 0]
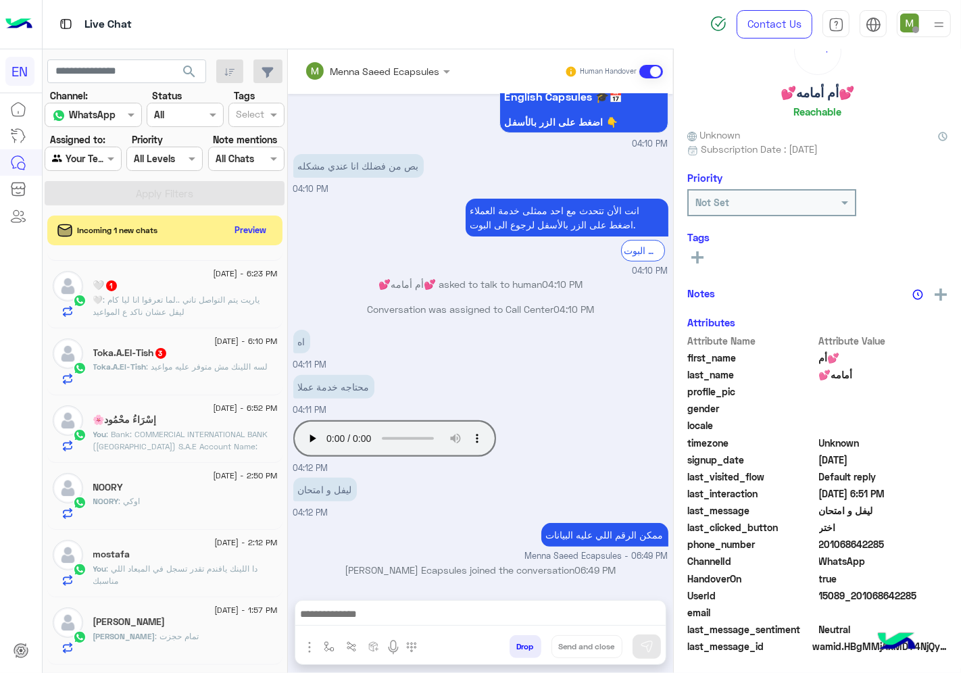
click at [193, 362] on span ": لسه اللينك مش متوفر عليه مواعيد" at bounding box center [208, 367] width 122 height 10
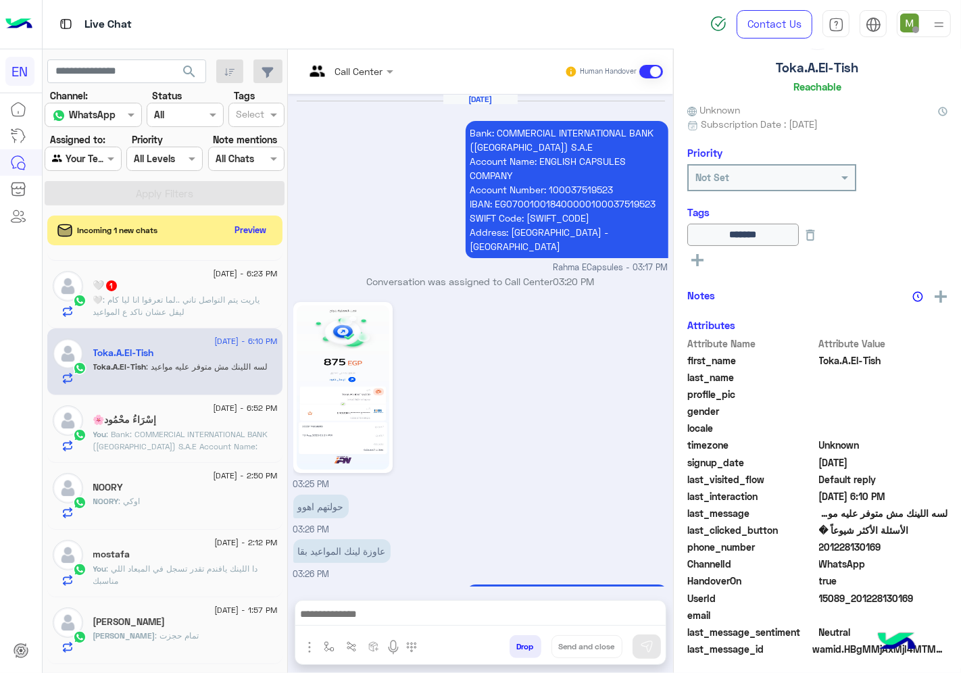
scroll to position [823, 0]
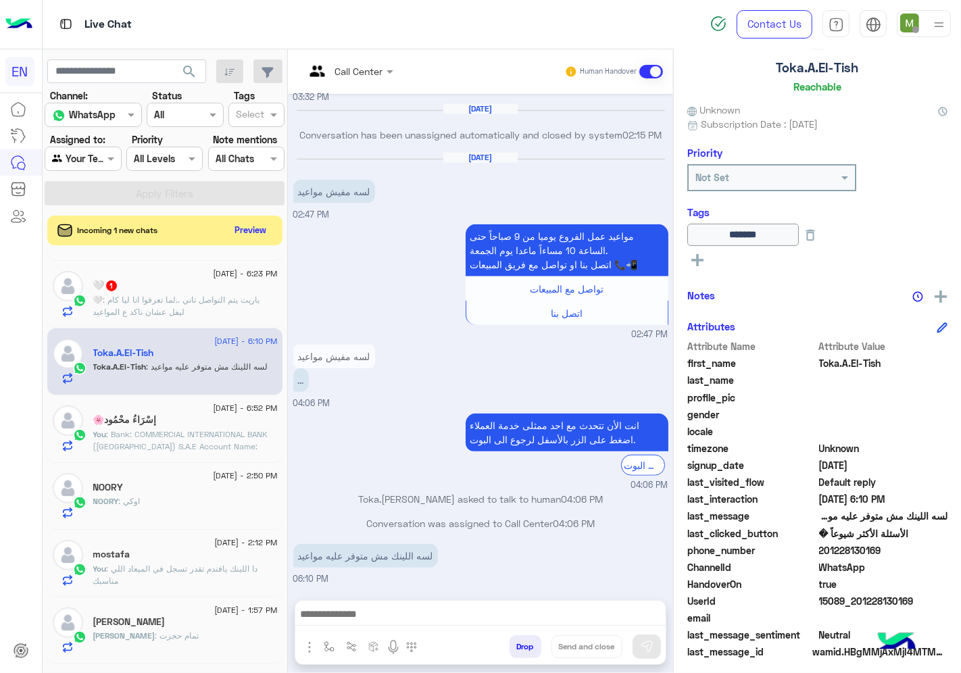
click at [893, 554] on span "201228130169" at bounding box center [883, 550] width 129 height 14
click at [219, 296] on span ": ياريت يتم التواصل تاني ..لما تعرفوا انا ليا كام ليفل عشان ناكد ع المواعيد" at bounding box center [176, 306] width 167 height 22
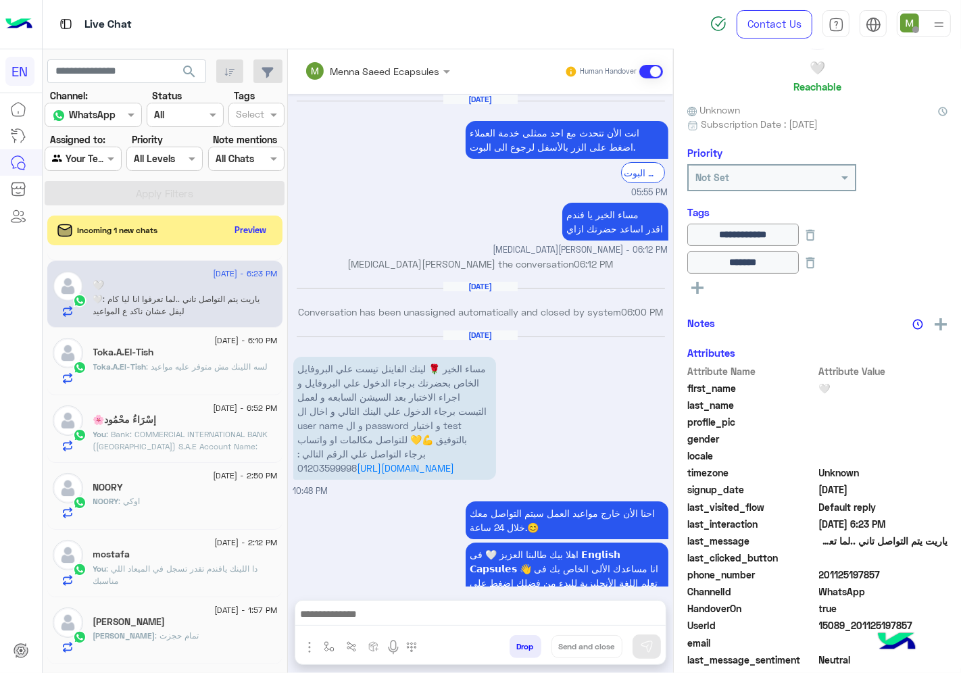
scroll to position [1242, 0]
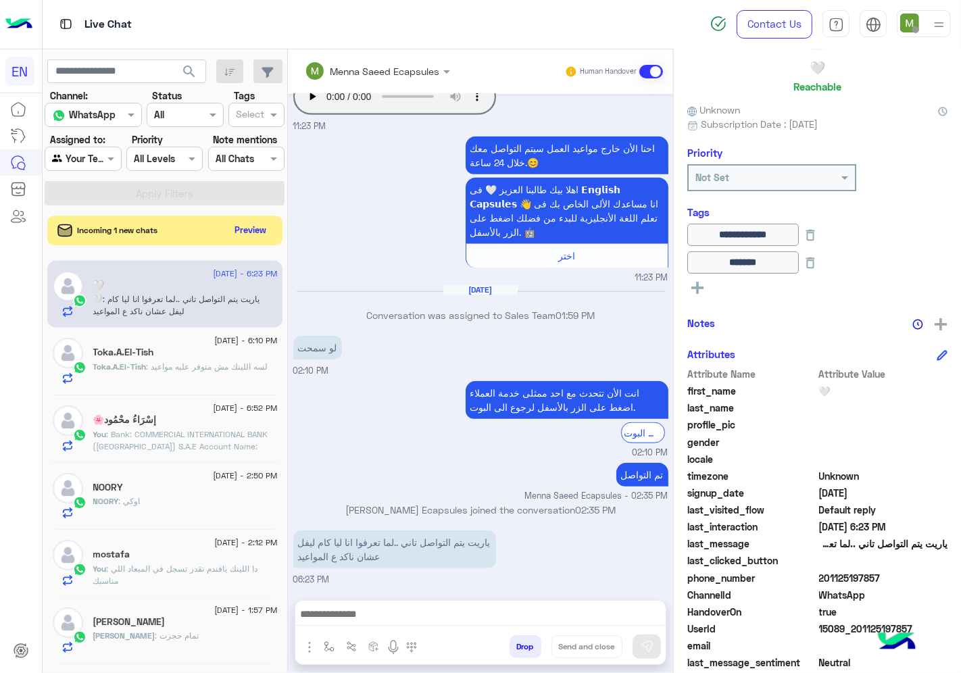
click at [909, 578] on span "201125197857" at bounding box center [883, 578] width 129 height 14
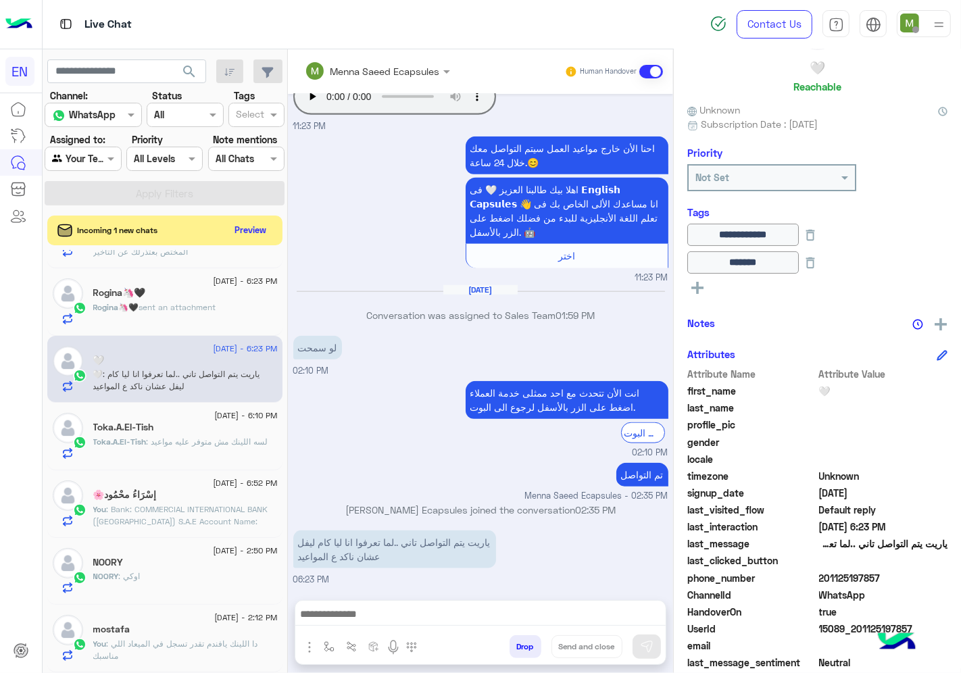
scroll to position [450, 0]
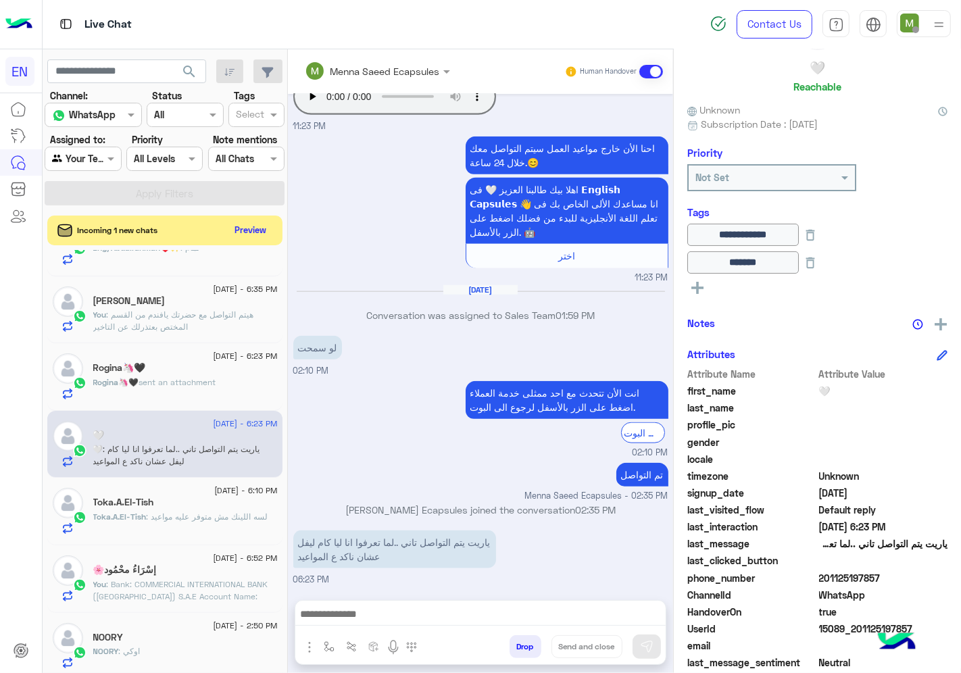
click at [209, 381] on span "sent an attachment" at bounding box center [177, 382] width 77 height 10
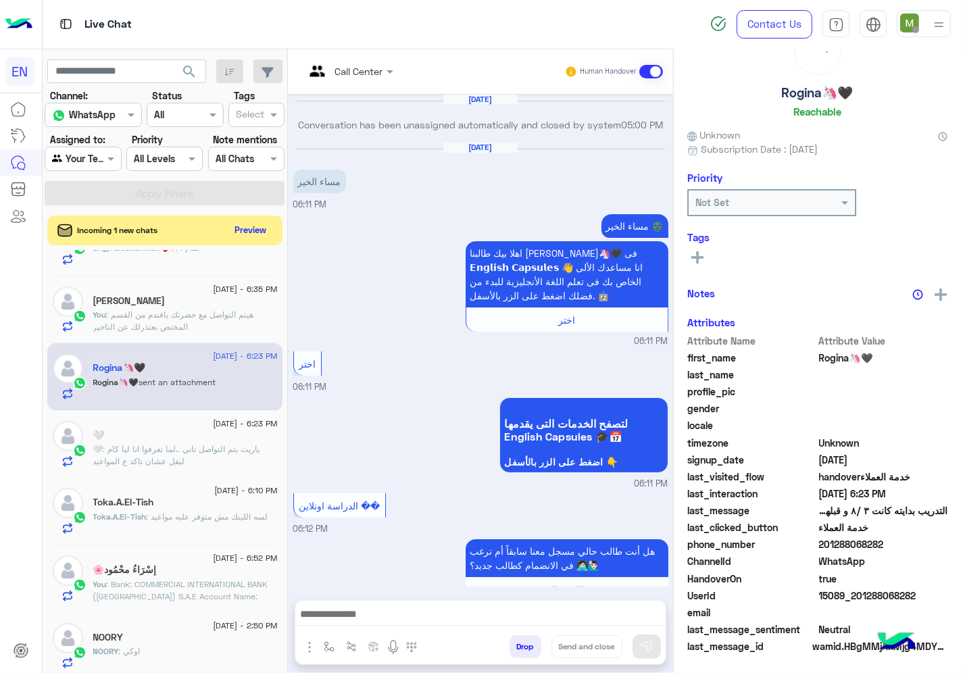
scroll to position [1446, 0]
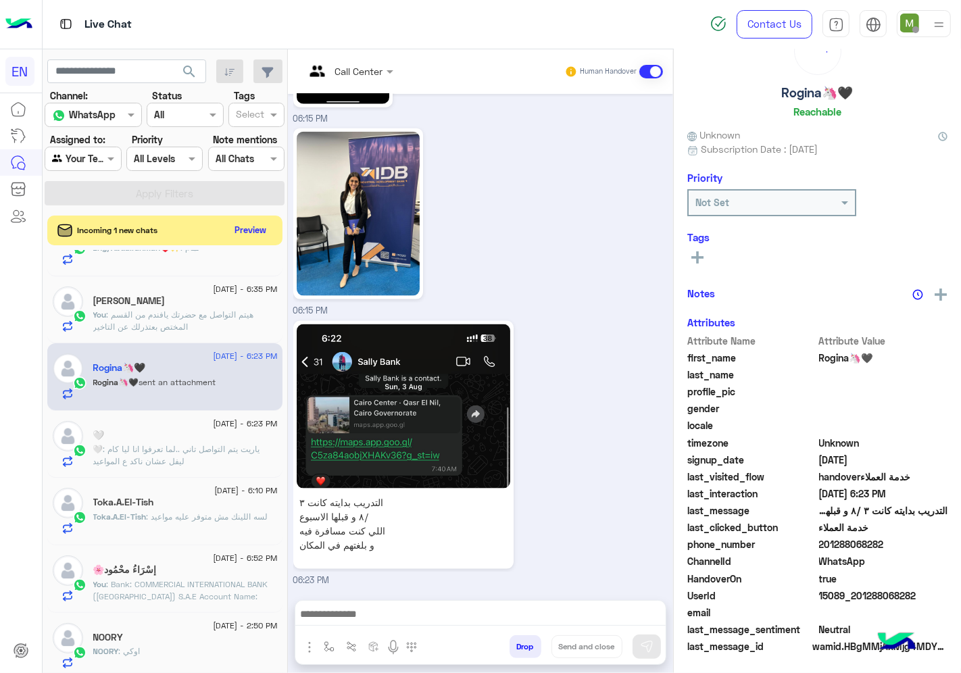
click at [215, 443] on div "🤍" at bounding box center [185, 437] width 184 height 14
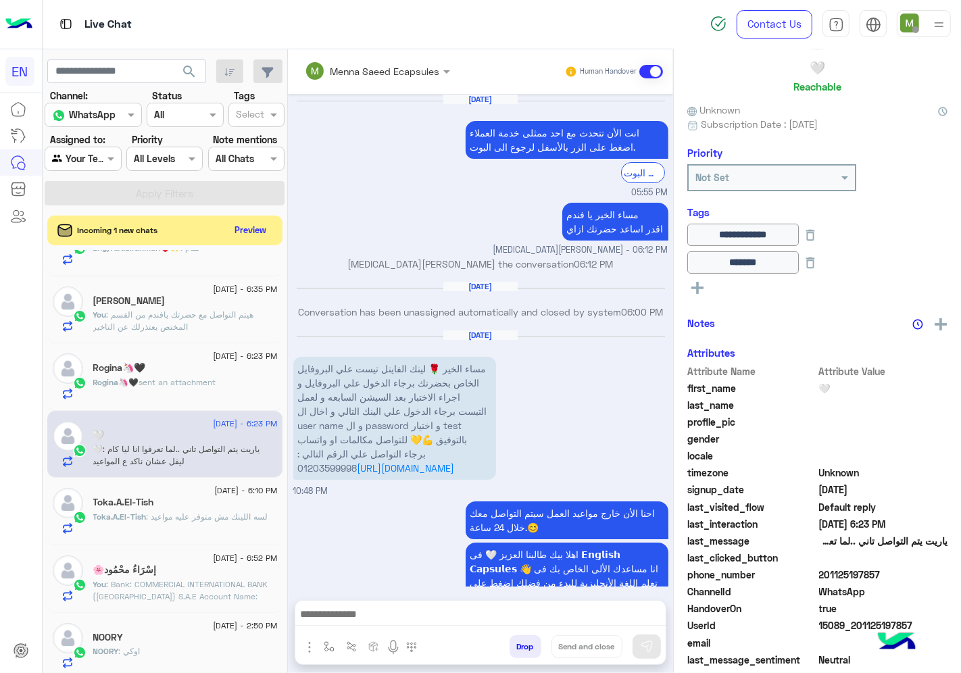
scroll to position [1242, 0]
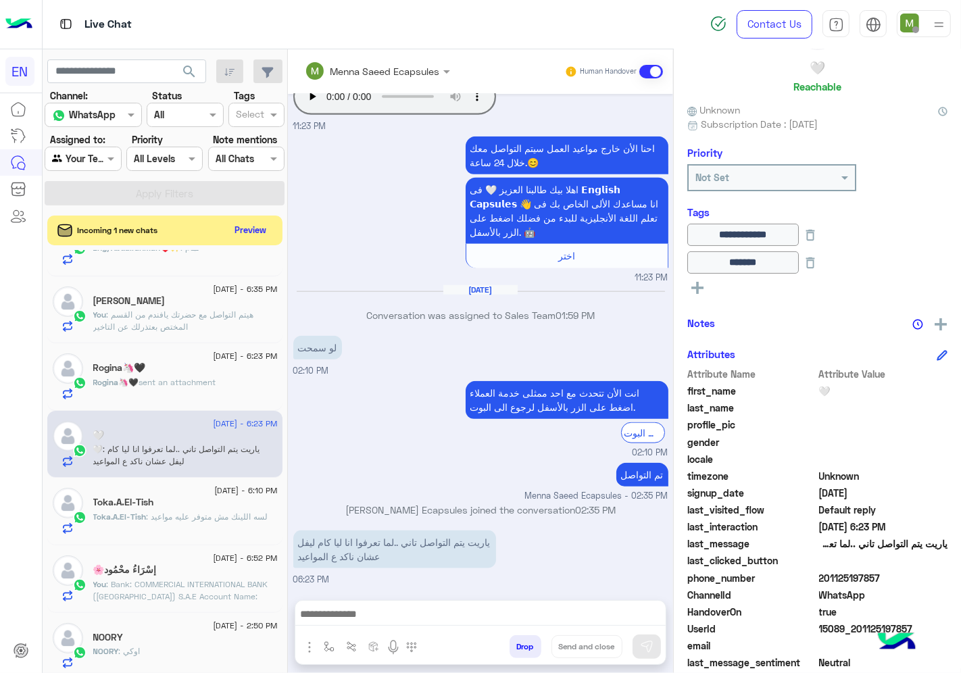
click at [560, 613] on textarea at bounding box center [480, 615] width 370 height 20
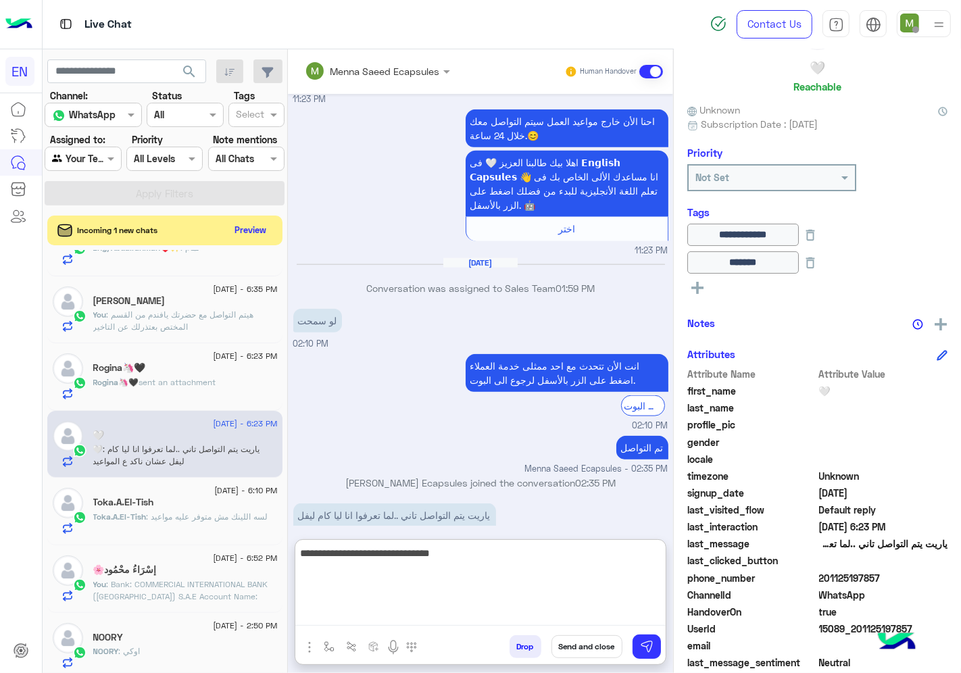
type textarea "**********"
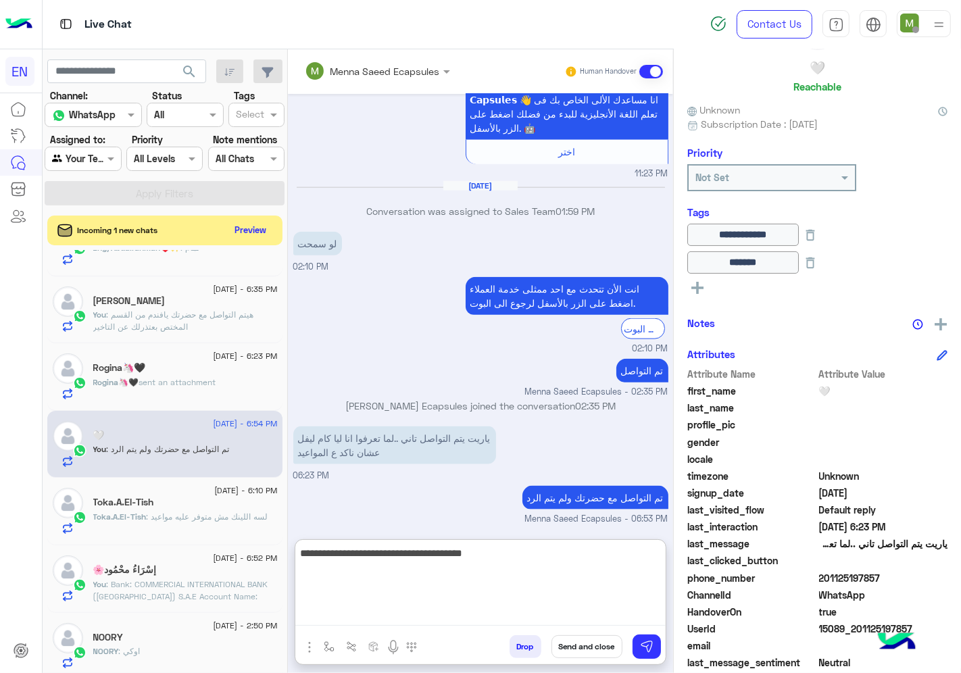
type textarea "**********"
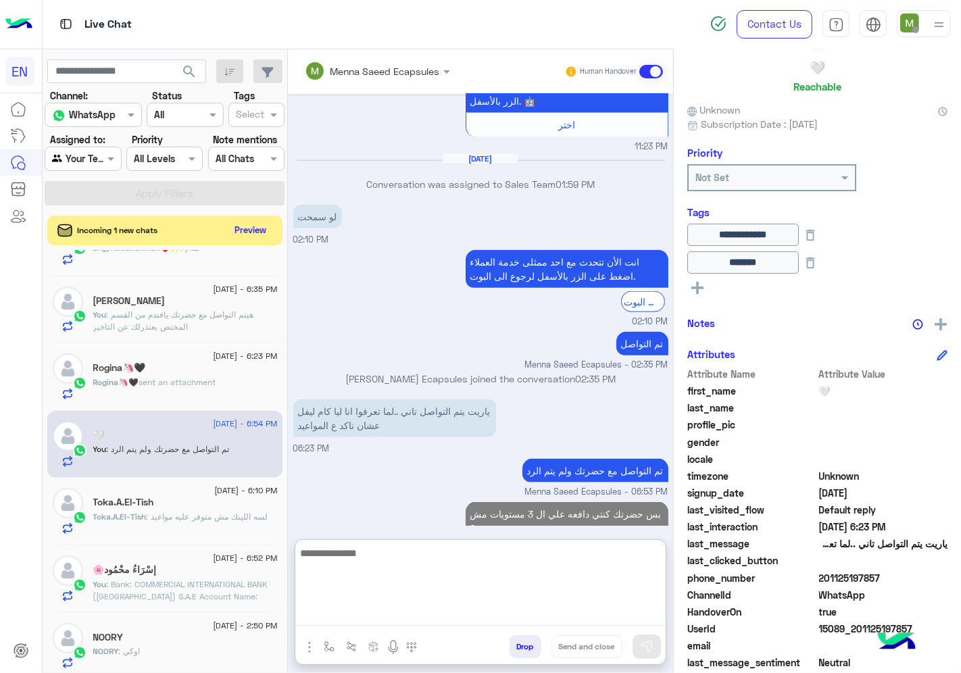
scroll to position [1403, 0]
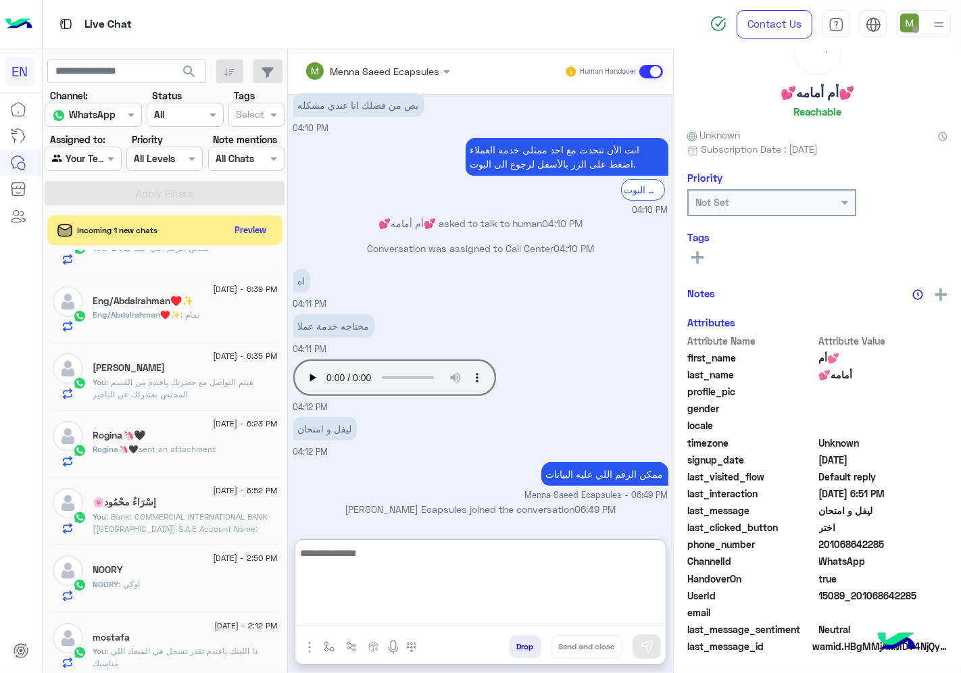
scroll to position [53, 0]
click at [178, 446] on span "sent an attachment" at bounding box center [177, 449] width 77 height 10
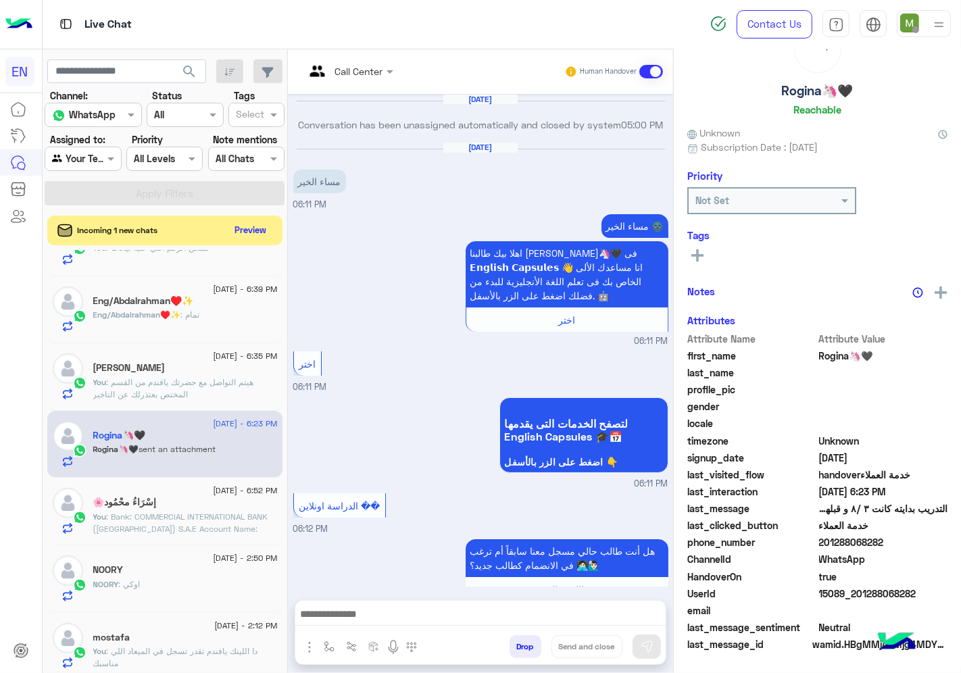
scroll to position [1446, 0]
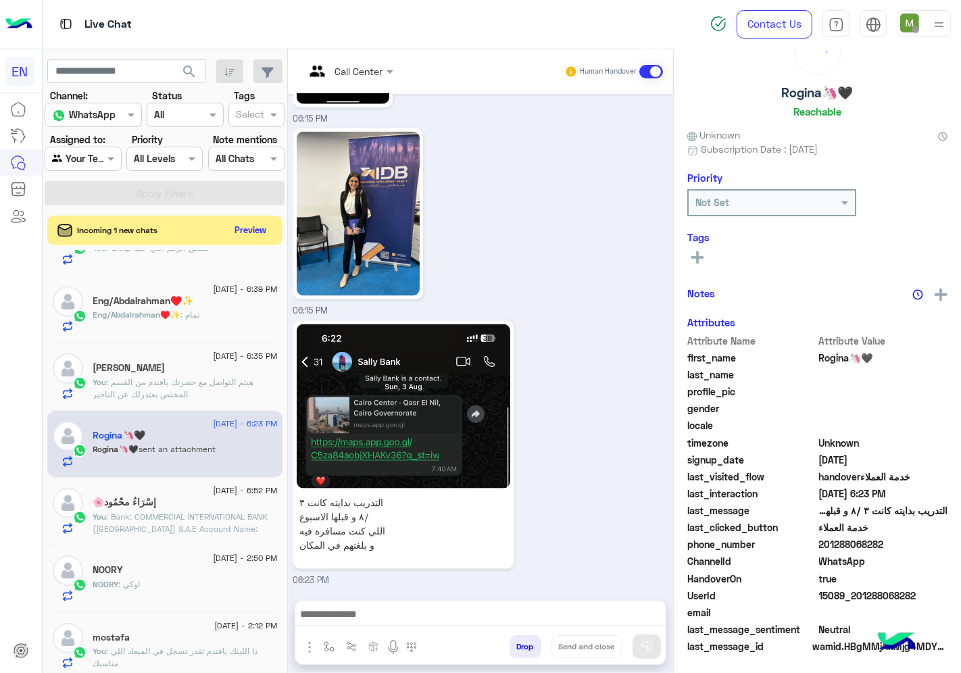
click at [887, 545] on span "201288068282" at bounding box center [883, 544] width 129 height 14
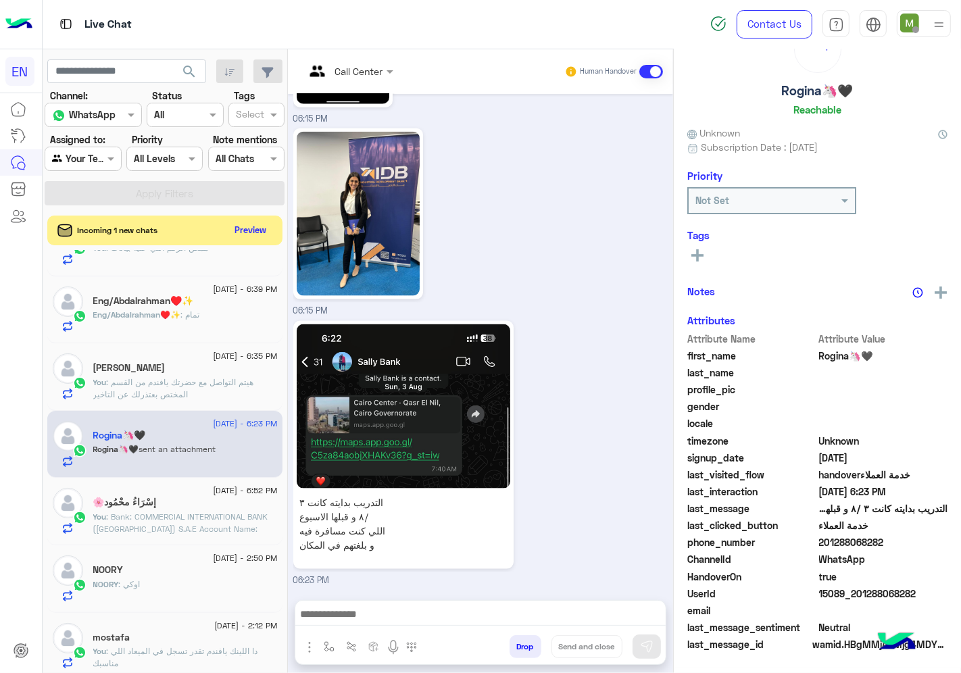
click at [887, 545] on span "201288068282" at bounding box center [883, 542] width 129 height 14
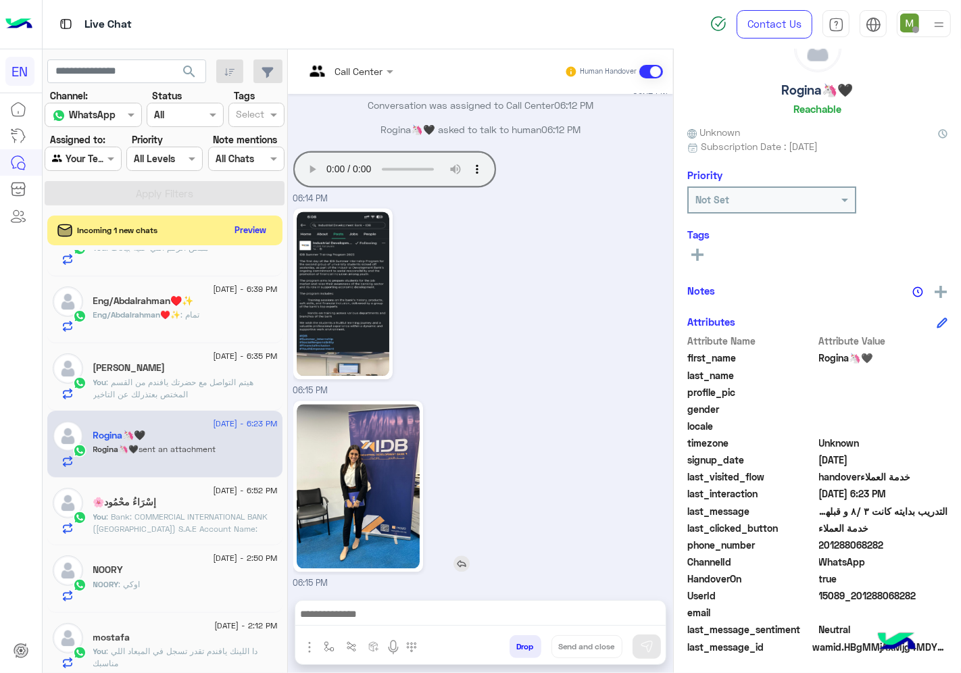
scroll to position [2895, 0]
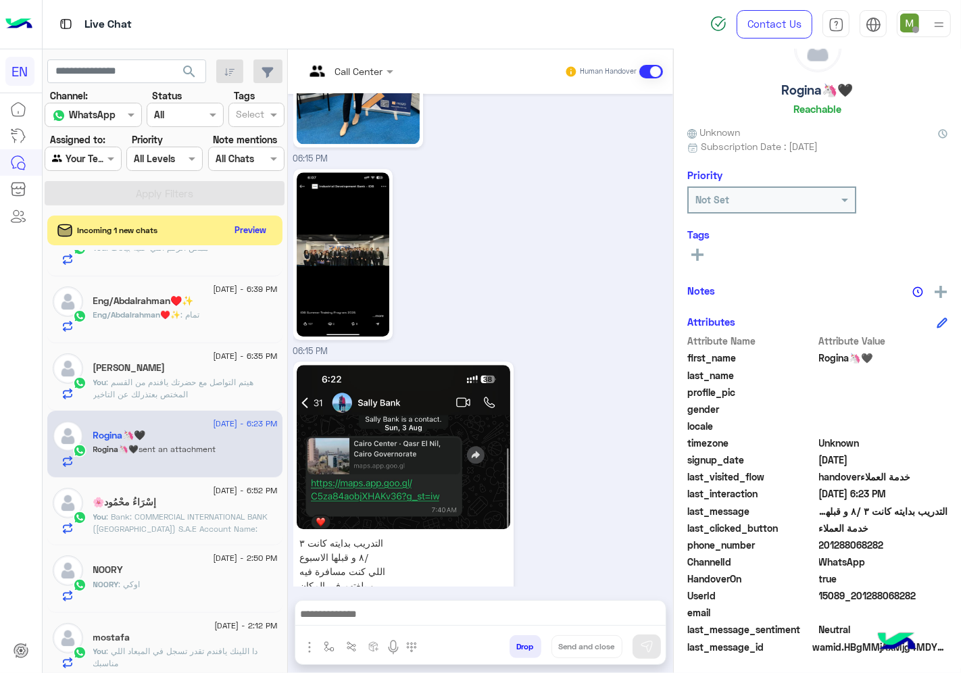
click at [572, 612] on textarea at bounding box center [480, 615] width 370 height 20
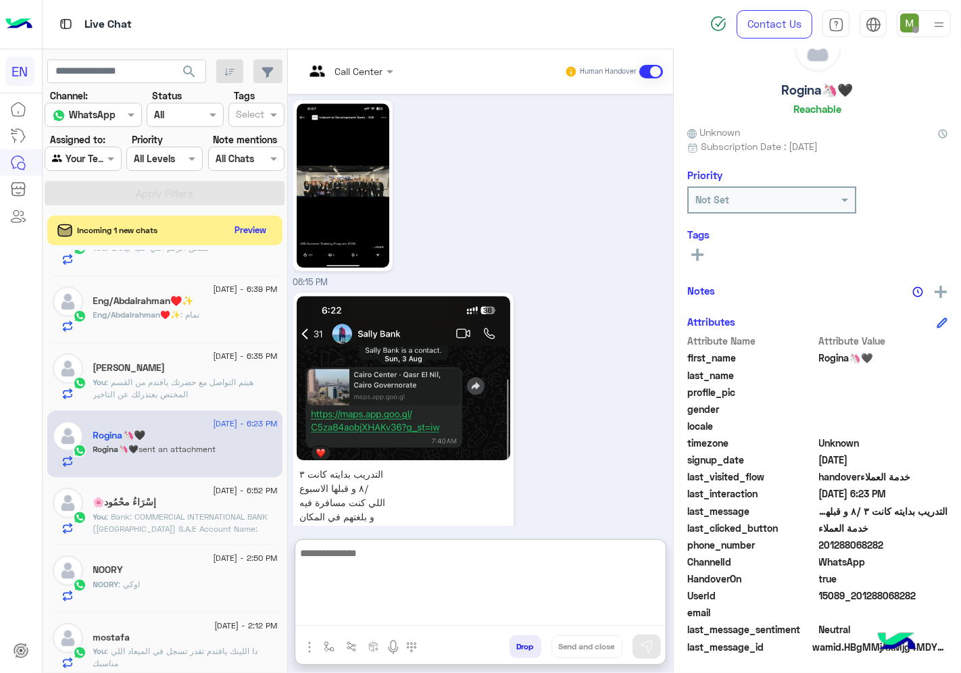
scroll to position [2982, 0]
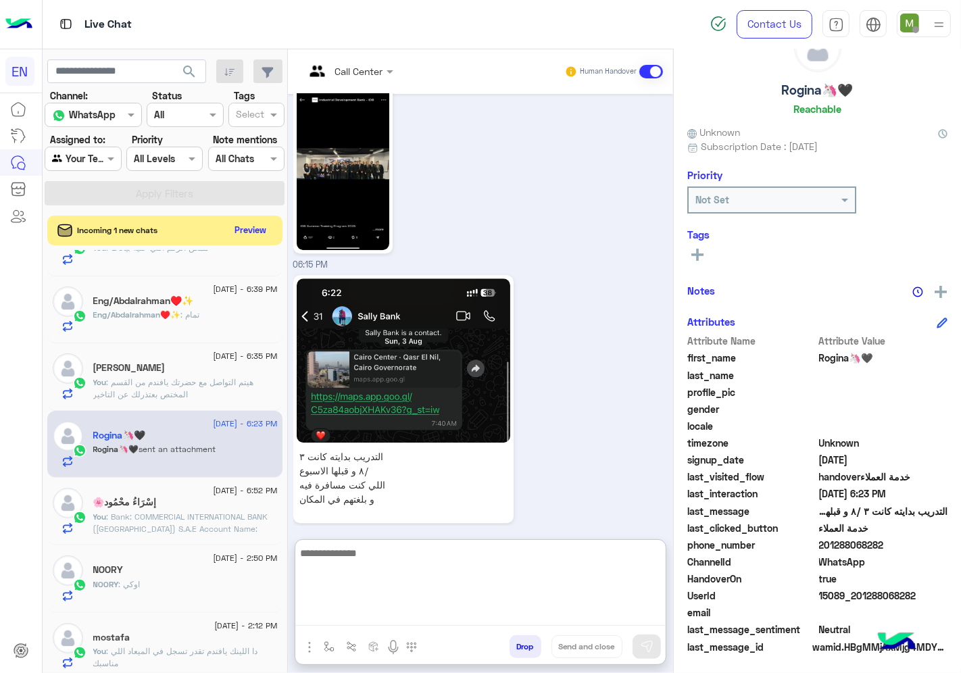
click at [523, 563] on textarea at bounding box center [480, 585] width 370 height 81
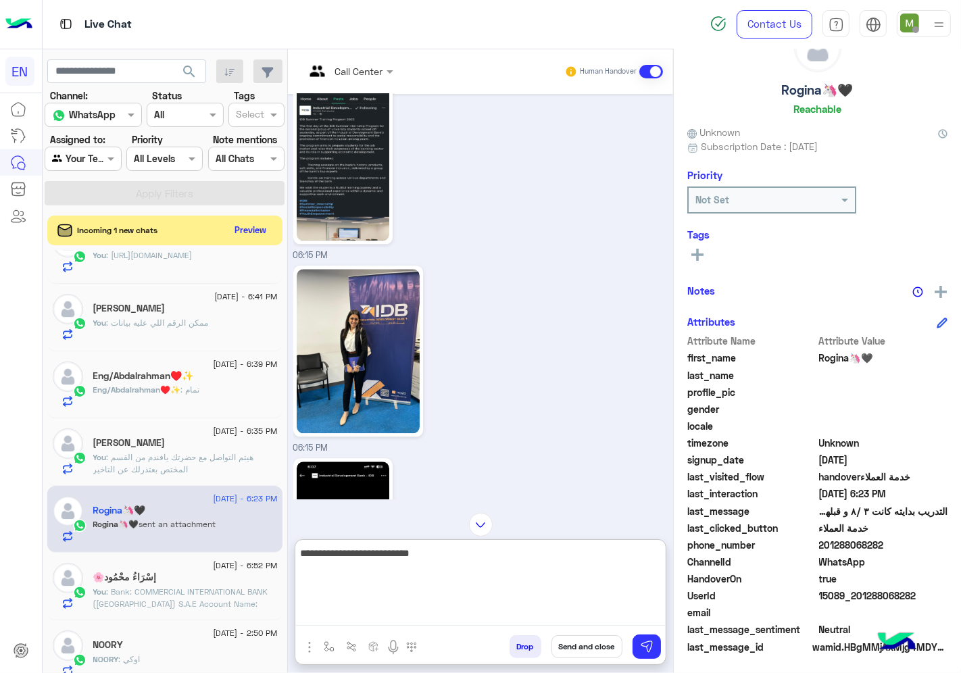
scroll to position [2456, 0]
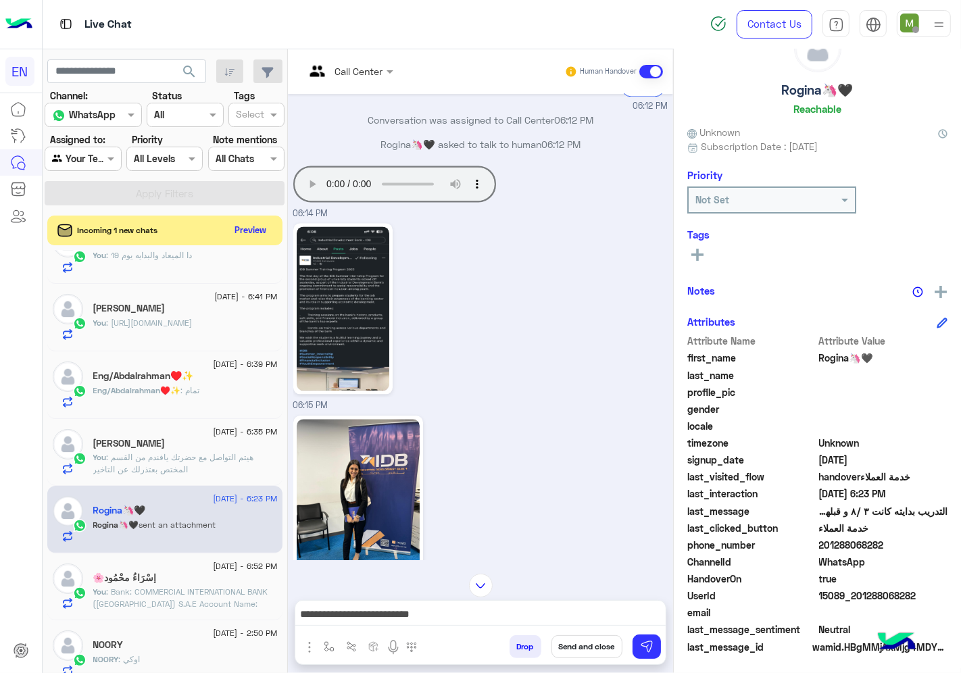
drag, startPoint x: 632, startPoint y: 458, endPoint x: 634, endPoint y: 473, distance: 15.0
click at [632, 458] on div "06:15 PM" at bounding box center [480, 508] width 375 height 193
click at [561, 609] on textarea "**********" at bounding box center [480, 615] width 370 height 20
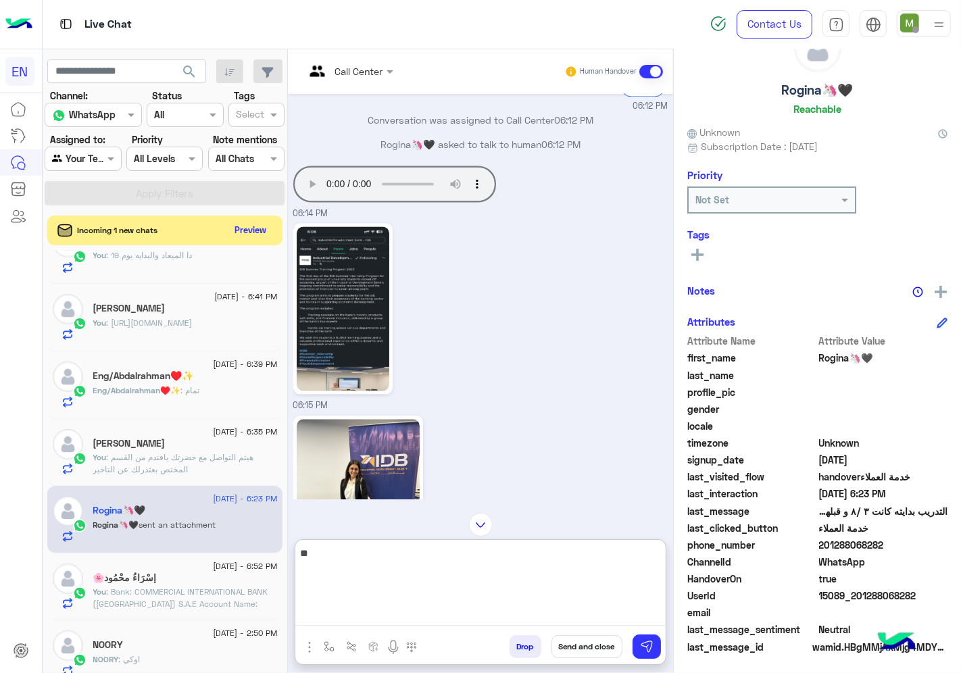
type textarea "*"
type textarea "**********"
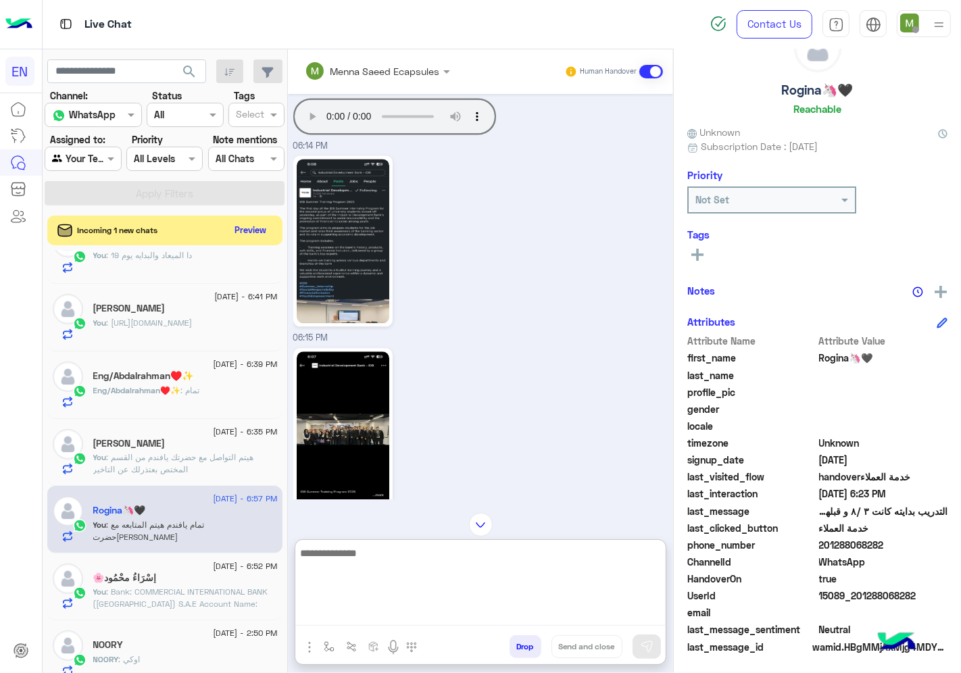
scroll to position [2448, 0]
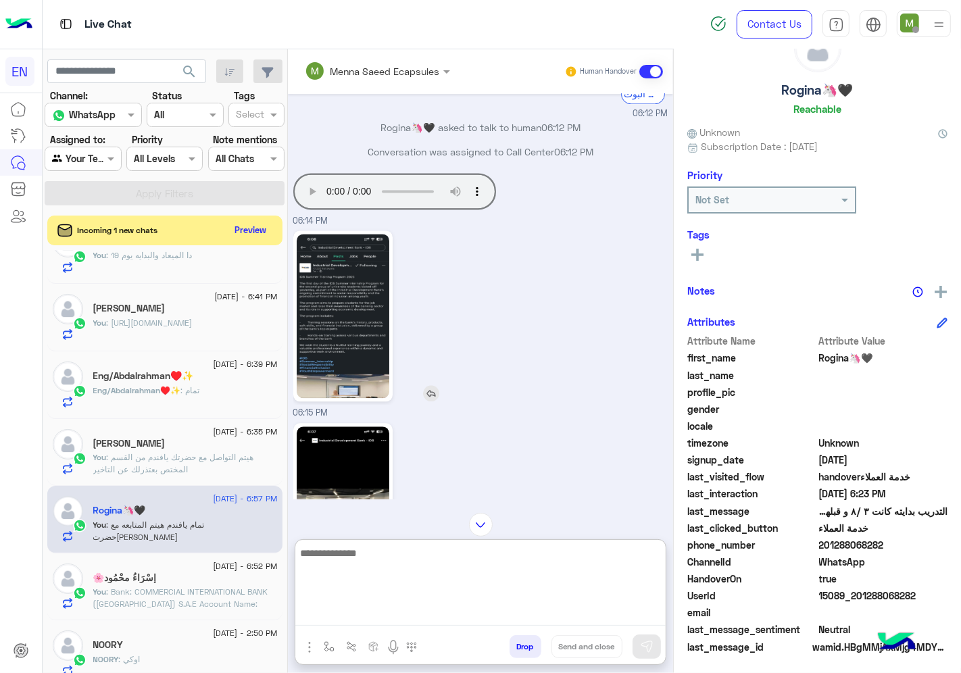
click at [389, 349] on img at bounding box center [343, 316] width 93 height 164
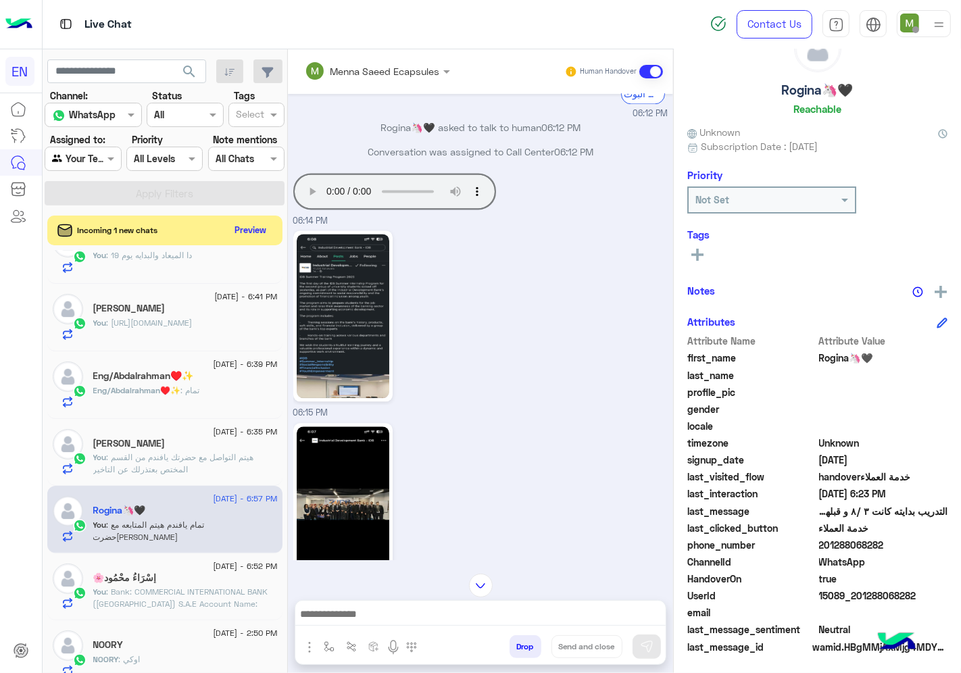
click at [389, 470] on img at bounding box center [343, 508] width 93 height 164
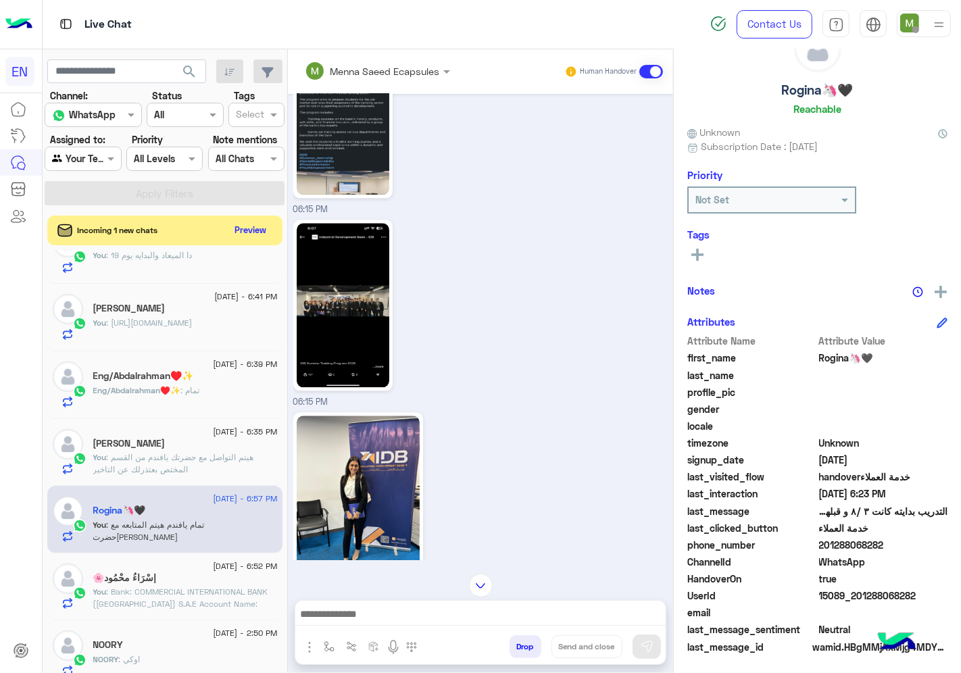
scroll to position [2673, 0]
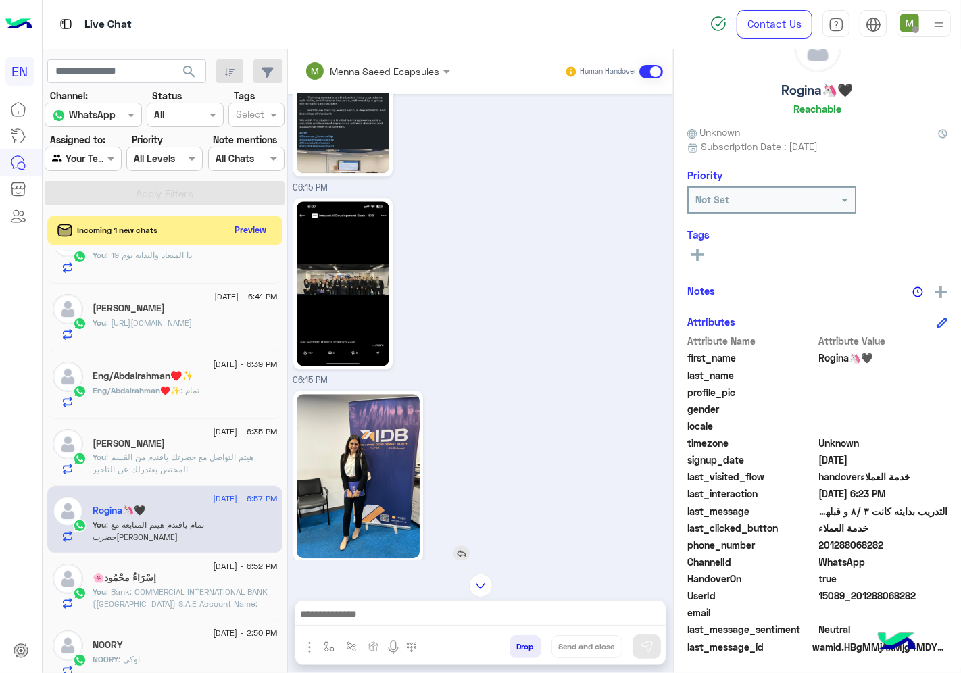
click at [402, 430] on img at bounding box center [358, 476] width 123 height 164
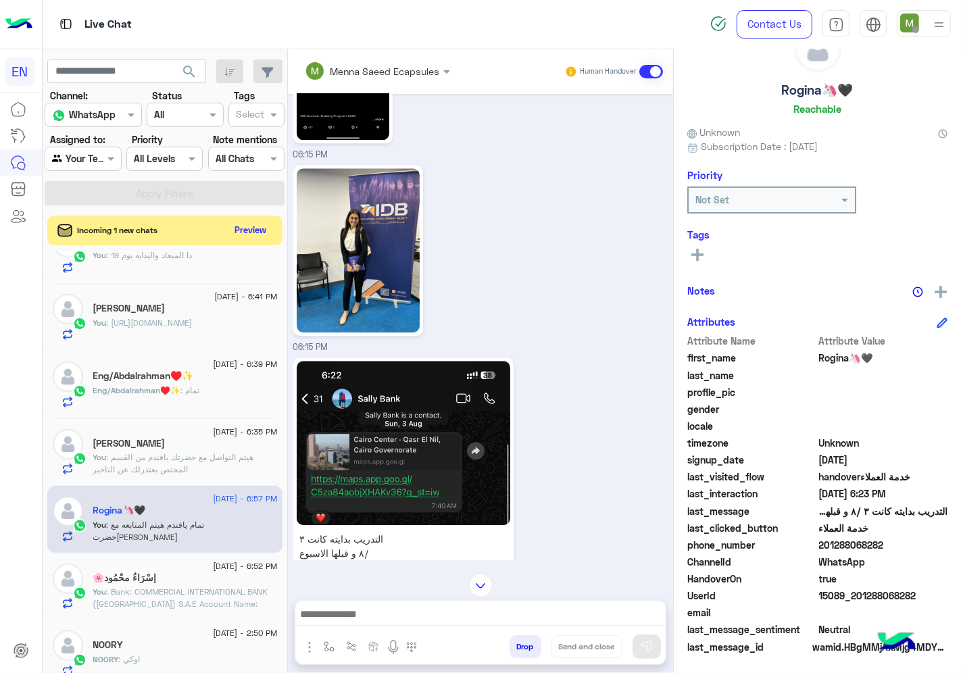
click at [415, 414] on img at bounding box center [404, 443] width 214 height 164
click at [389, 528] on p "التدريب بدايته كانت ٣ /٨ و قبلها الاسبوع اللي كنت مسافرة فيه و بلغتهم في المكان" at bounding box center [343, 560] width 93 height 64
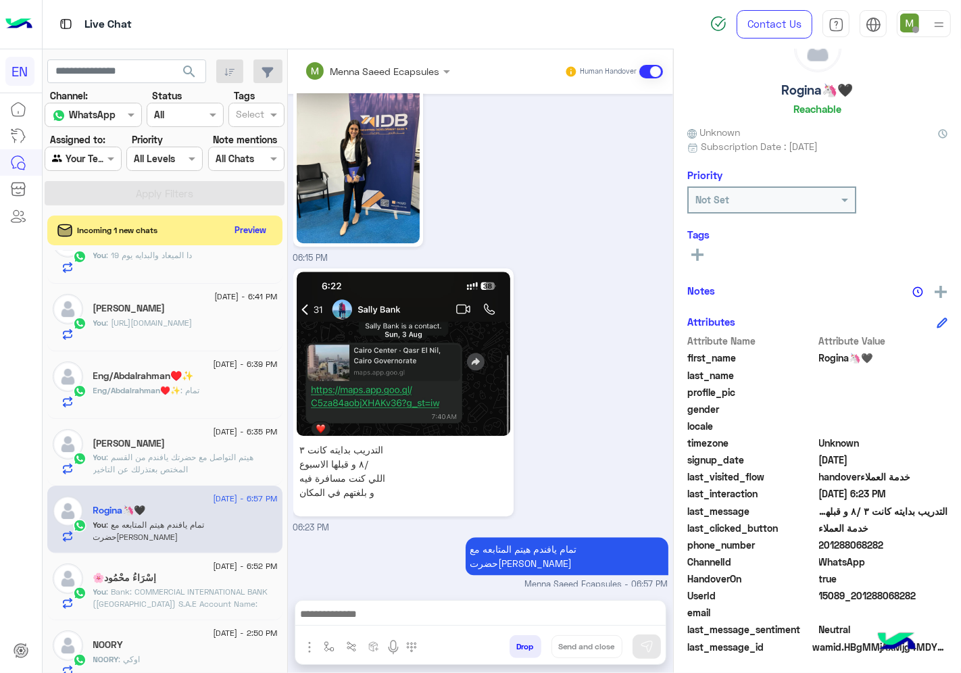
scroll to position [0, 0]
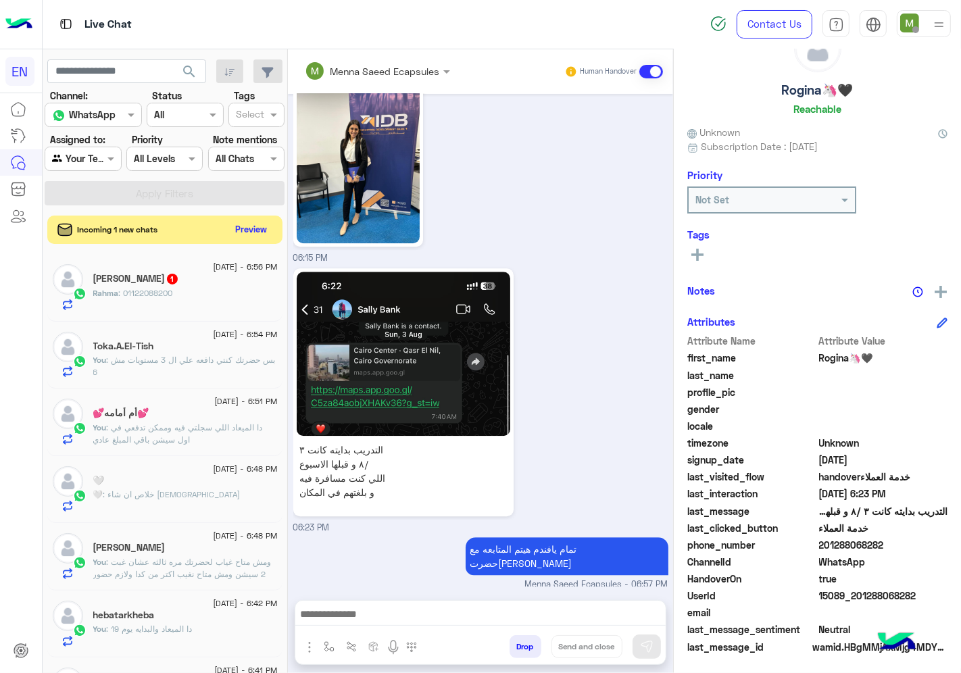
click at [272, 226] on button "Preview" at bounding box center [251, 229] width 42 height 18
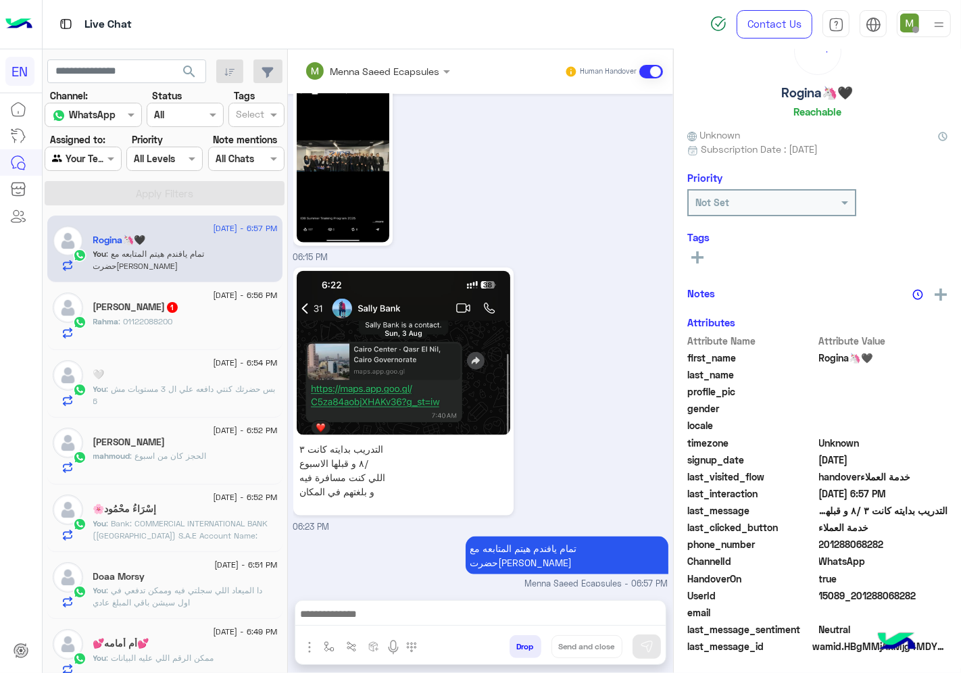
scroll to position [53, 0]
click at [180, 453] on span ": الحجز كان من اسبوع" at bounding box center [168, 456] width 76 height 10
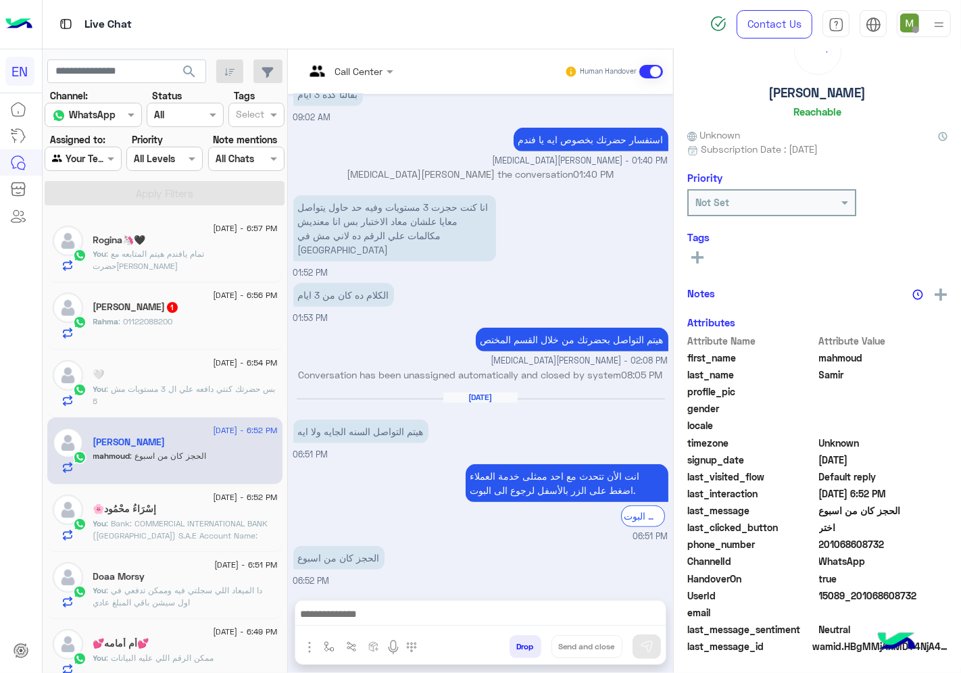
scroll to position [53, 0]
click at [902, 539] on span "201068608732" at bounding box center [883, 545] width 129 height 14
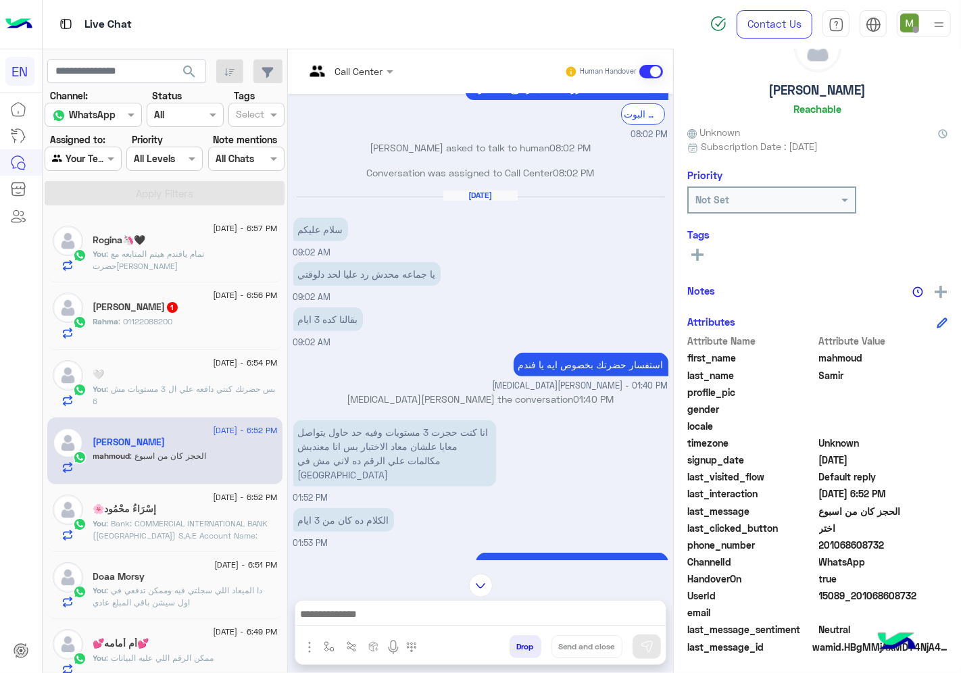
scroll to position [653, 0]
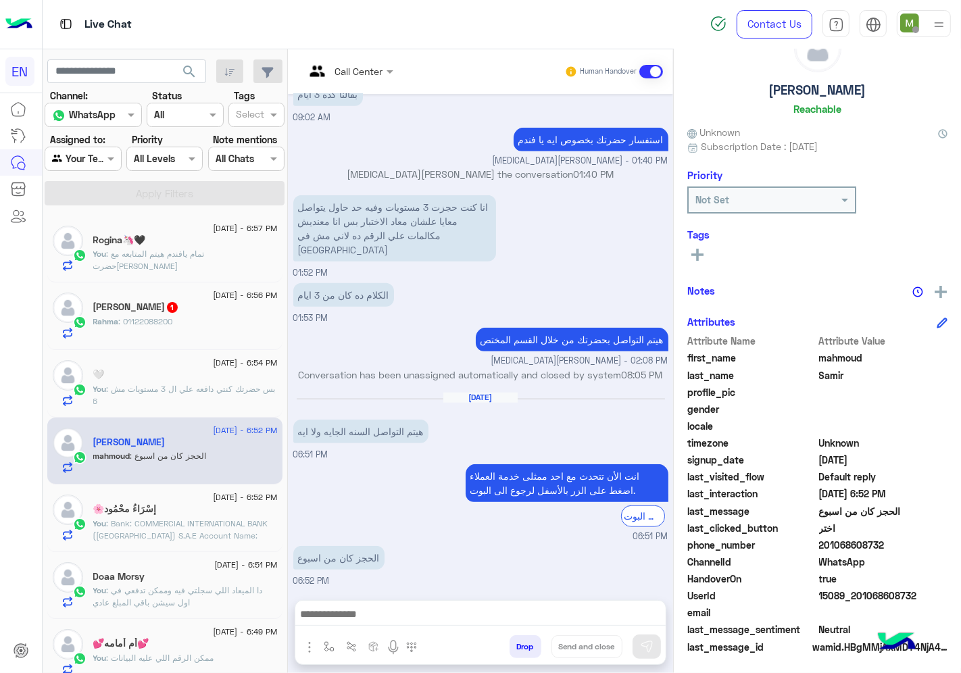
click at [555, 614] on textarea at bounding box center [480, 615] width 370 height 20
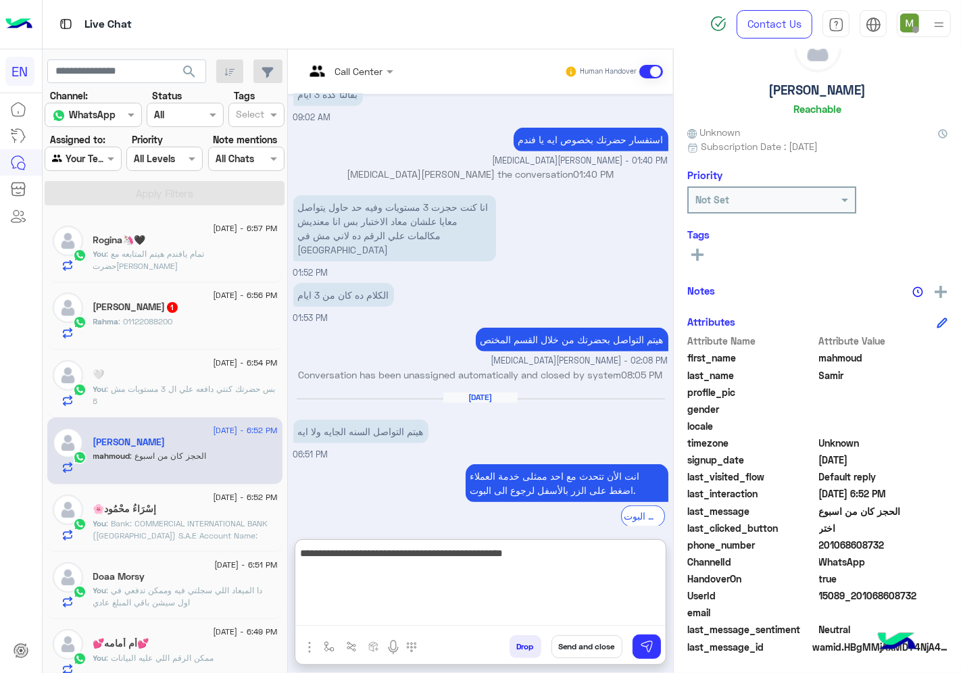
type textarea "**********"
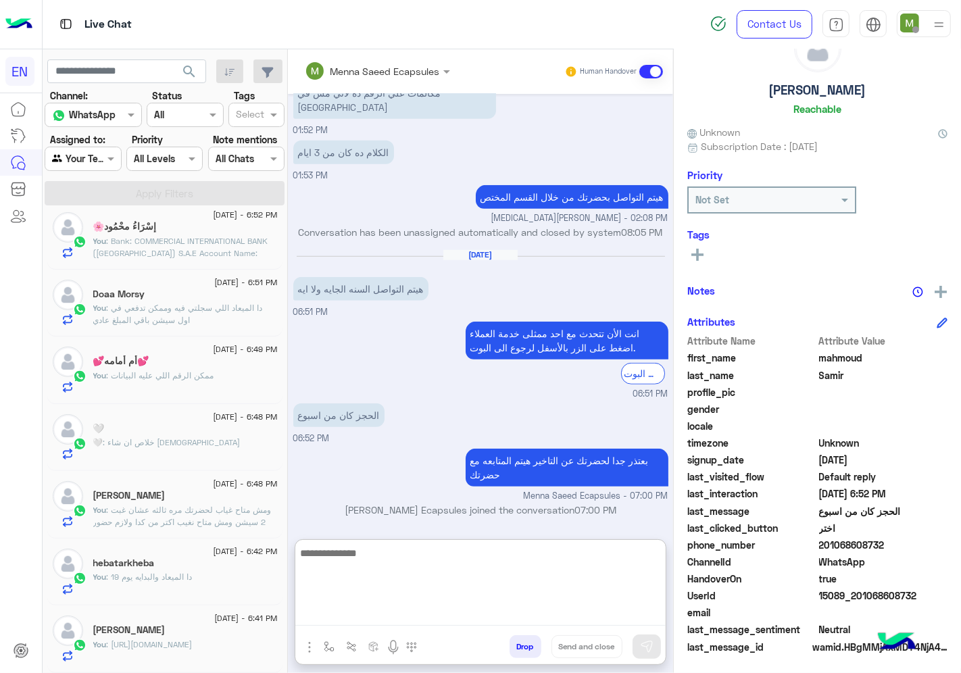
scroll to position [300, 0]
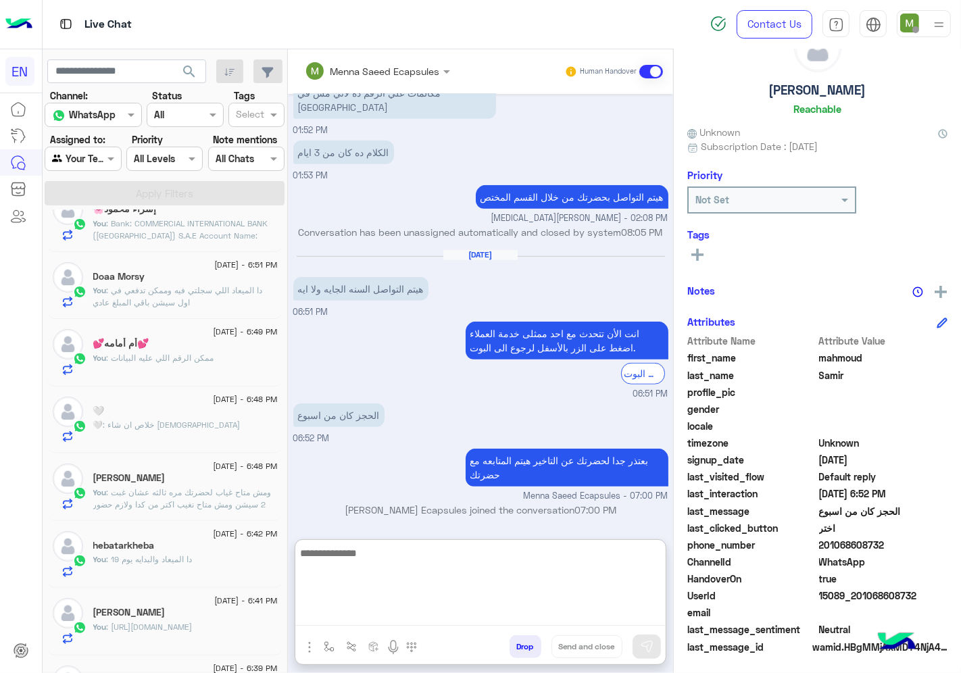
click at [172, 420] on div "🤍 : خلاص ان شاء [DEMOGRAPHIC_DATA]" at bounding box center [185, 431] width 184 height 24
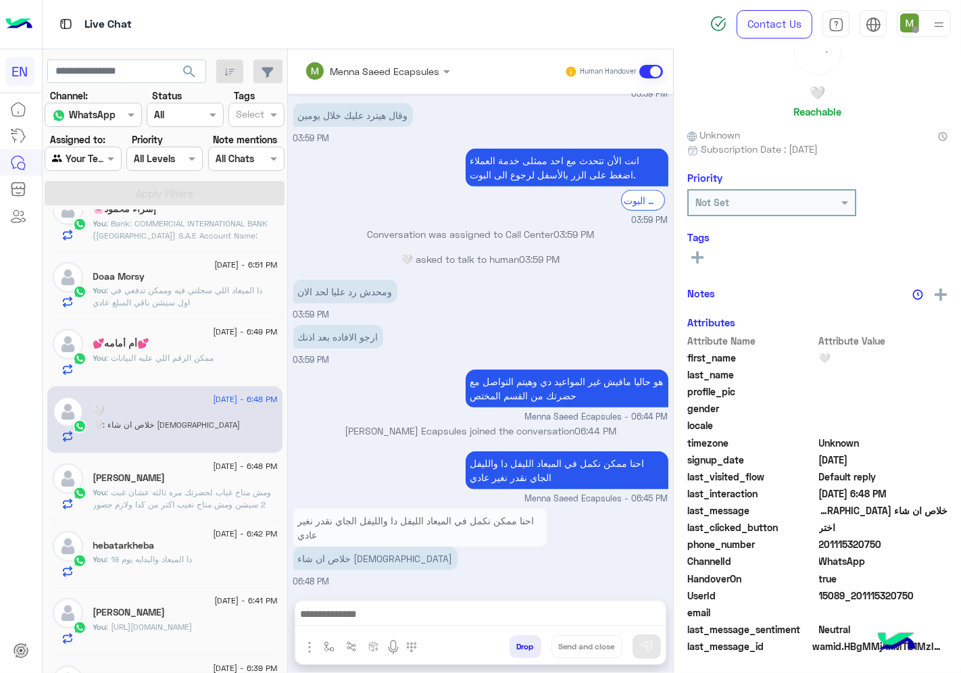
scroll to position [53, 0]
click at [699, 249] on rect at bounding box center [697, 255] width 3 height 12
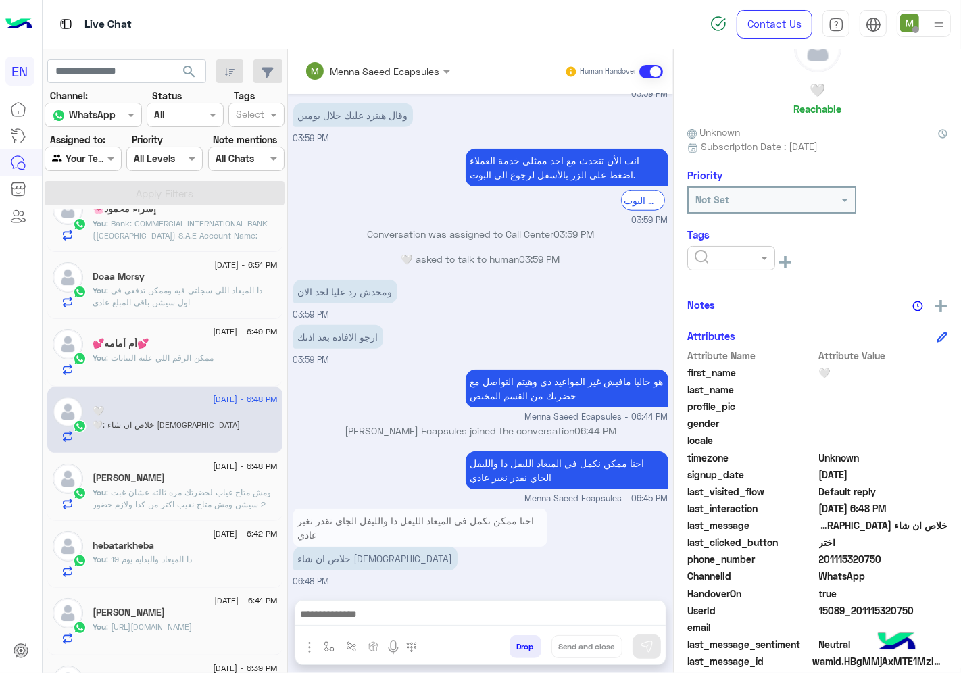
click at [736, 253] on input "text" at bounding box center [715, 258] width 41 height 14
click at [724, 292] on span "Solved" at bounding box center [709, 290] width 30 height 11
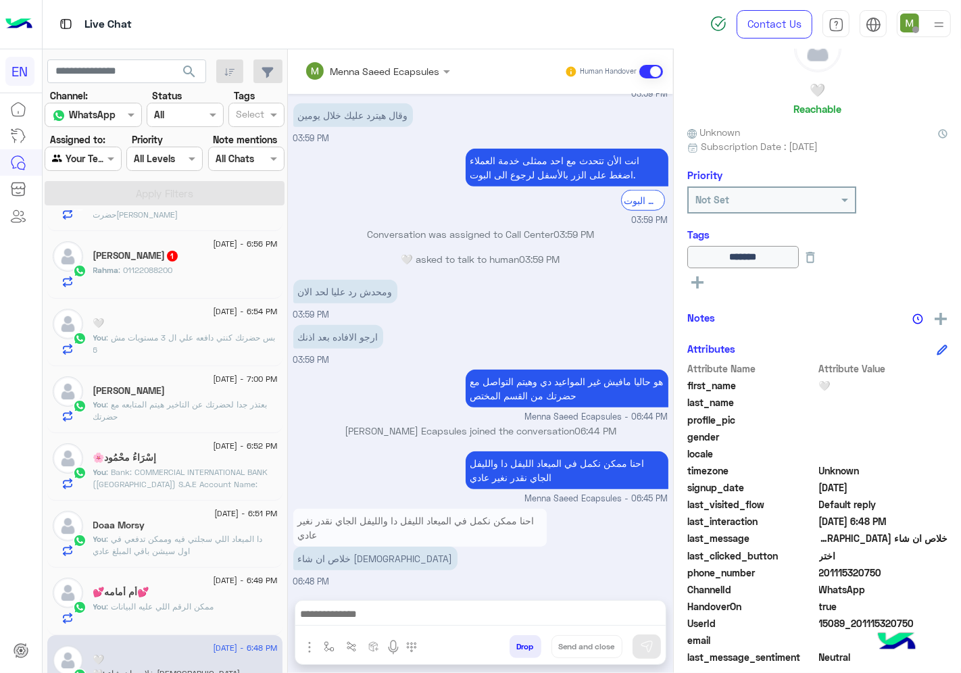
scroll to position [0, 0]
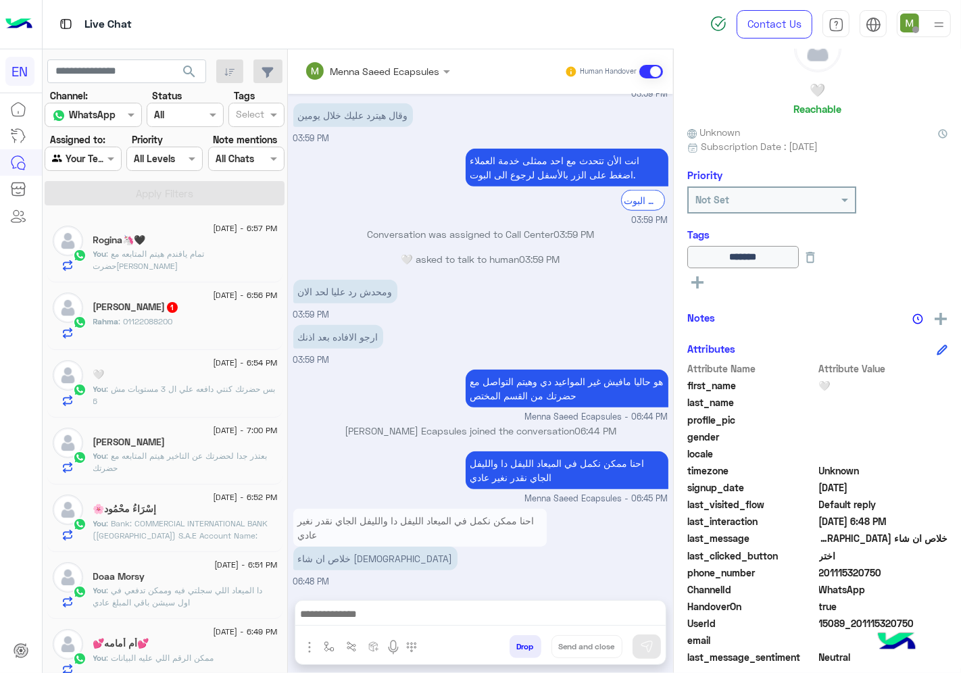
click at [177, 305] on span "1" at bounding box center [172, 307] width 11 height 11
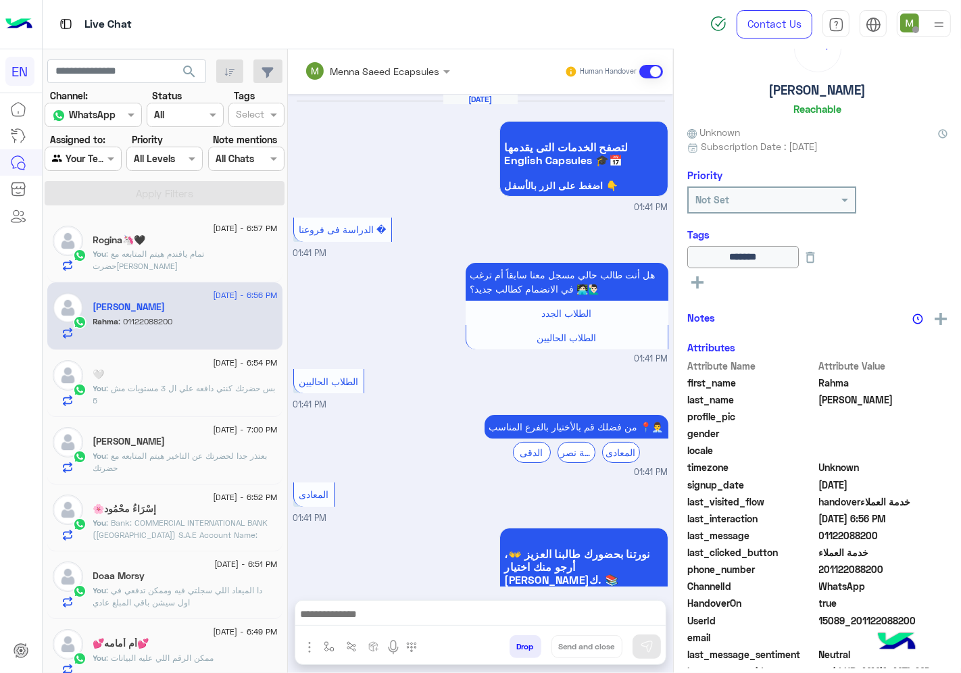
scroll to position [685, 0]
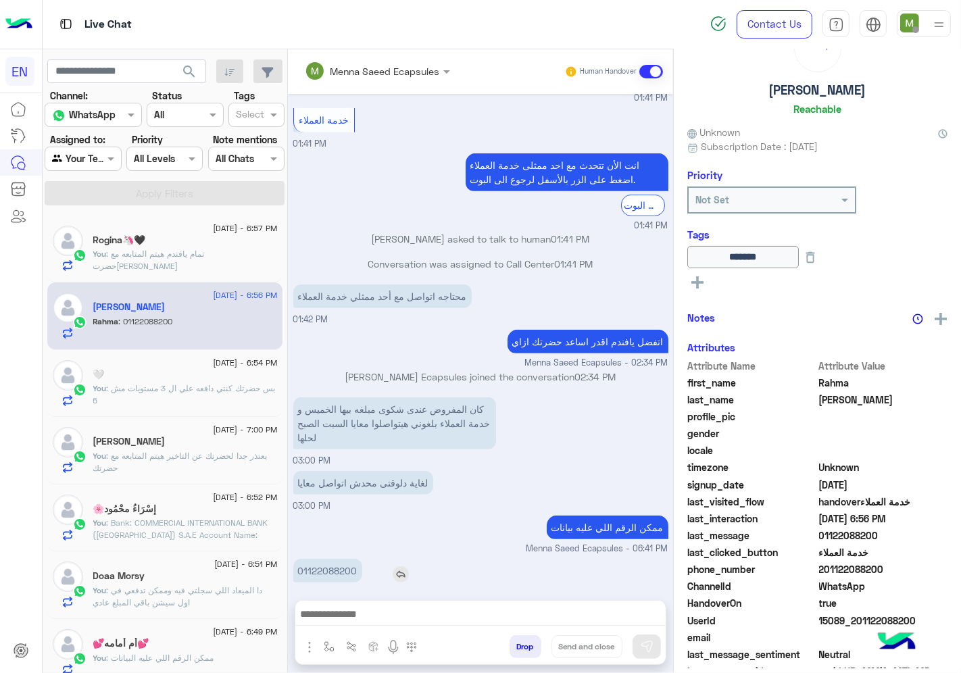
click at [362, 559] on p "01122088200" at bounding box center [327, 571] width 69 height 24
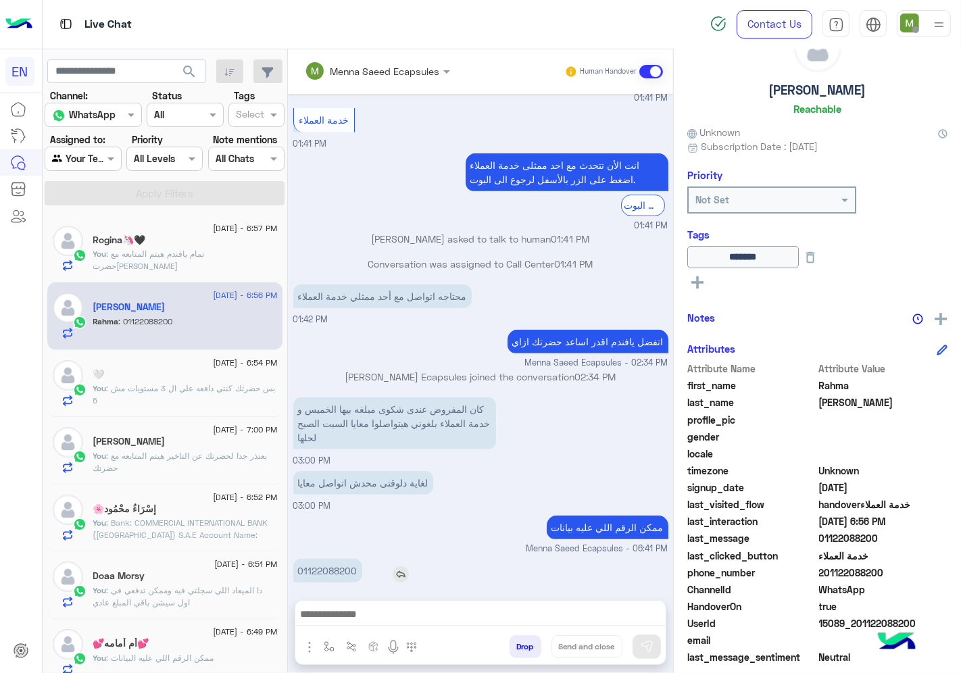
drag, startPoint x: 387, startPoint y: 555, endPoint x: 378, endPoint y: 558, distance: 9.0
click at [362, 559] on p "01122088200" at bounding box center [327, 571] width 69 height 24
click at [82, 159] on input "text" at bounding box center [67, 159] width 31 height 14
click at [105, 237] on b "Your Inbox" at bounding box center [88, 236] width 47 height 11
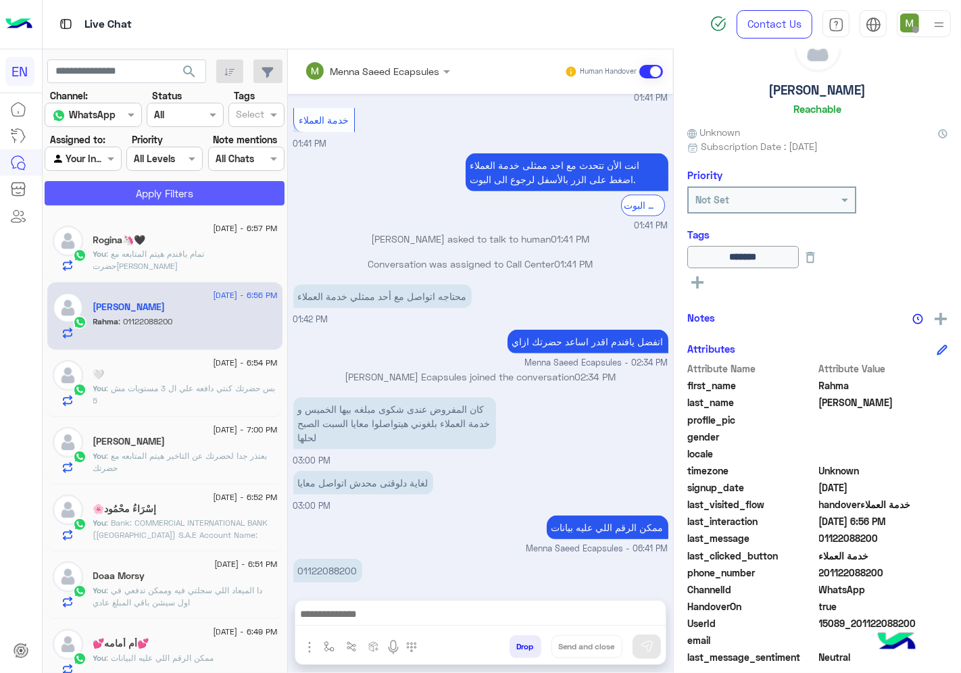
click at [157, 189] on button "Apply Filters" at bounding box center [165, 193] width 240 height 24
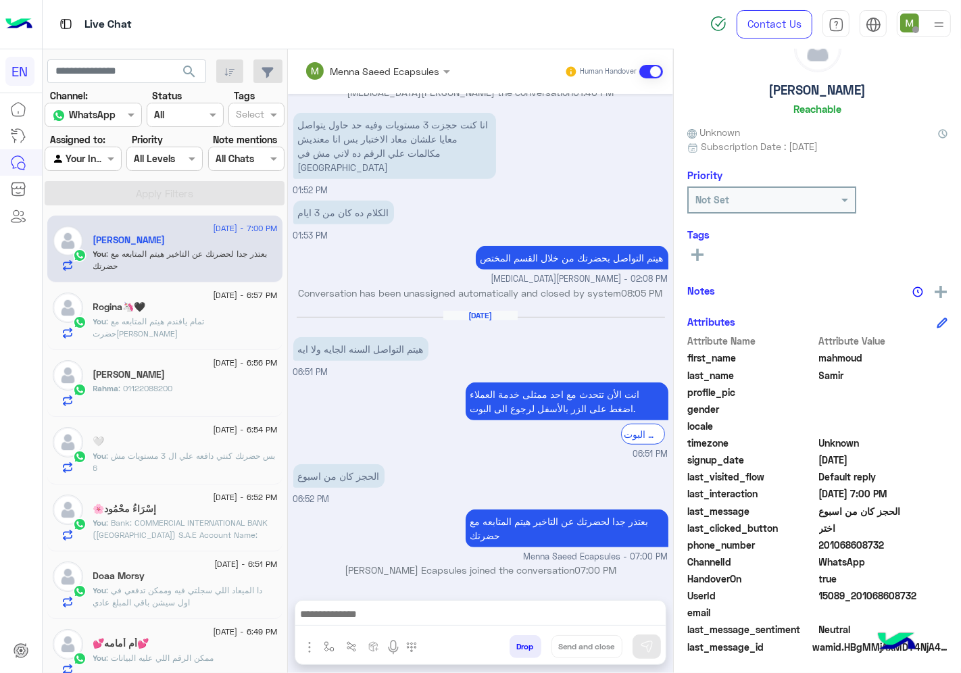
click at [111, 156] on div at bounding box center [82, 159] width 75 height 16
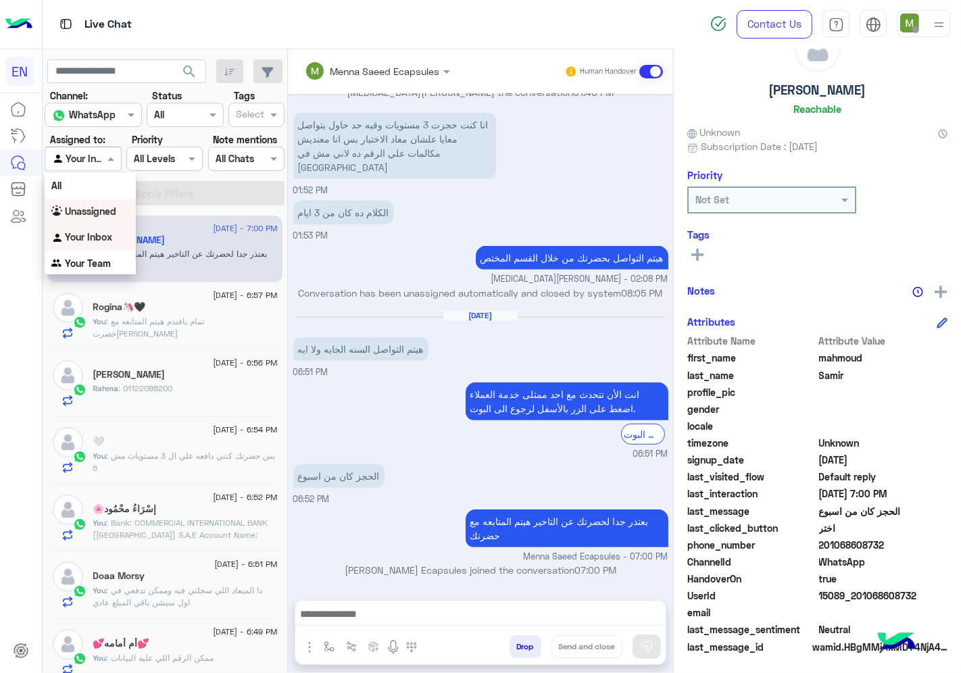
click at [112, 201] on div "Unassigned" at bounding box center [90, 212] width 91 height 26
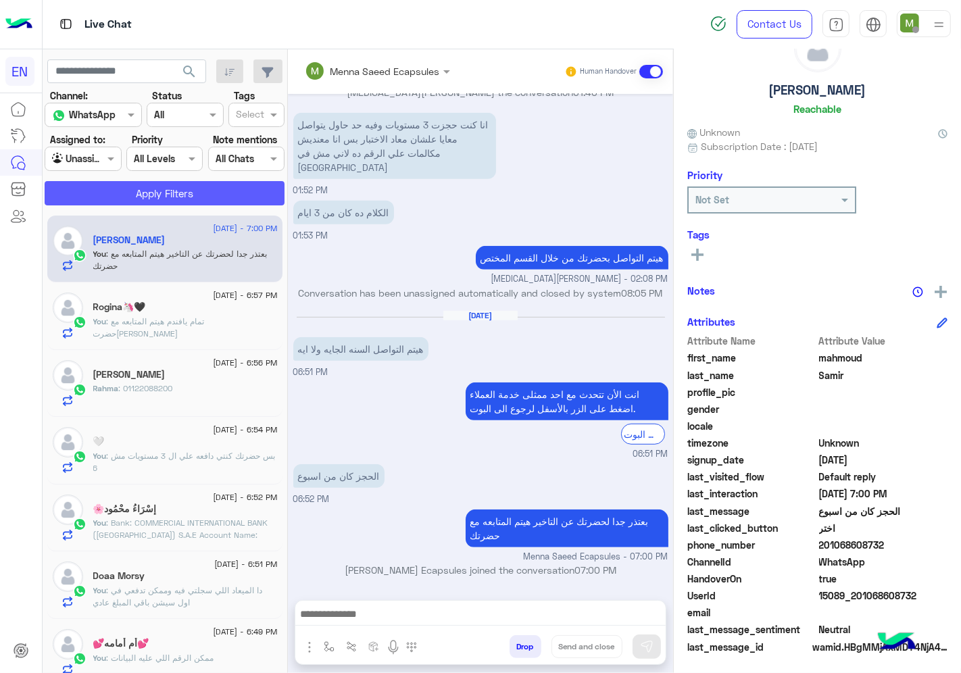
click at [135, 191] on button "Apply Filters" at bounding box center [165, 193] width 240 height 24
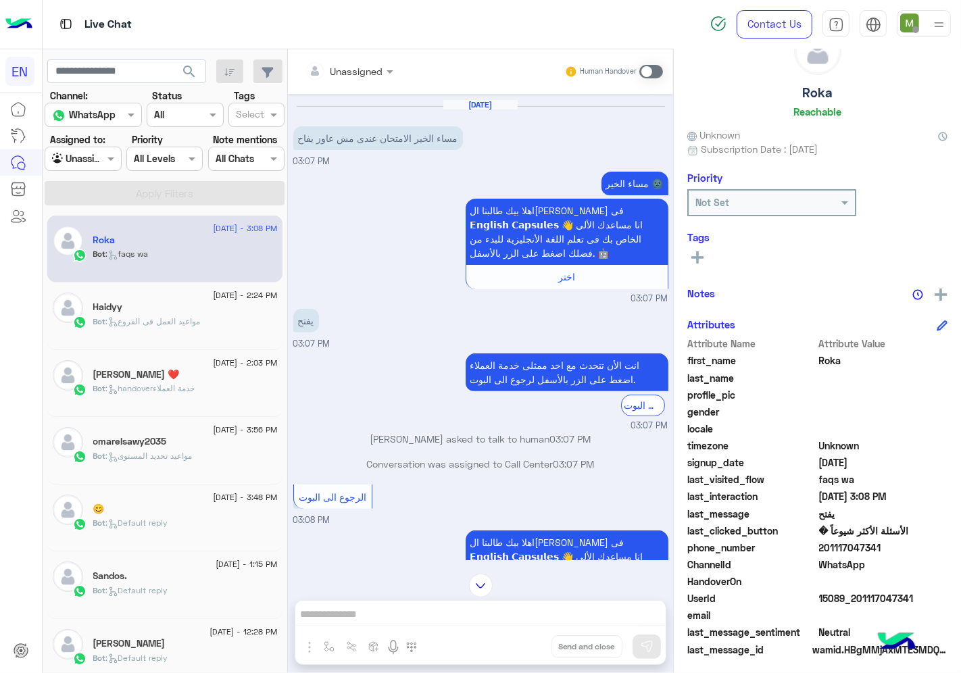
scroll to position [53, 0]
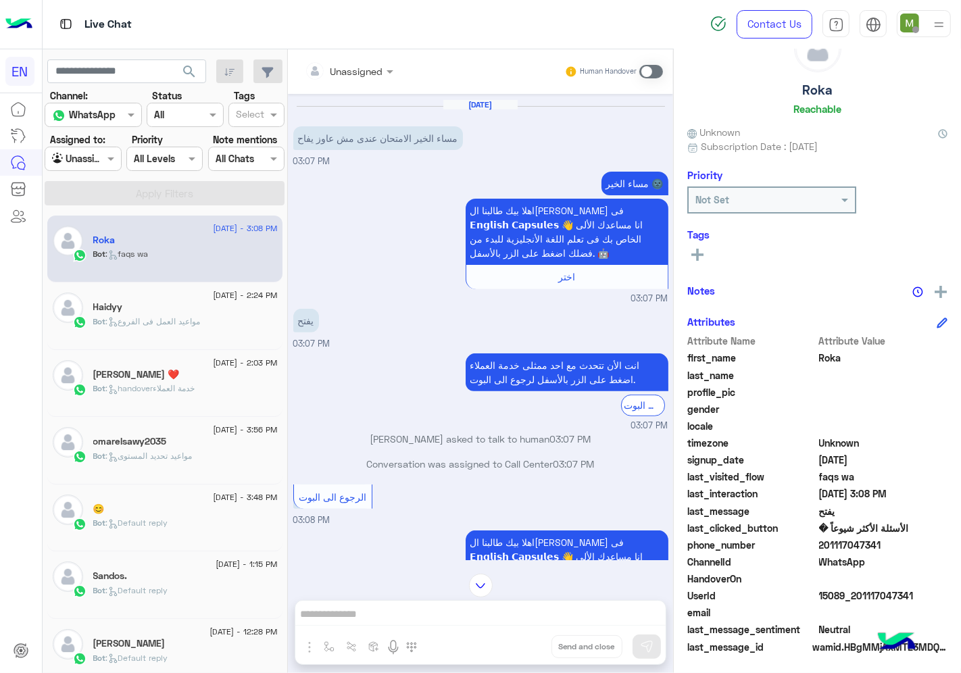
click at [845, 539] on span "201117047341" at bounding box center [883, 545] width 129 height 14
click at [698, 249] on rect at bounding box center [697, 255] width 3 height 12
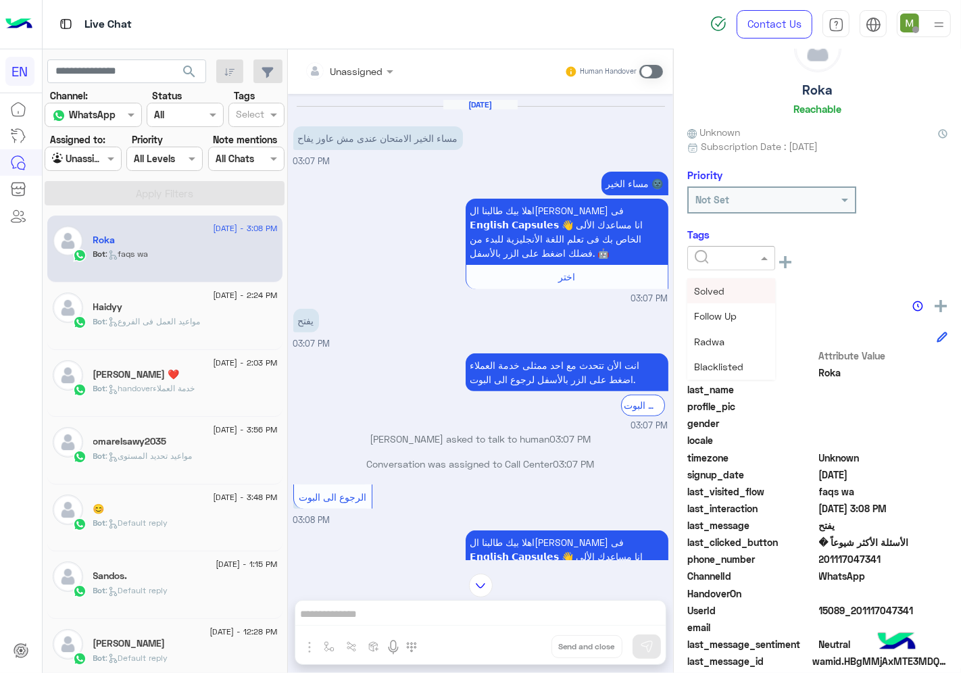
click at [720, 257] on input "text" at bounding box center [715, 258] width 41 height 14
click at [714, 288] on span "Solved" at bounding box center [709, 290] width 30 height 11
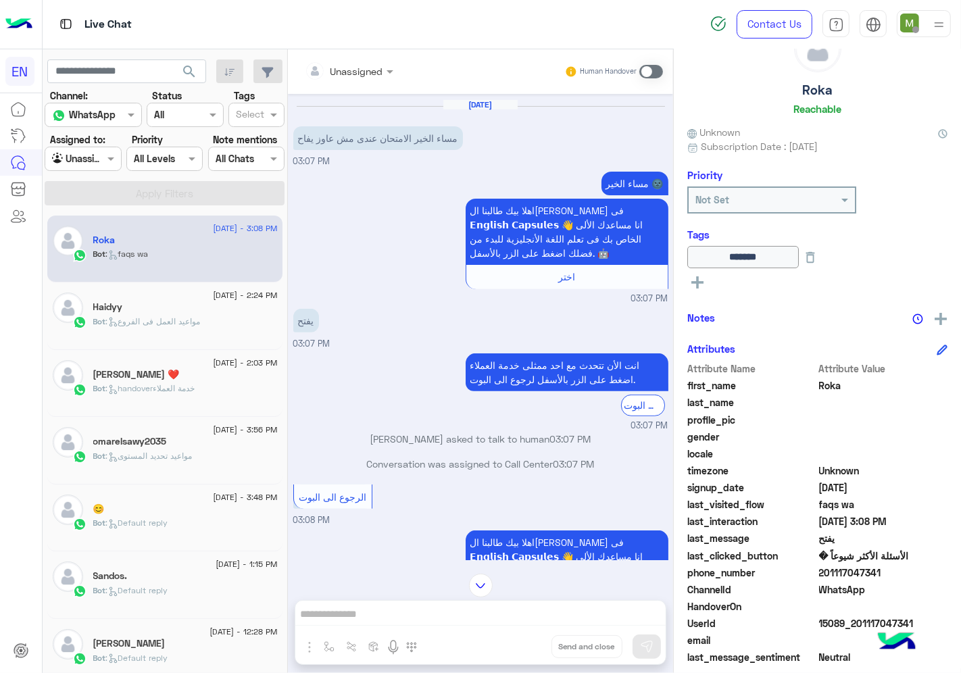
click at [95, 151] on div at bounding box center [82, 159] width 75 height 16
click at [97, 275] on div "[DATE] - 3:08 PM Roka Bot : faqs wa" at bounding box center [164, 250] width 235 height 68
click at [109, 162] on span at bounding box center [112, 158] width 17 height 14
click at [96, 262] on b "Your Team" at bounding box center [88, 262] width 46 height 11
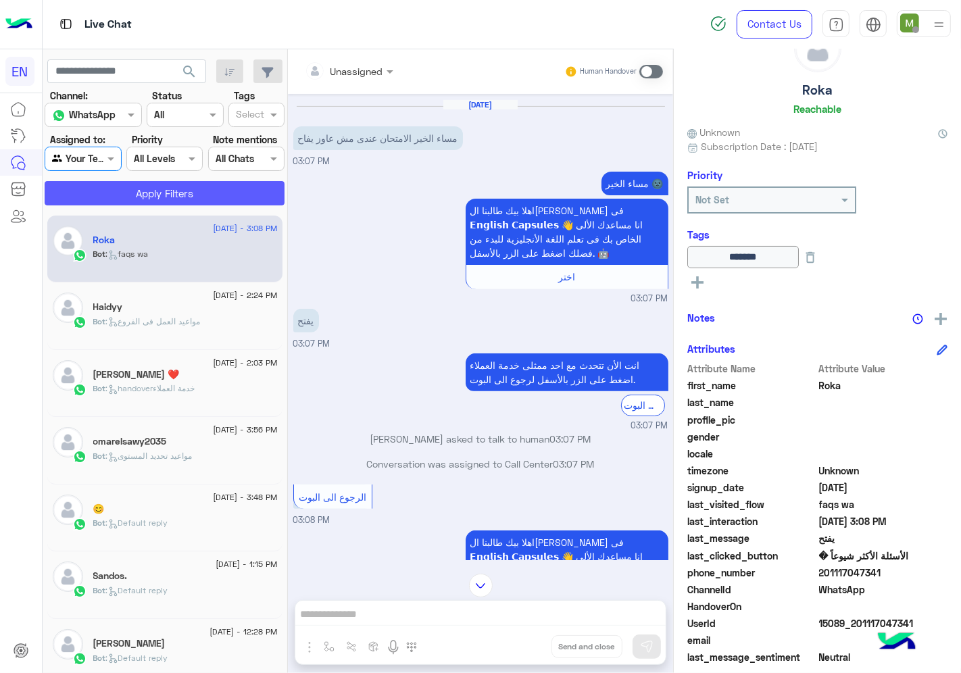
click at [141, 194] on button "Apply Filters" at bounding box center [165, 193] width 240 height 24
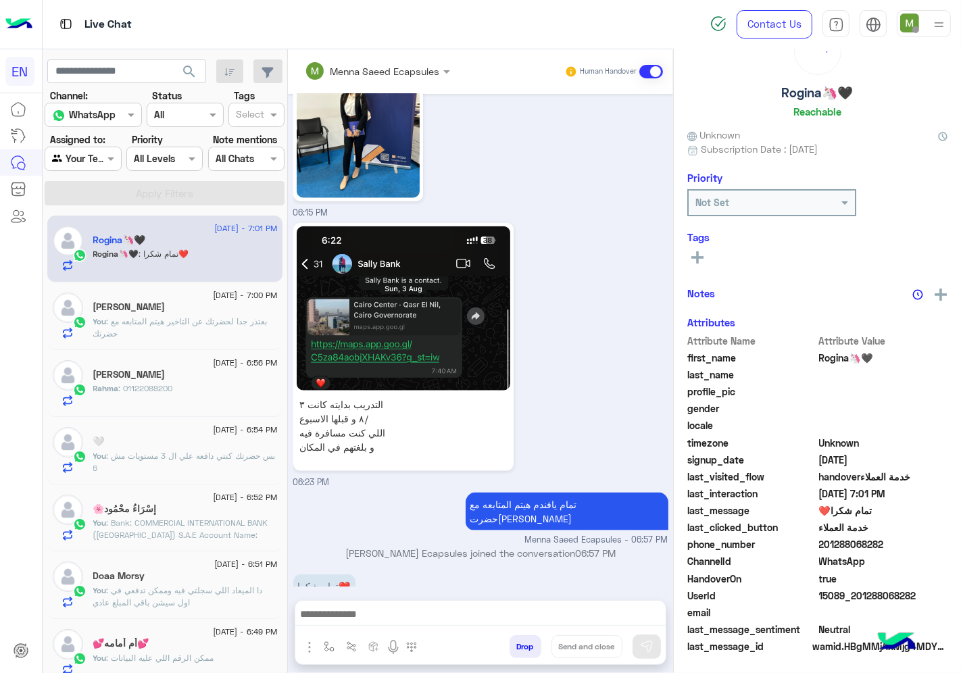
scroll to position [53, 0]
click at [528, 619] on textarea at bounding box center [480, 615] width 370 height 20
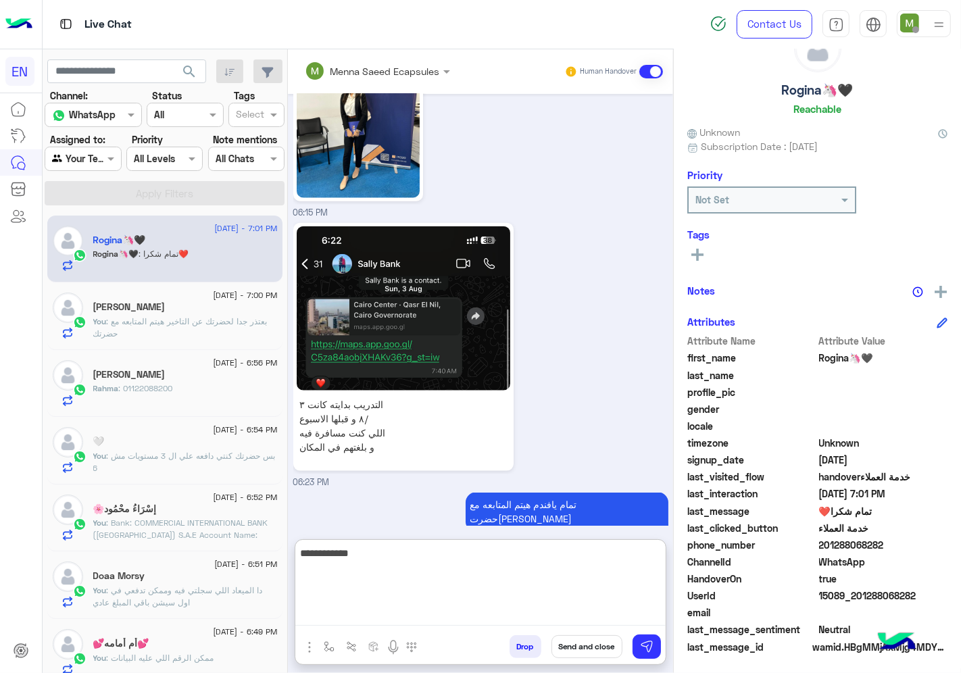
type textarea "**********"
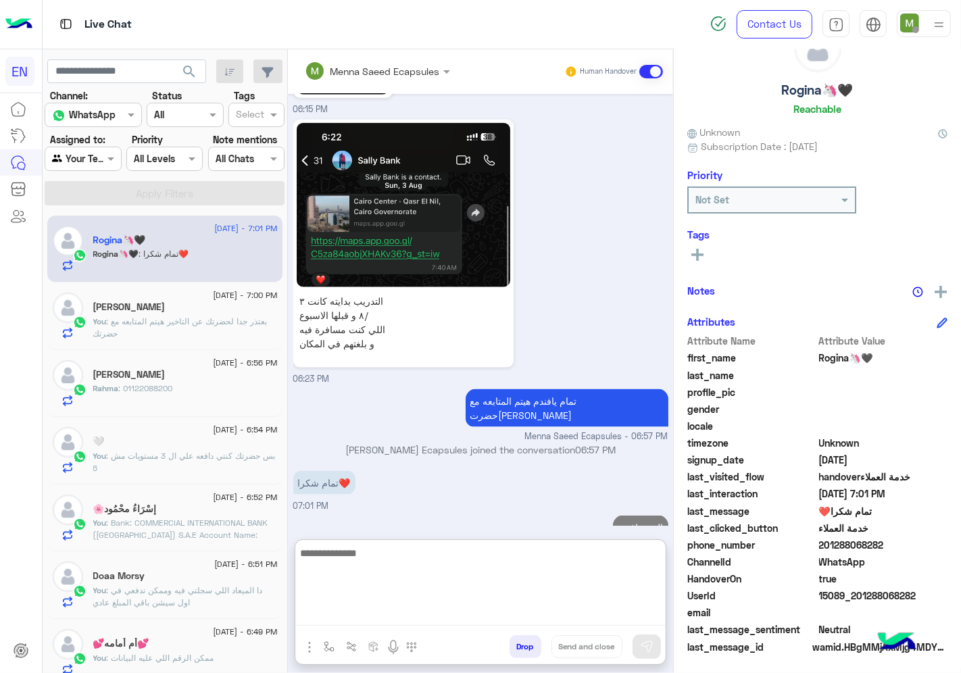
click at [180, 386] on div "Rahma : 01122088200" at bounding box center [185, 394] width 184 height 24
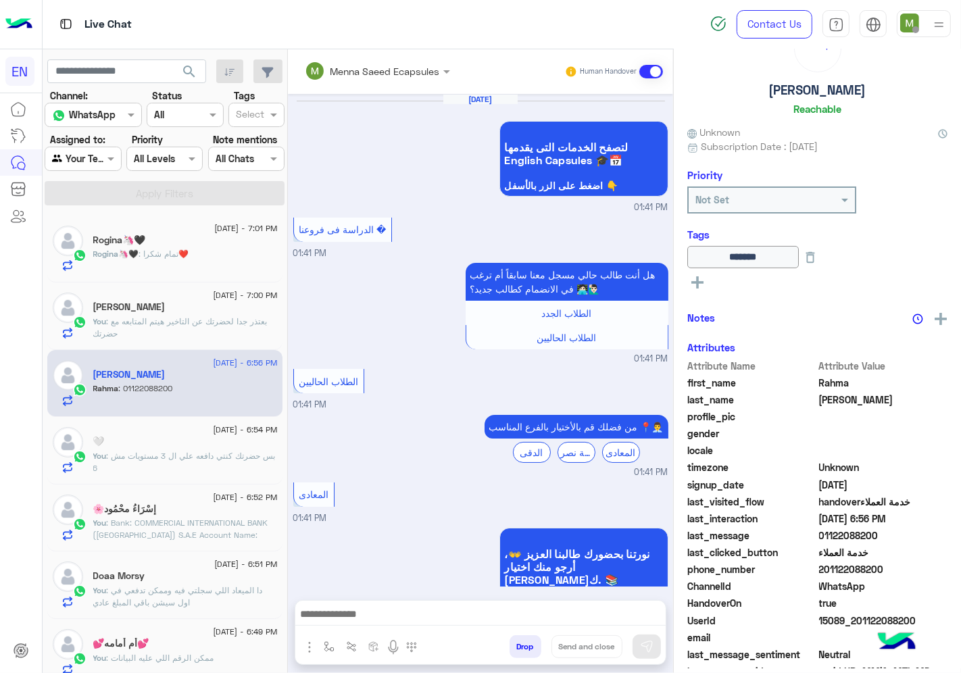
scroll to position [685, 0]
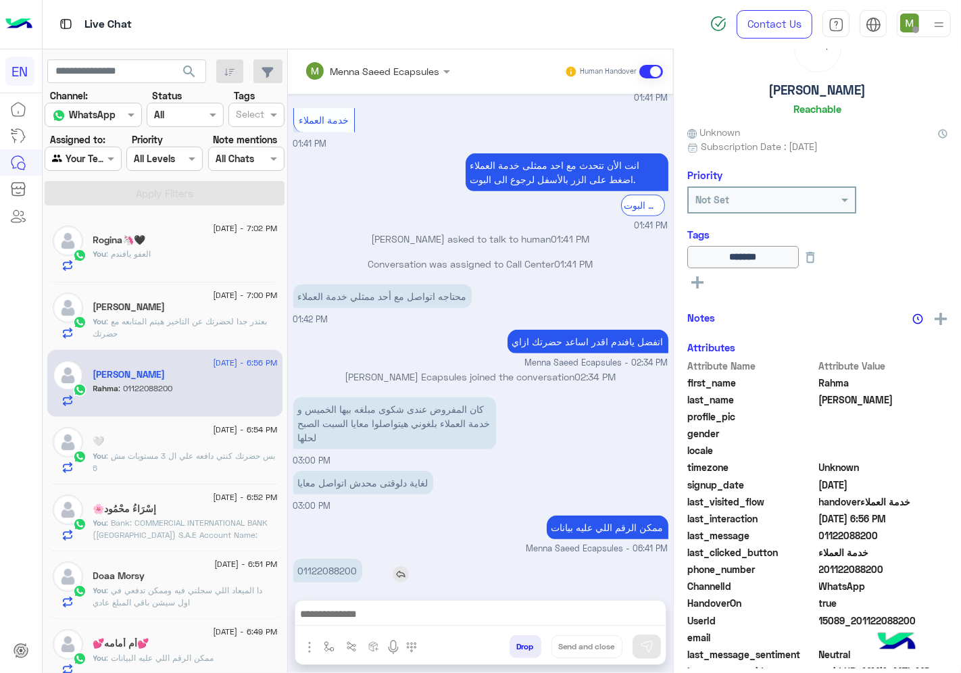
click at [362, 559] on p "01122088200" at bounding box center [327, 571] width 69 height 24
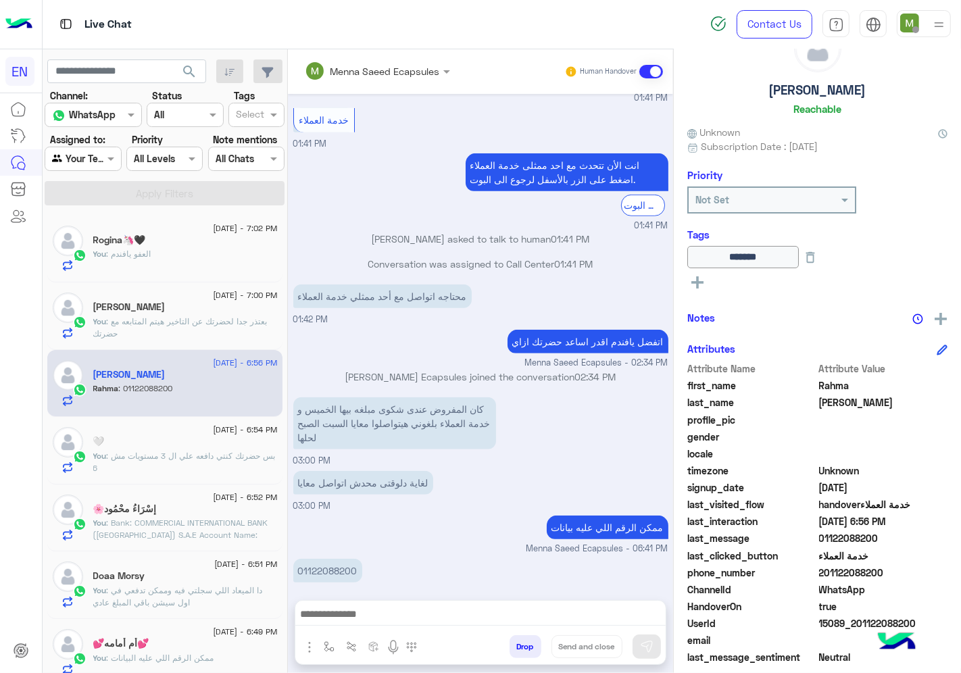
click at [512, 603] on div at bounding box center [480, 618] width 370 height 34
click at [543, 620] on textarea at bounding box center [480, 615] width 370 height 20
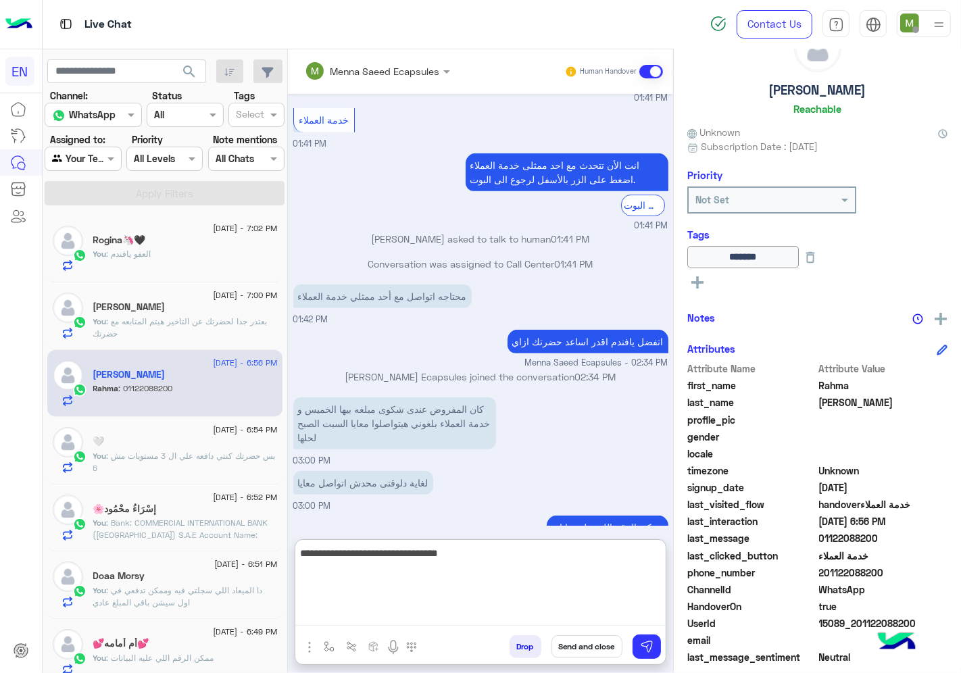
type textarea "**********"
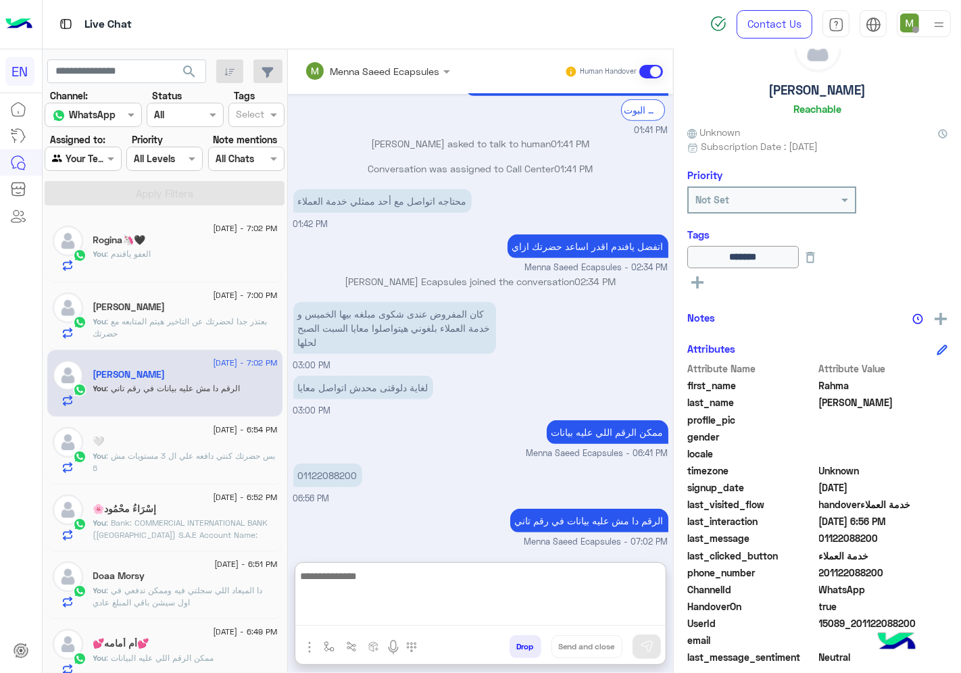
scroll to position [788, 0]
